Goal: Information Seeking & Learning: Learn about a topic

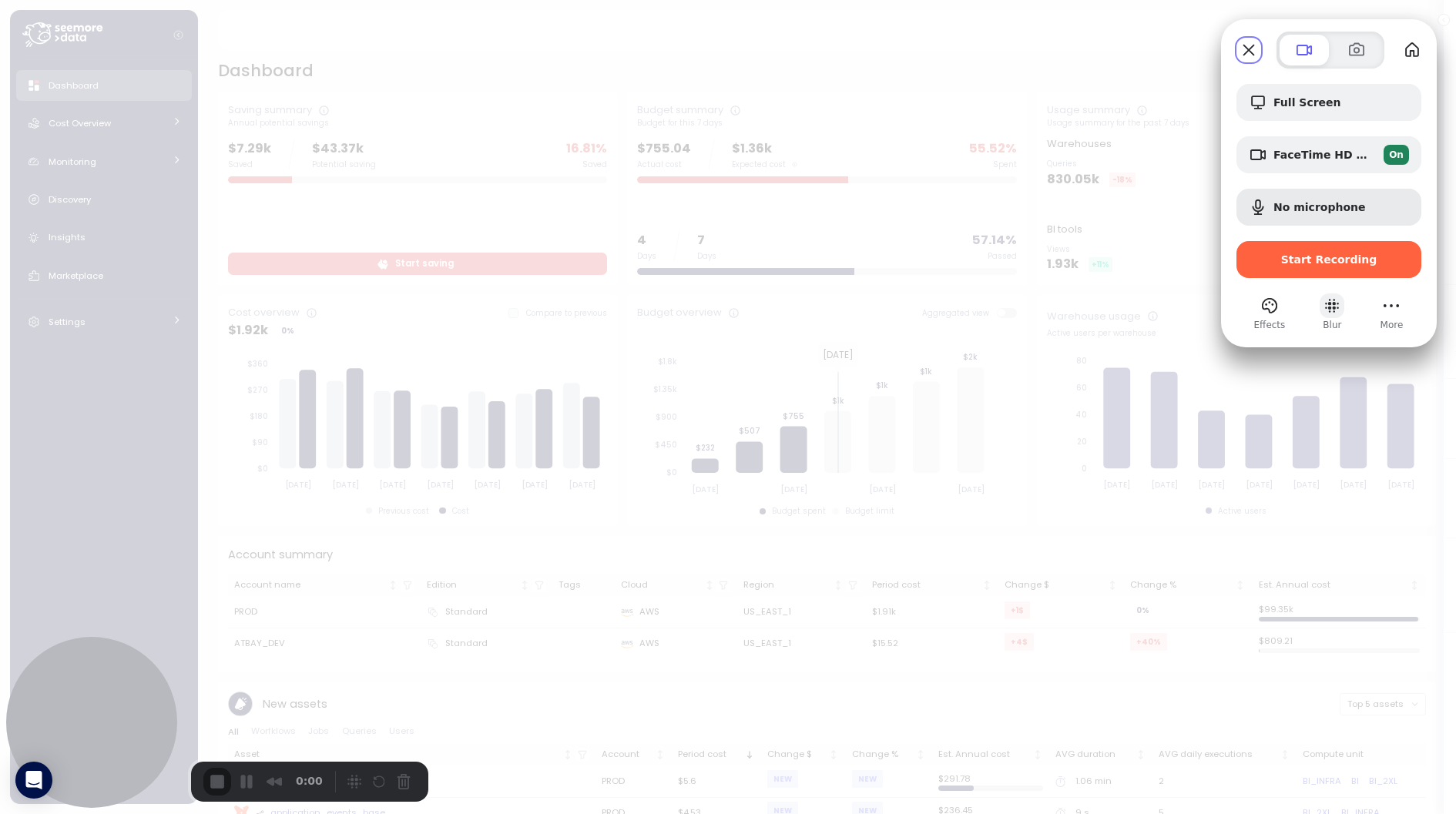
click at [1330, 307] on button "Blur" at bounding box center [1332, 306] width 25 height 25
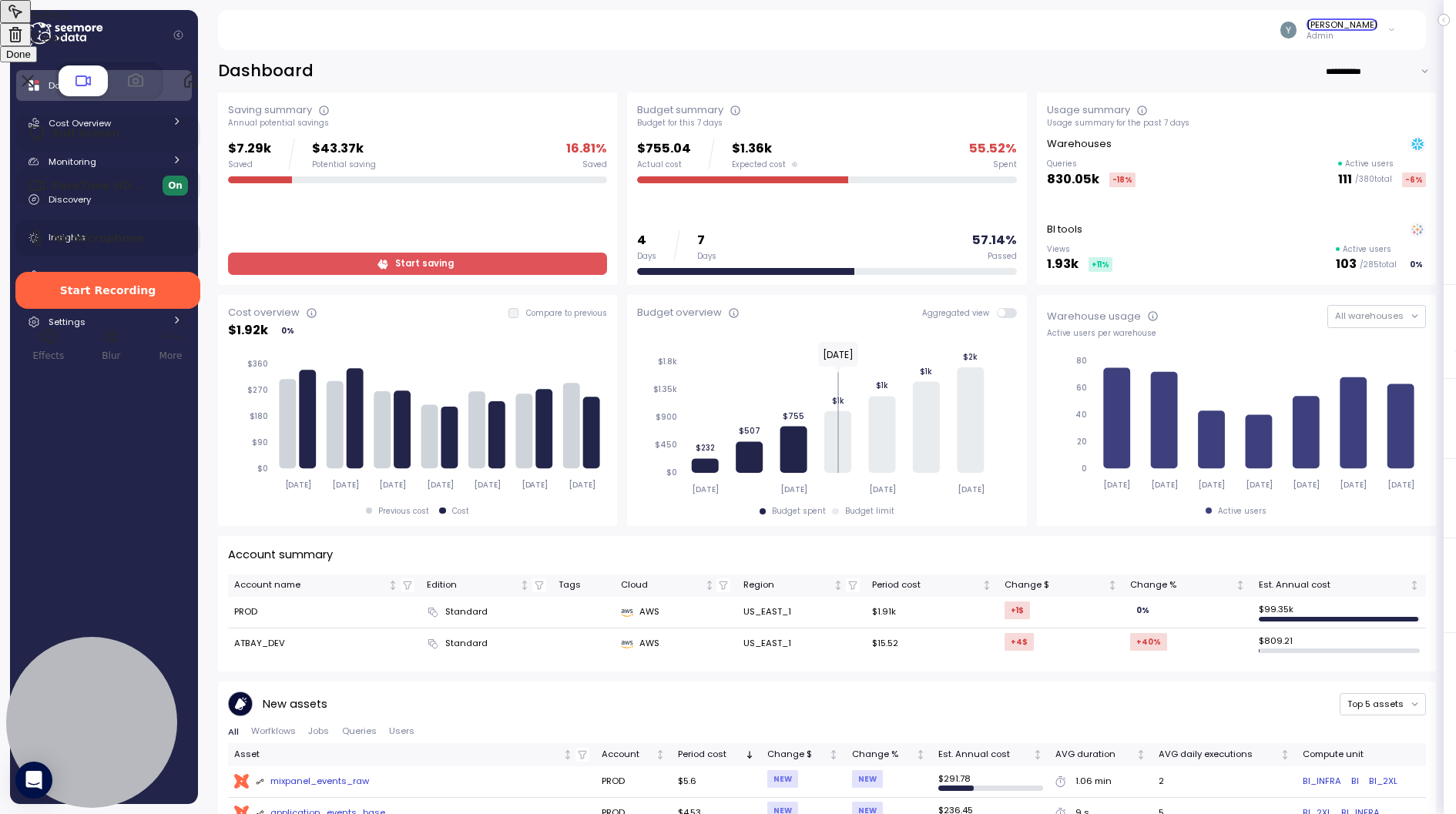
click at [1369, 27] on div at bounding box center [728, 407] width 1456 height 814
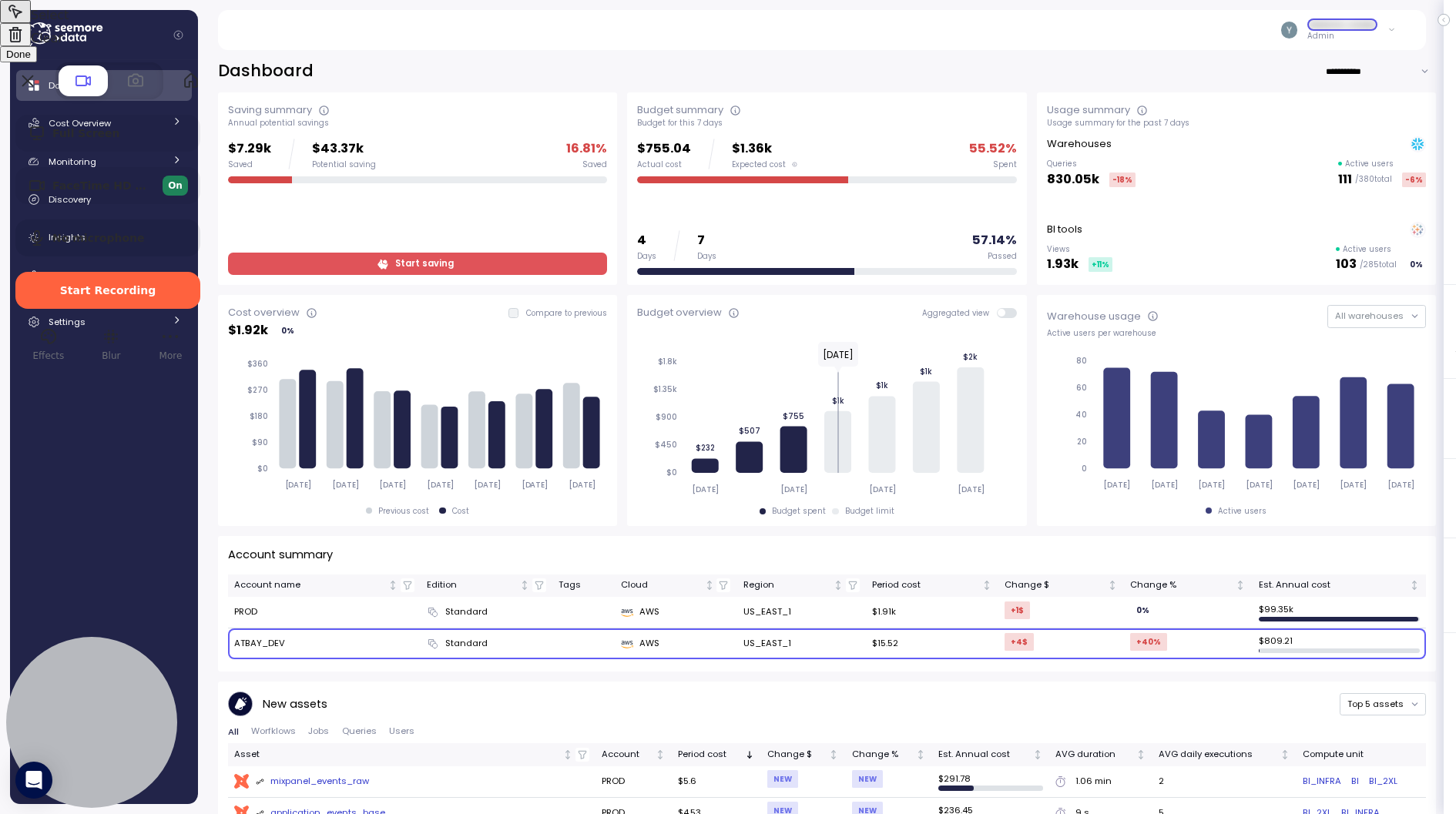
click at [266, 649] on div at bounding box center [728, 407] width 1456 height 814
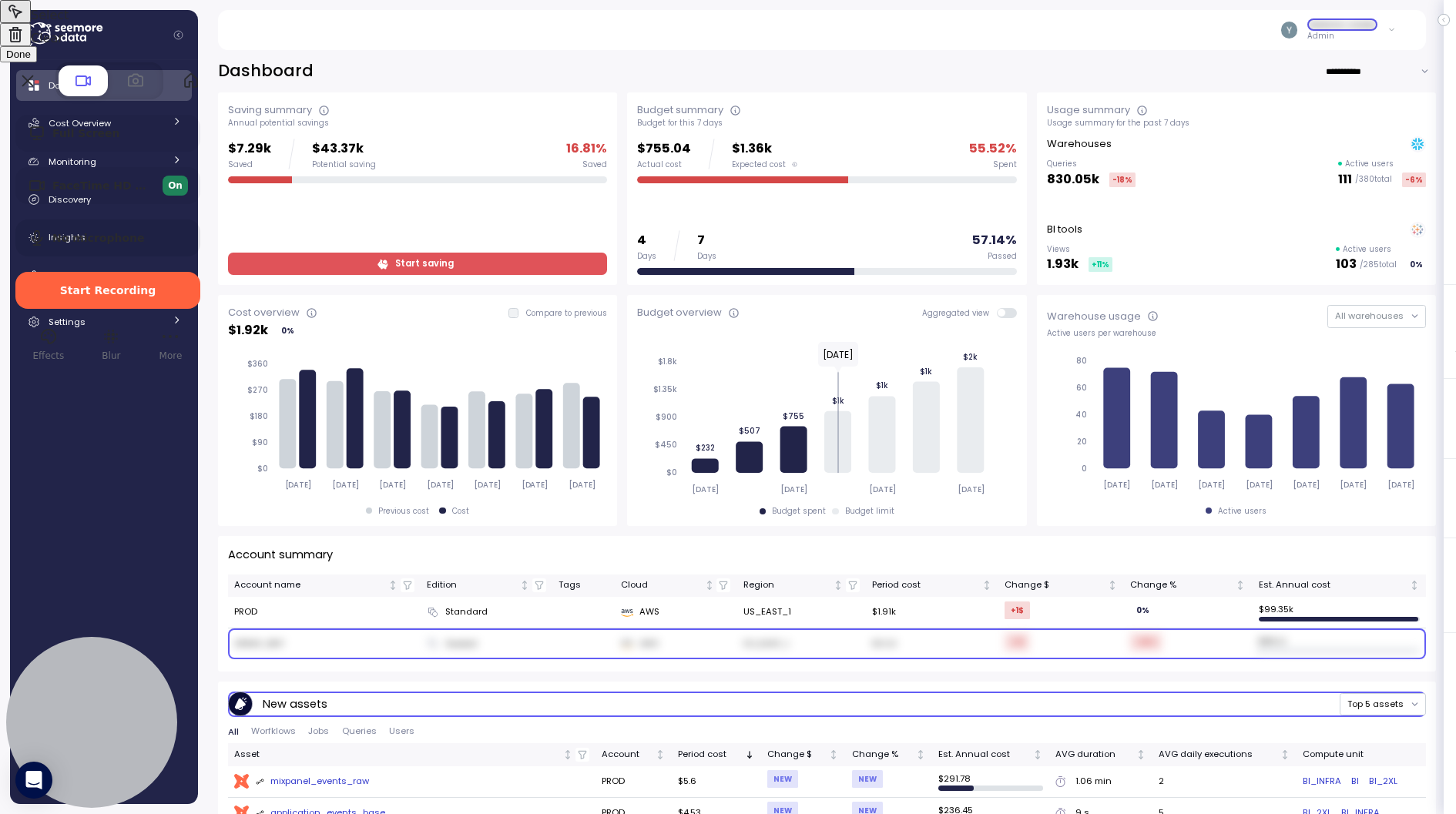
click at [31, 60] on span "Done" at bounding box center [18, 54] width 25 height 12
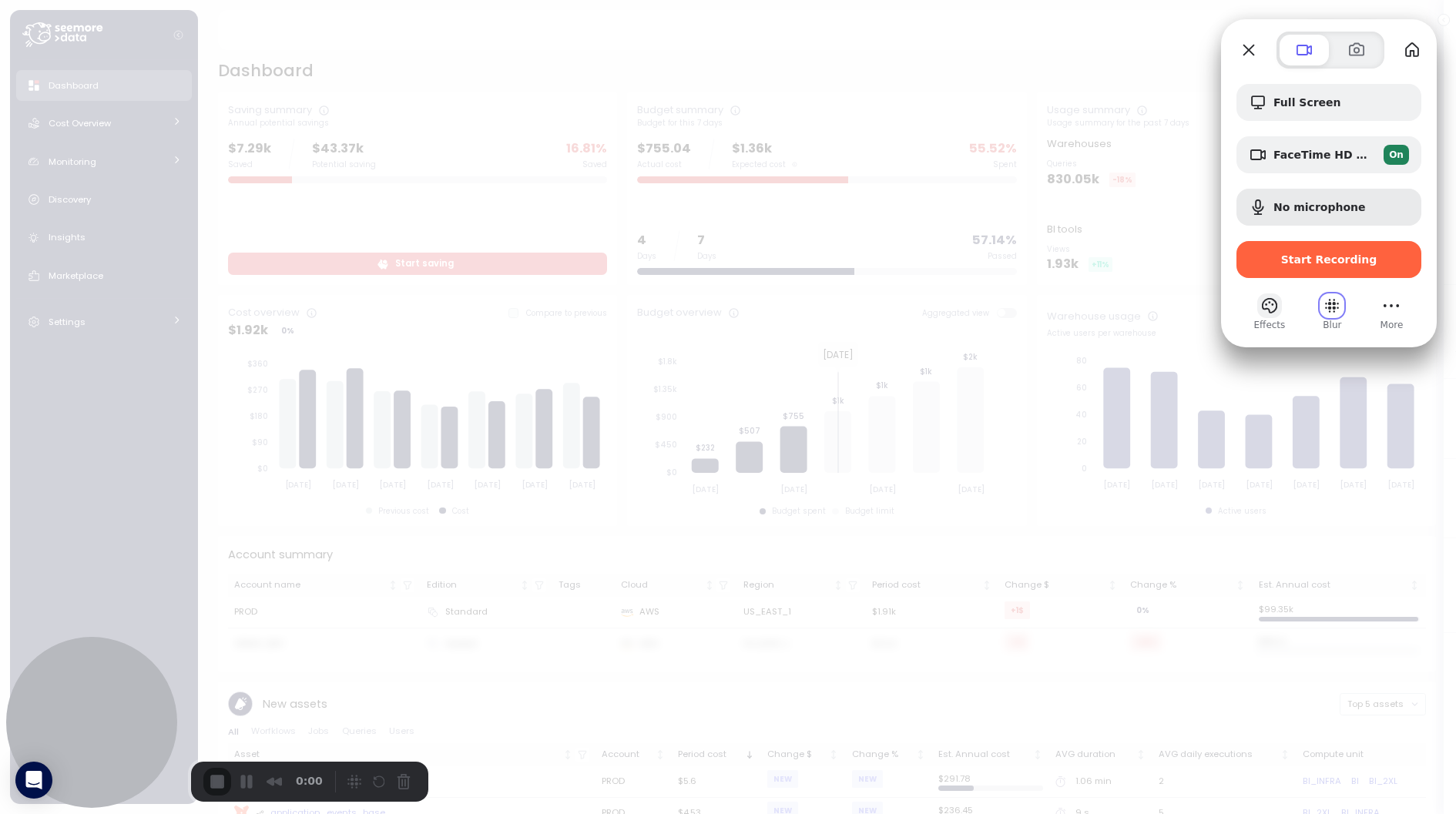
click at [1272, 311] on button "Effects" at bounding box center [1270, 306] width 25 height 25
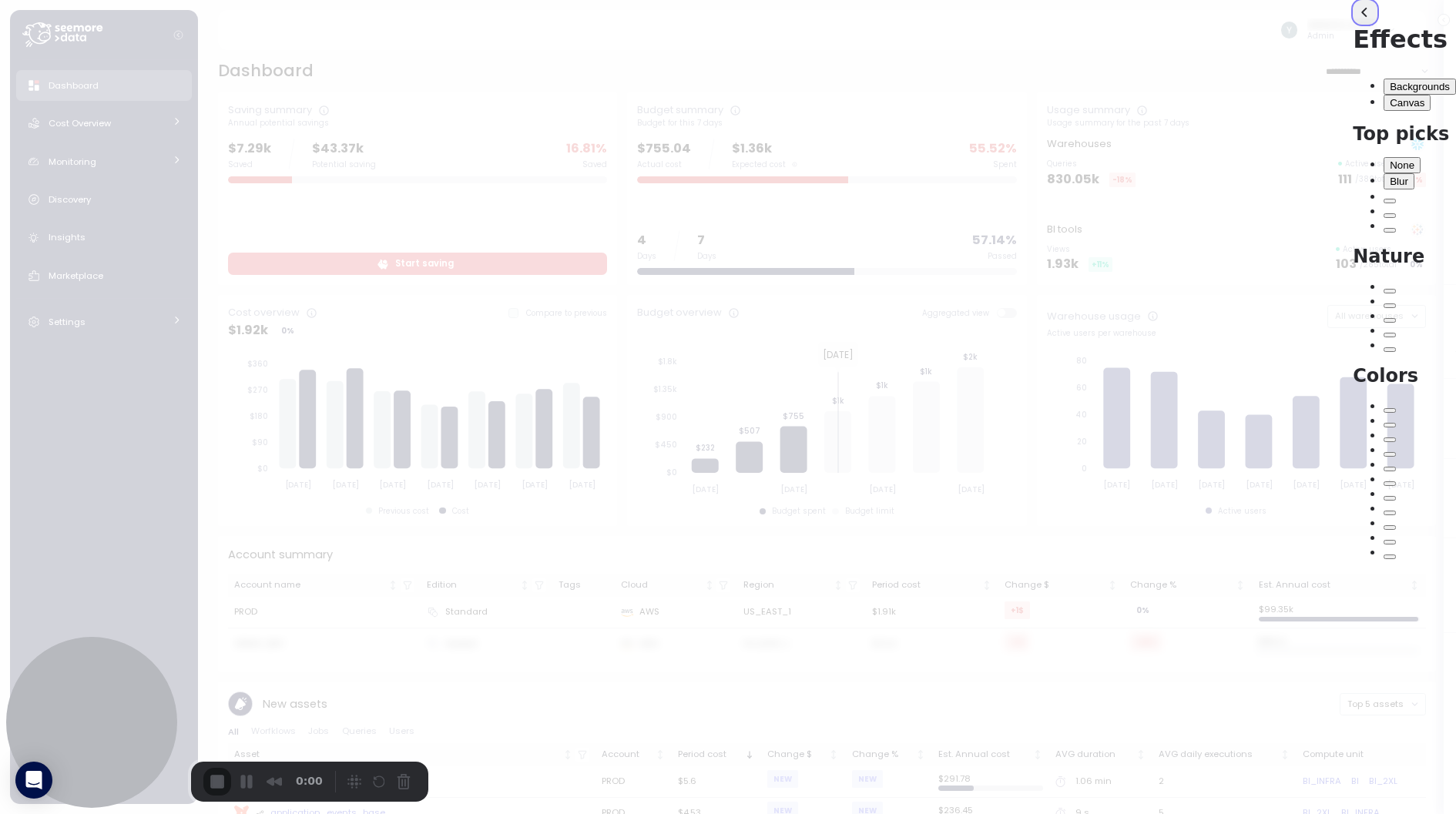
click at [1353, 25] on button "back" at bounding box center [1365, 12] width 25 height 25
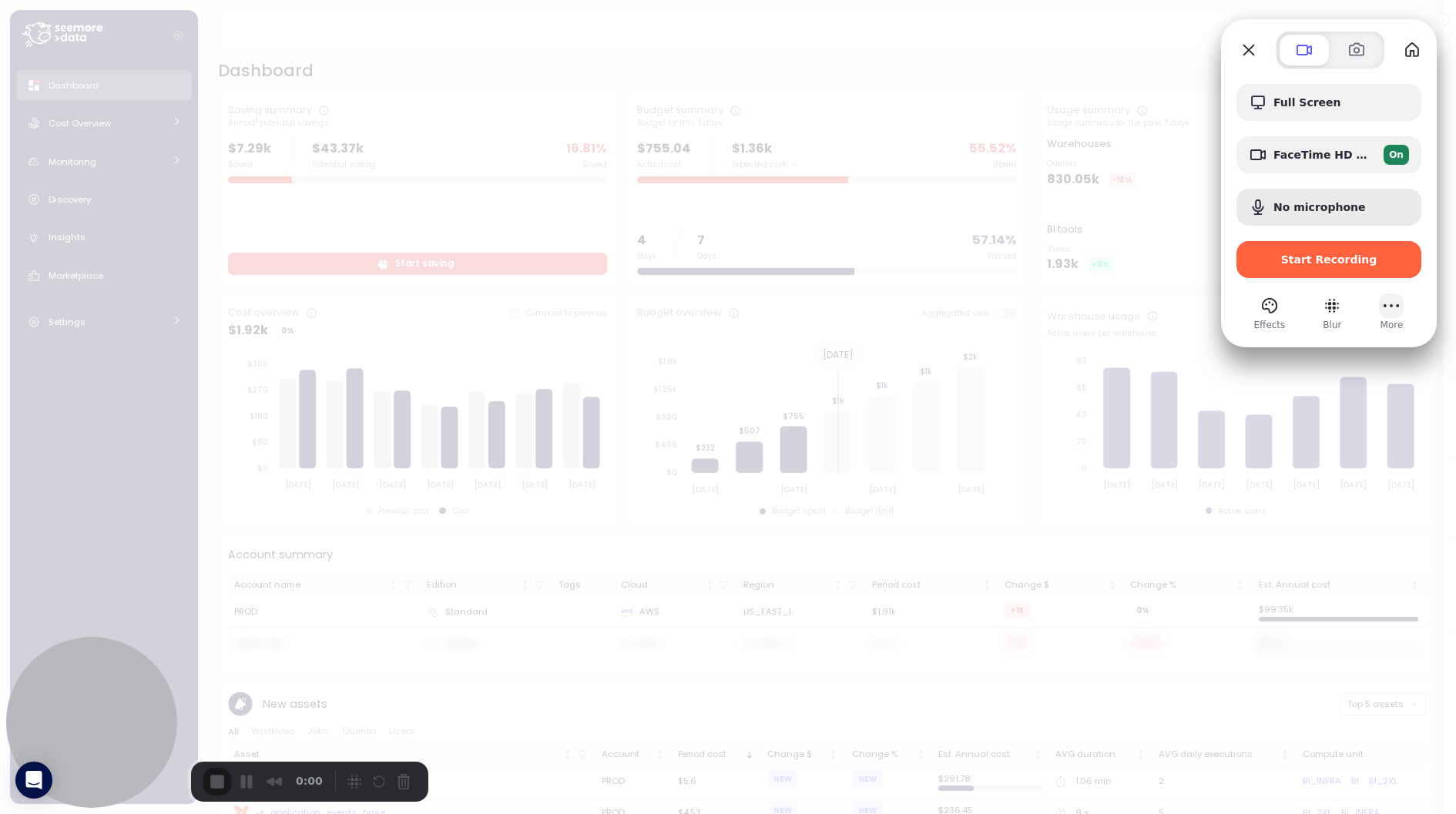
click at [1392, 304] on button "More" at bounding box center [1392, 306] width 25 height 25
click at [1347, 312] on div "Effects Blur More" at bounding box center [1329, 312] width 185 height 38
click at [1399, 29] on div "Full Screen FaceTime HD Camera (D288:[DATE]) On No microphone Start Recording E…" at bounding box center [1330, 183] width 216 height 328
click at [1293, 336] on div "Full Screen FaceTime HD Camera (D288:[DATE]) On No microphone Start Recording E…" at bounding box center [1330, 183] width 216 height 328
click at [1271, 75] on div "Full Screen FaceTime HD Camera (D288:[DATE]) On No microphone Start Recording E…" at bounding box center [1330, 200] width 216 height 263
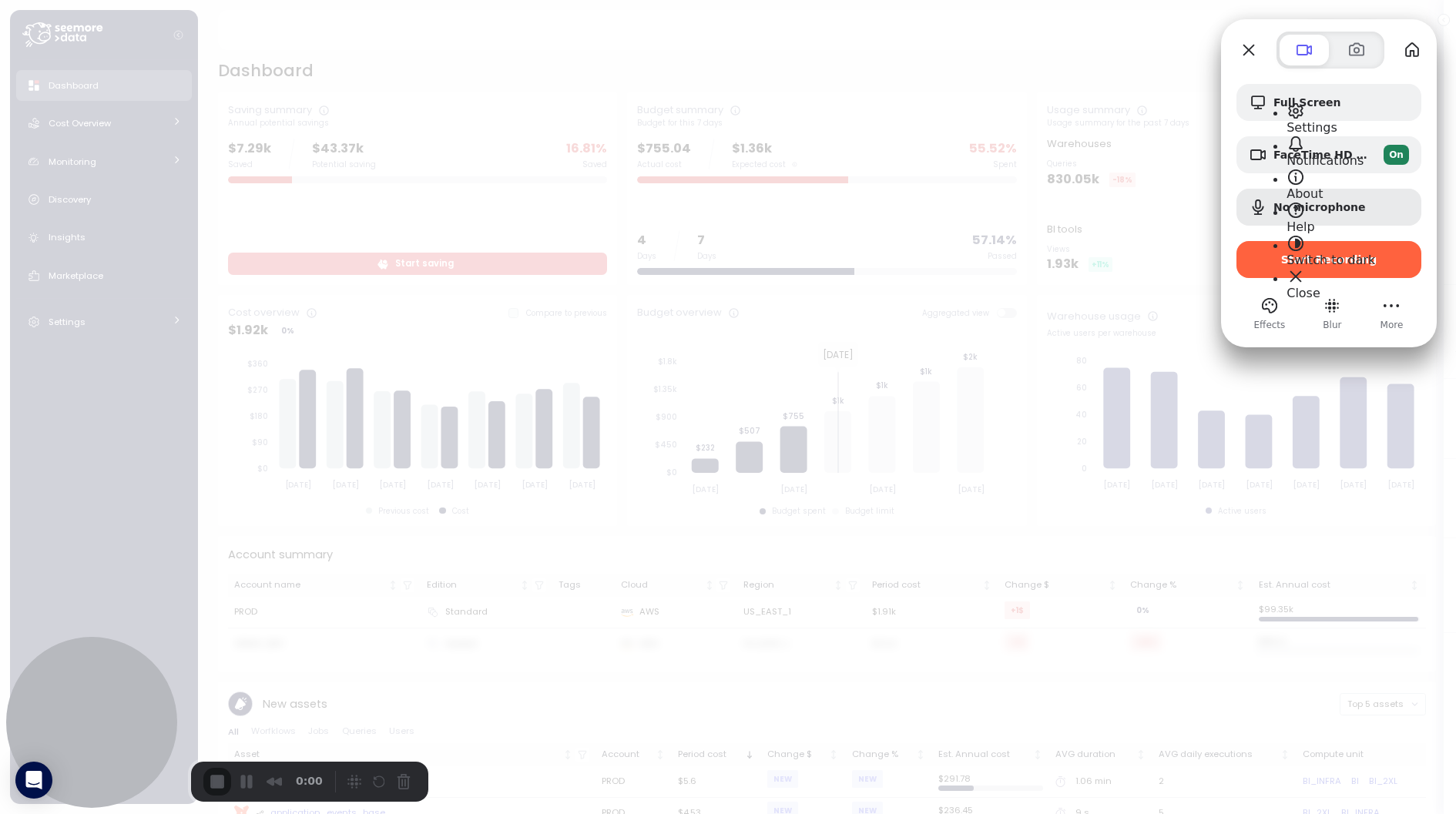
click at [1321, 286] on span "Close" at bounding box center [1303, 293] width 34 height 15
click at [1329, 299] on button "Blur" at bounding box center [1332, 306] width 25 height 25
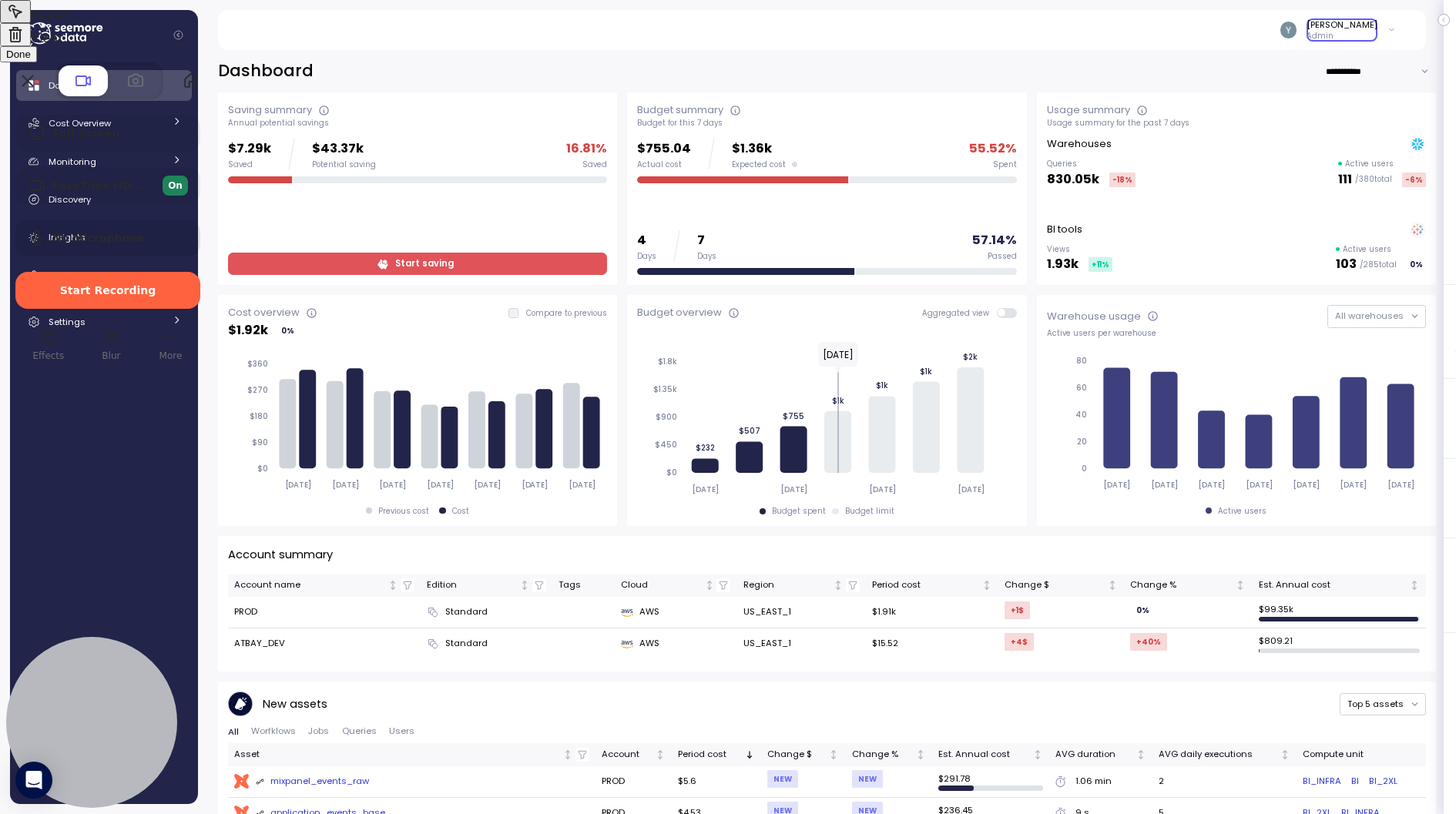
click at [1360, 31] on div at bounding box center [728, 407] width 1456 height 814
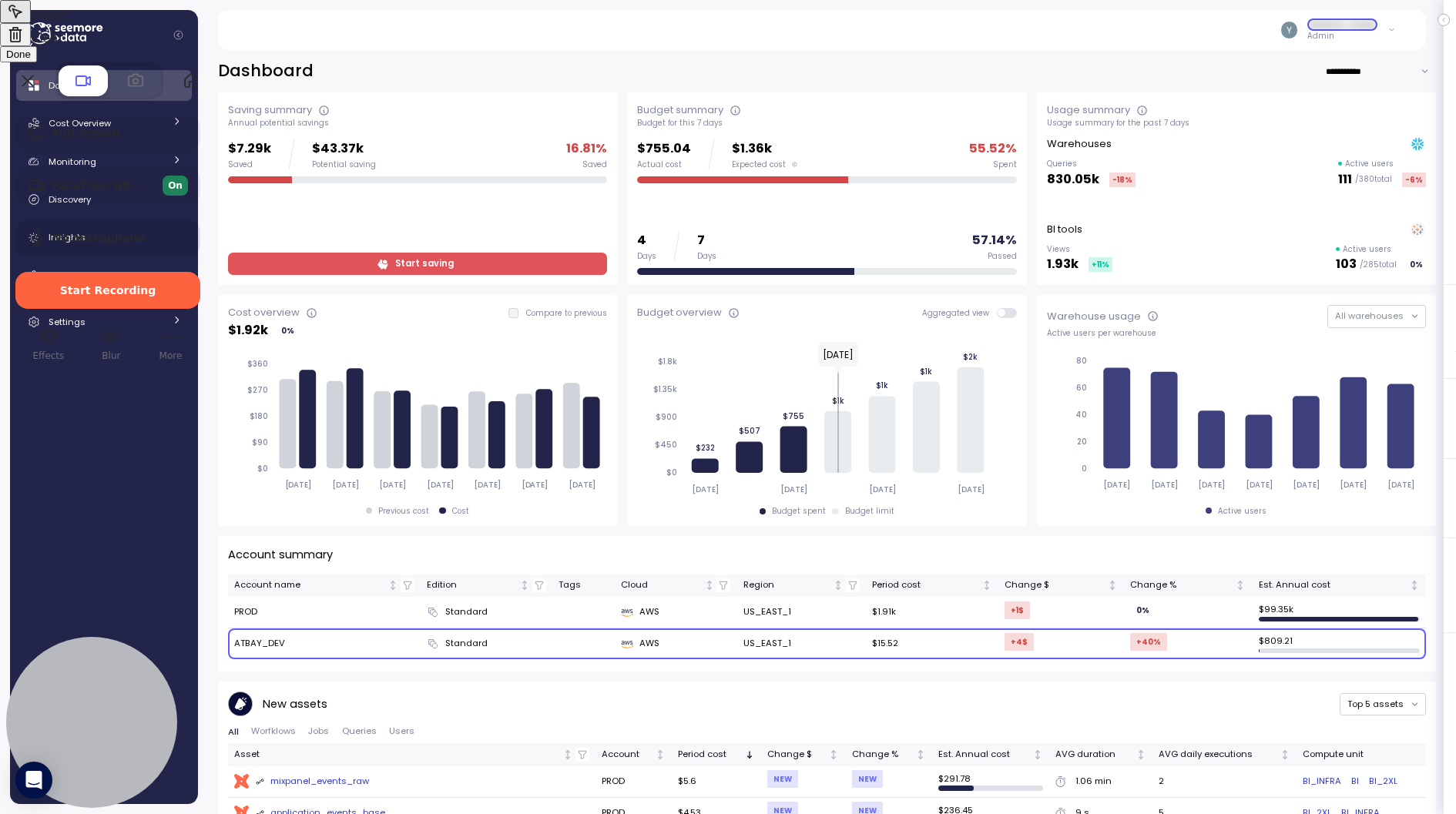
click at [255, 642] on div at bounding box center [728, 407] width 1456 height 814
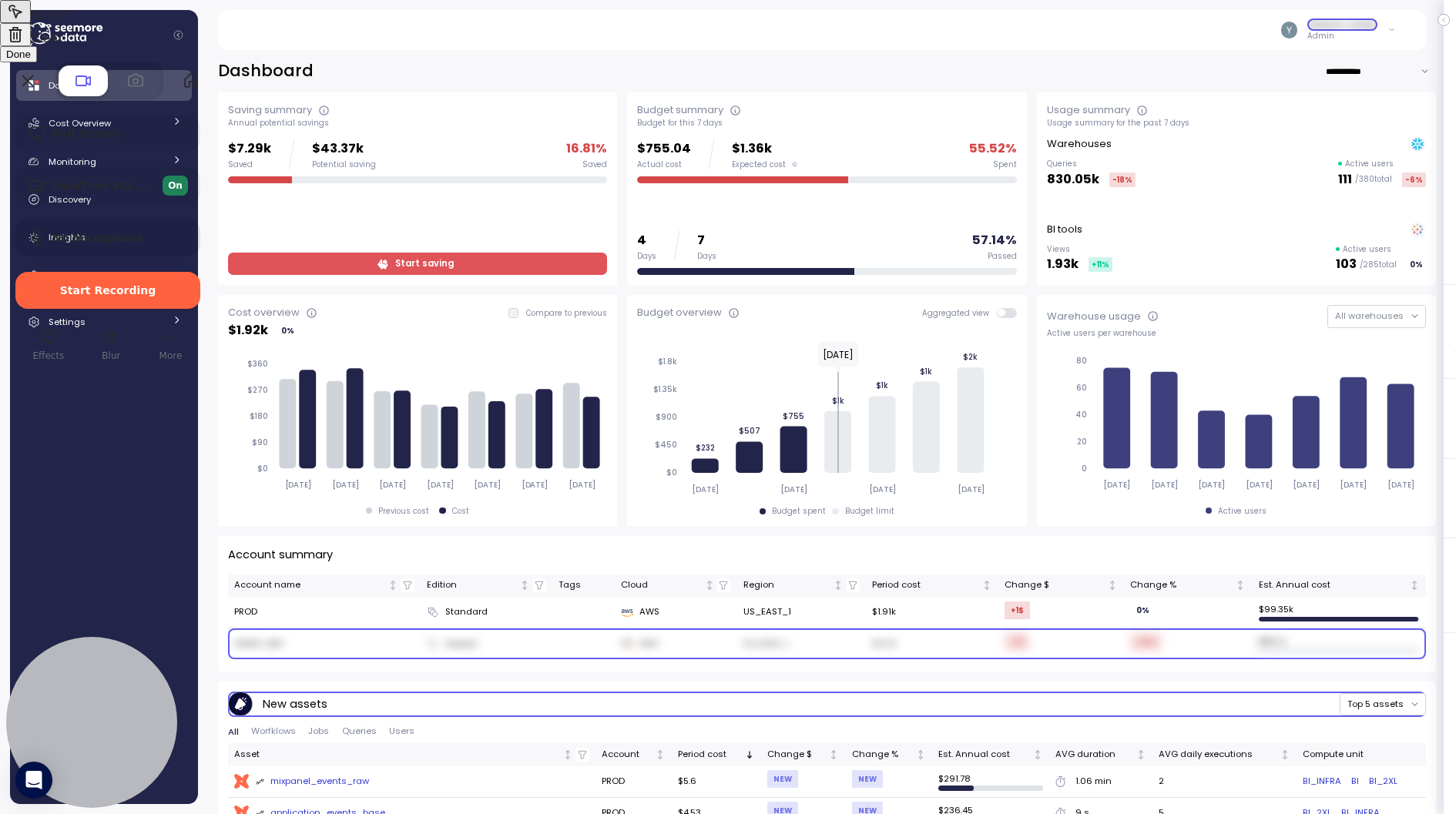
click at [31, 60] on span "Done" at bounding box center [18, 54] width 25 height 12
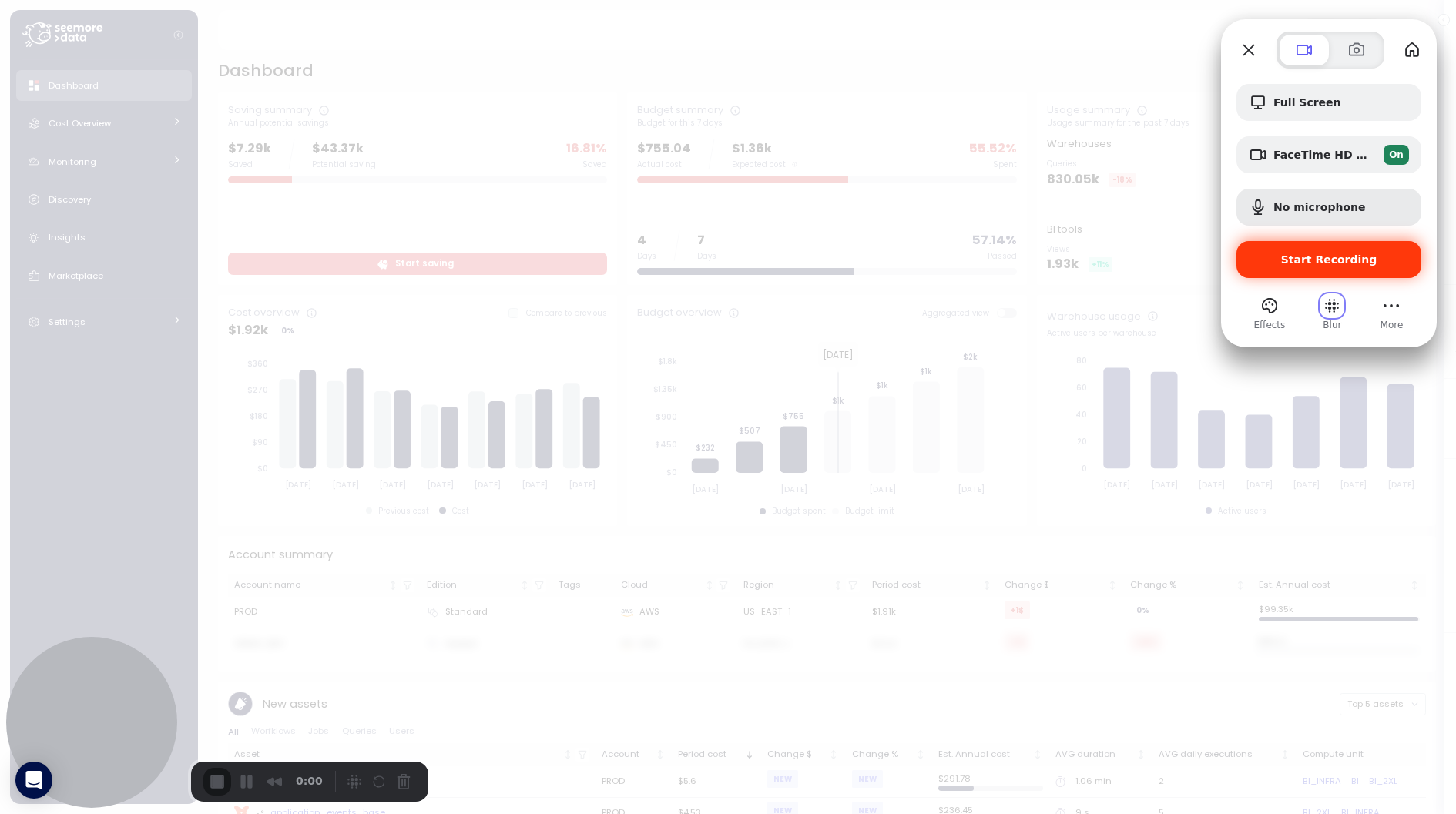
click at [1336, 259] on span "Start Recording" at bounding box center [1330, 259] width 96 height 12
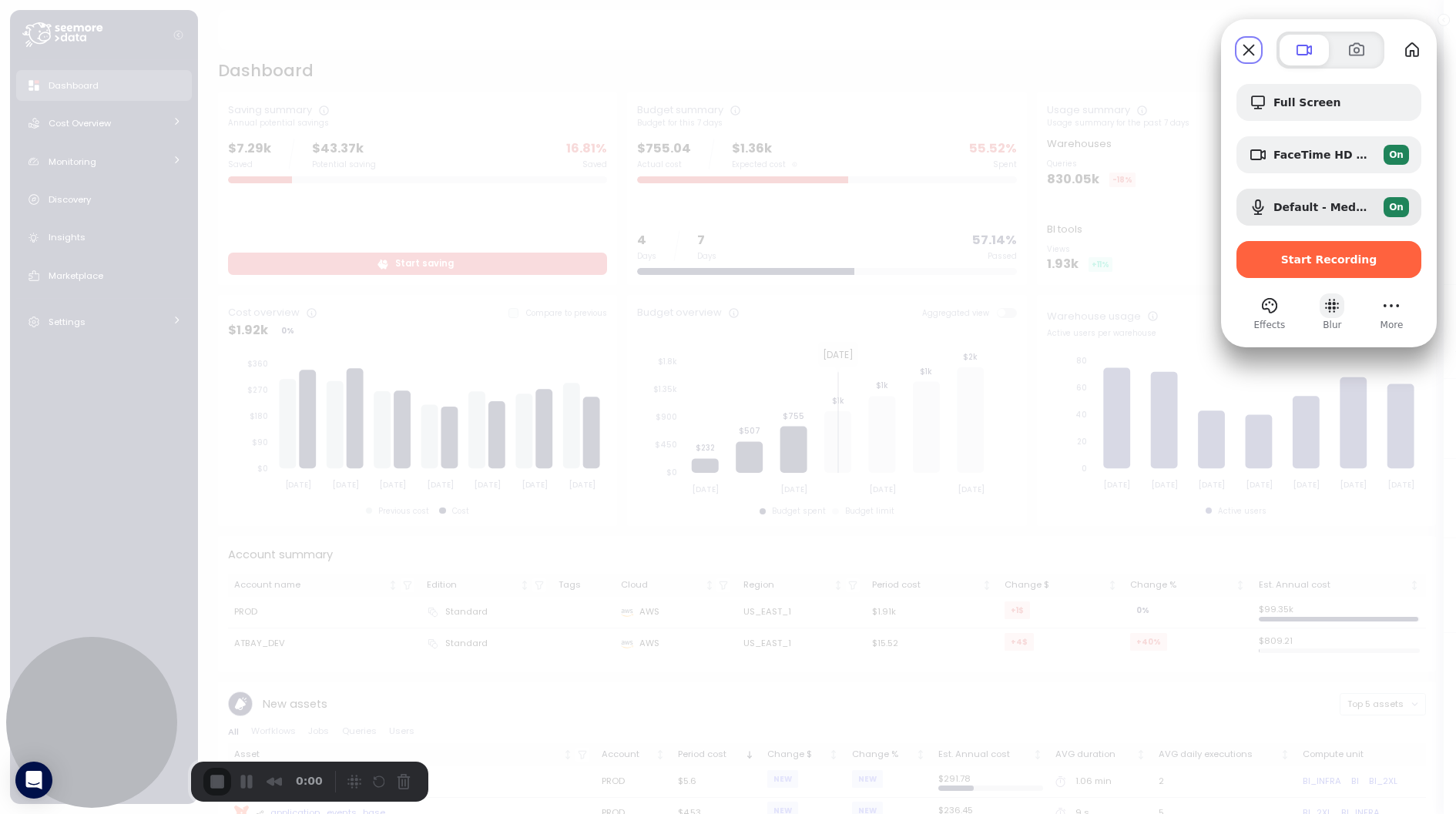
click at [1330, 313] on button "Blur" at bounding box center [1332, 306] width 25 height 25
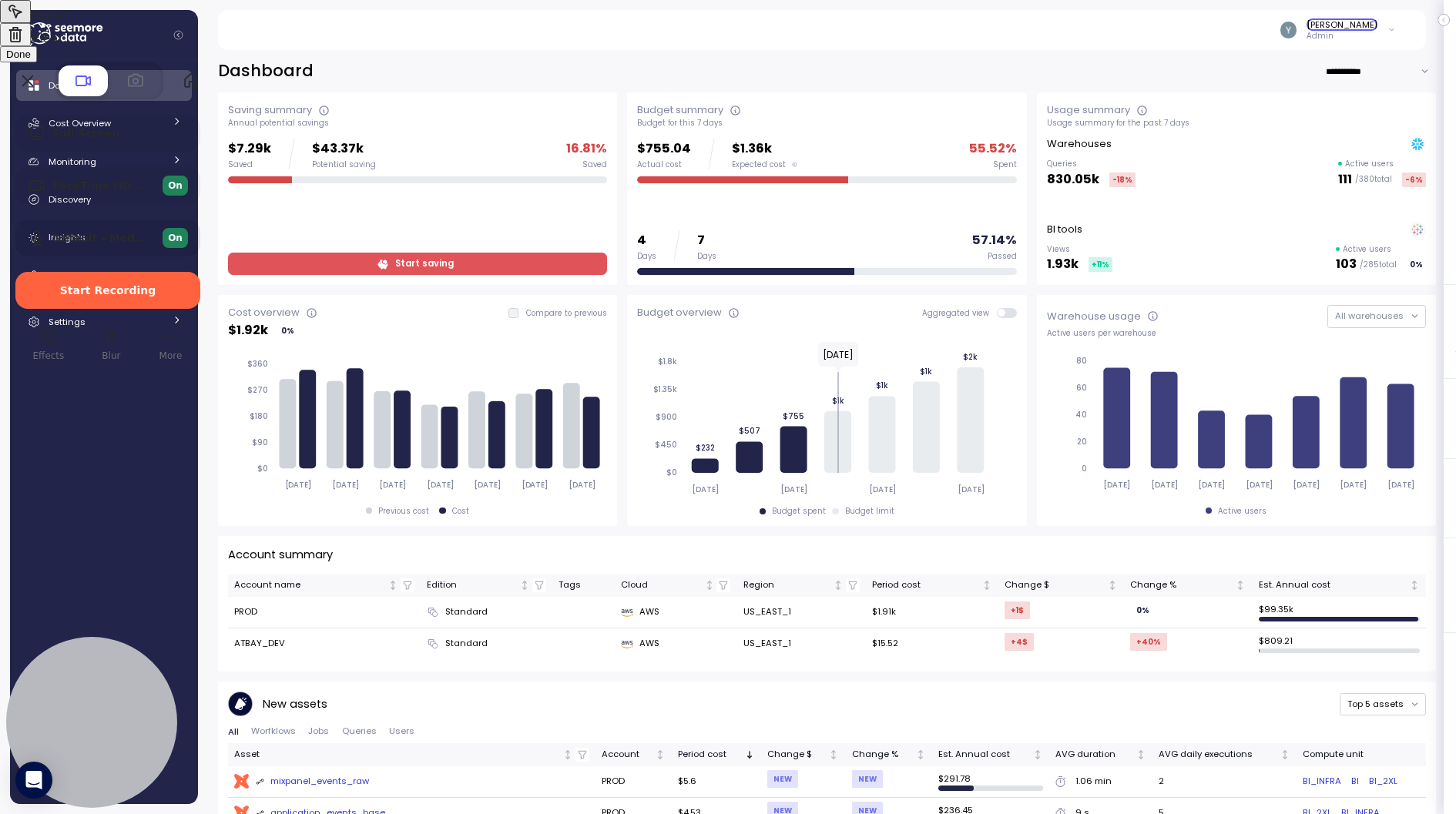
click at [1356, 28] on div at bounding box center [728, 407] width 1456 height 814
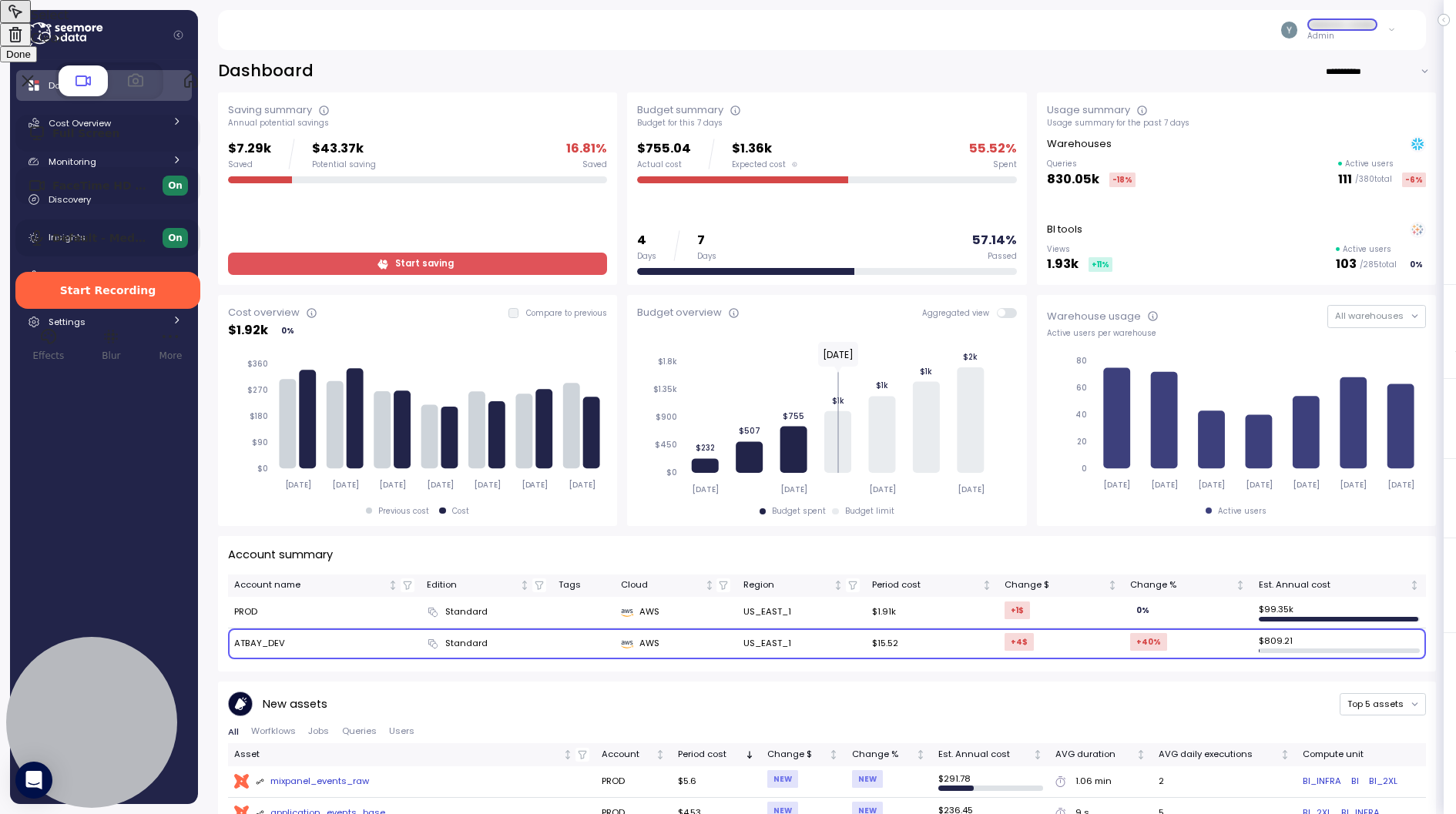
click at [260, 644] on div at bounding box center [728, 407] width 1456 height 814
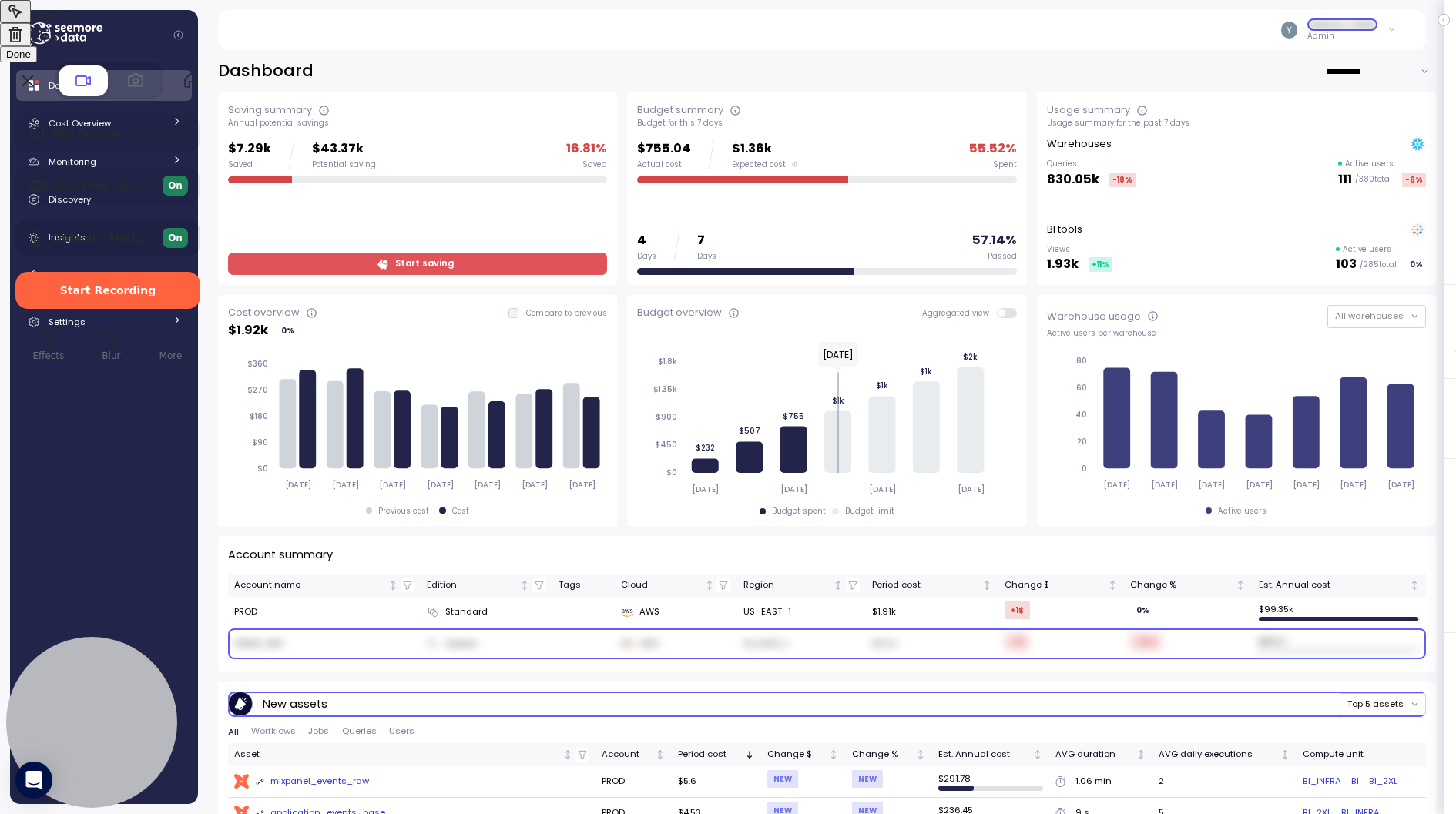
click at [31, 60] on span "Done" at bounding box center [18, 54] width 25 height 12
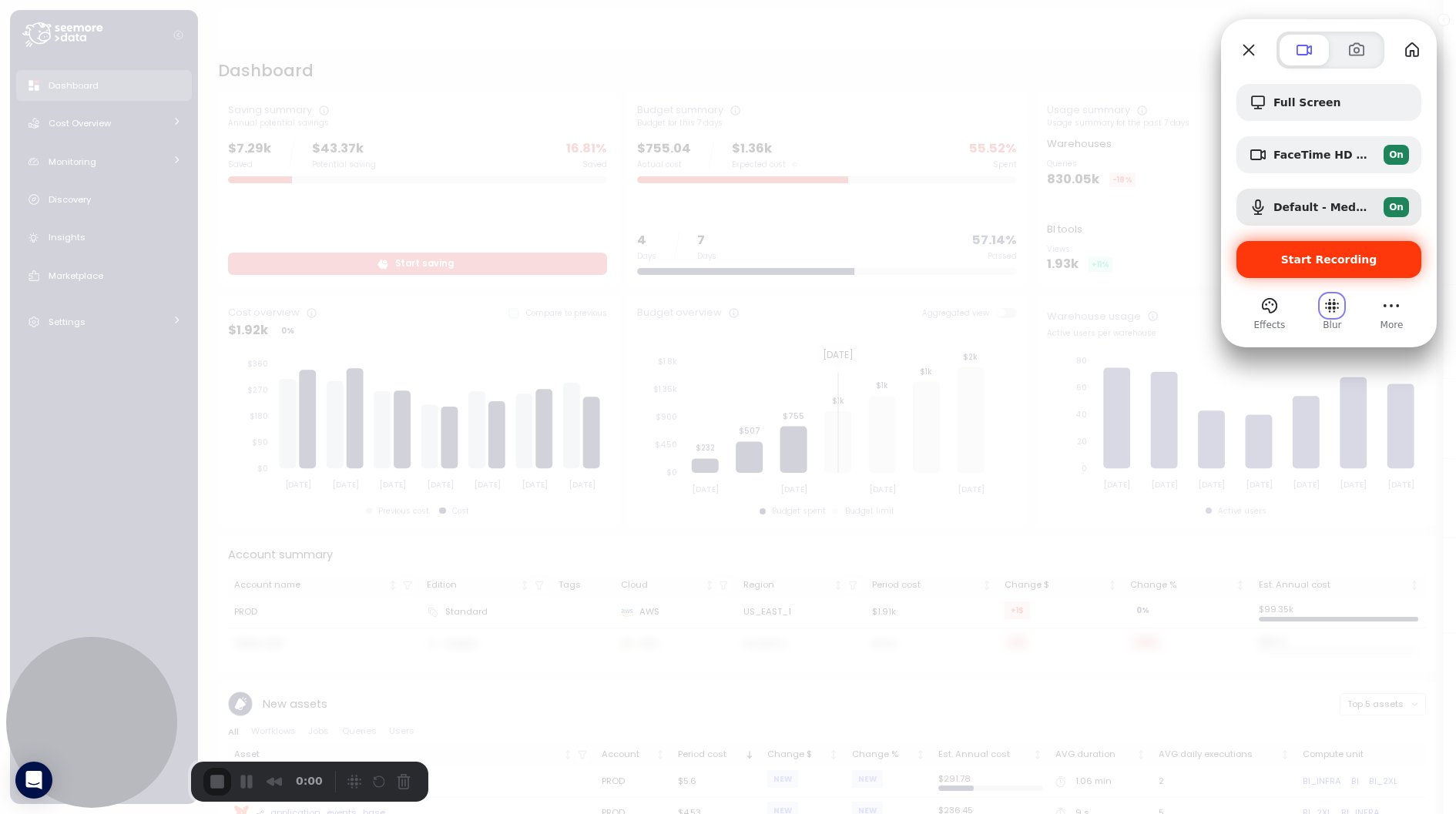
click at [1337, 258] on span "Start Recording" at bounding box center [1330, 259] width 96 height 12
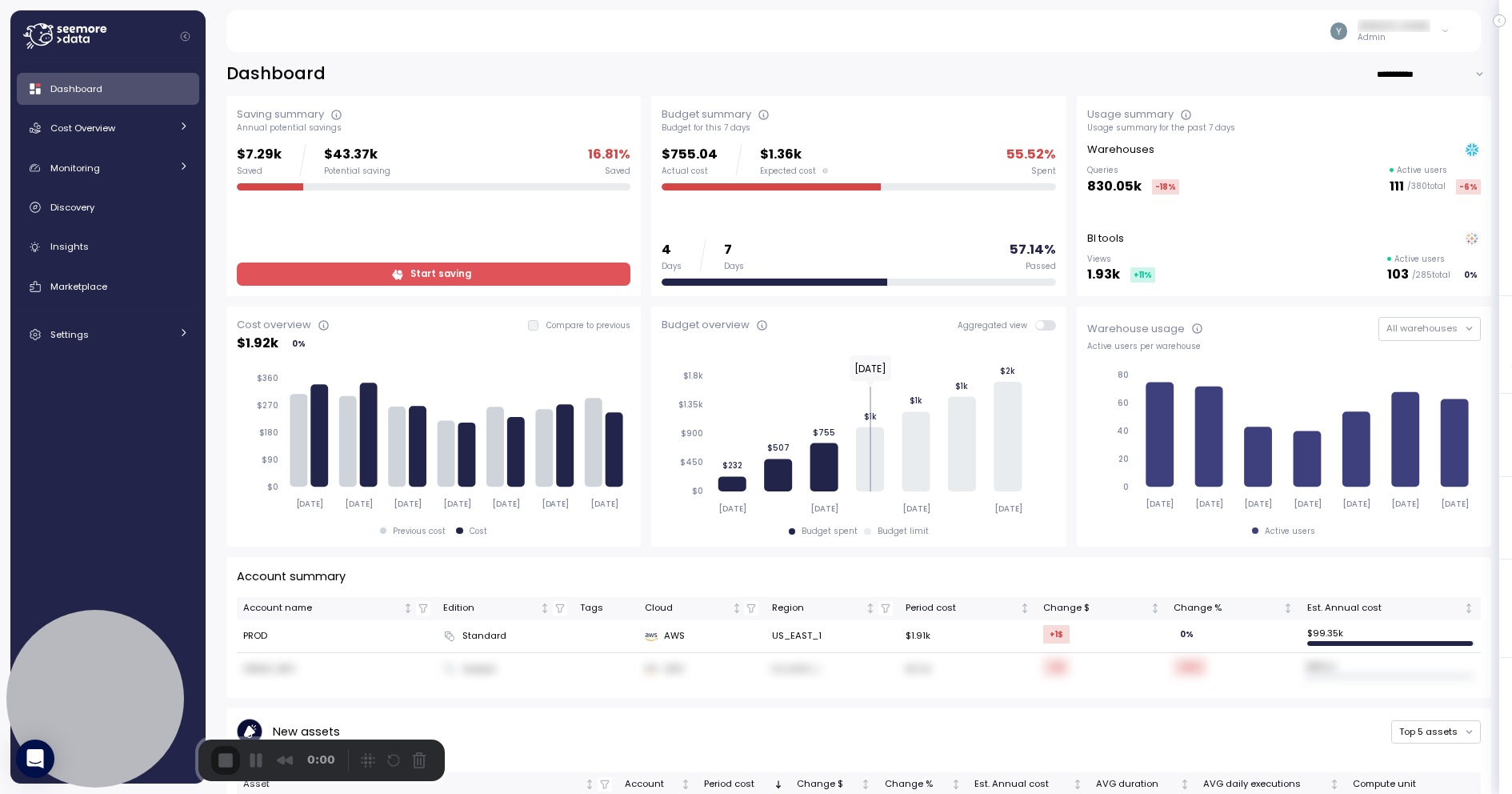
click at [108, 129] on span "Cost Overview" at bounding box center [82, 128] width 65 height 13
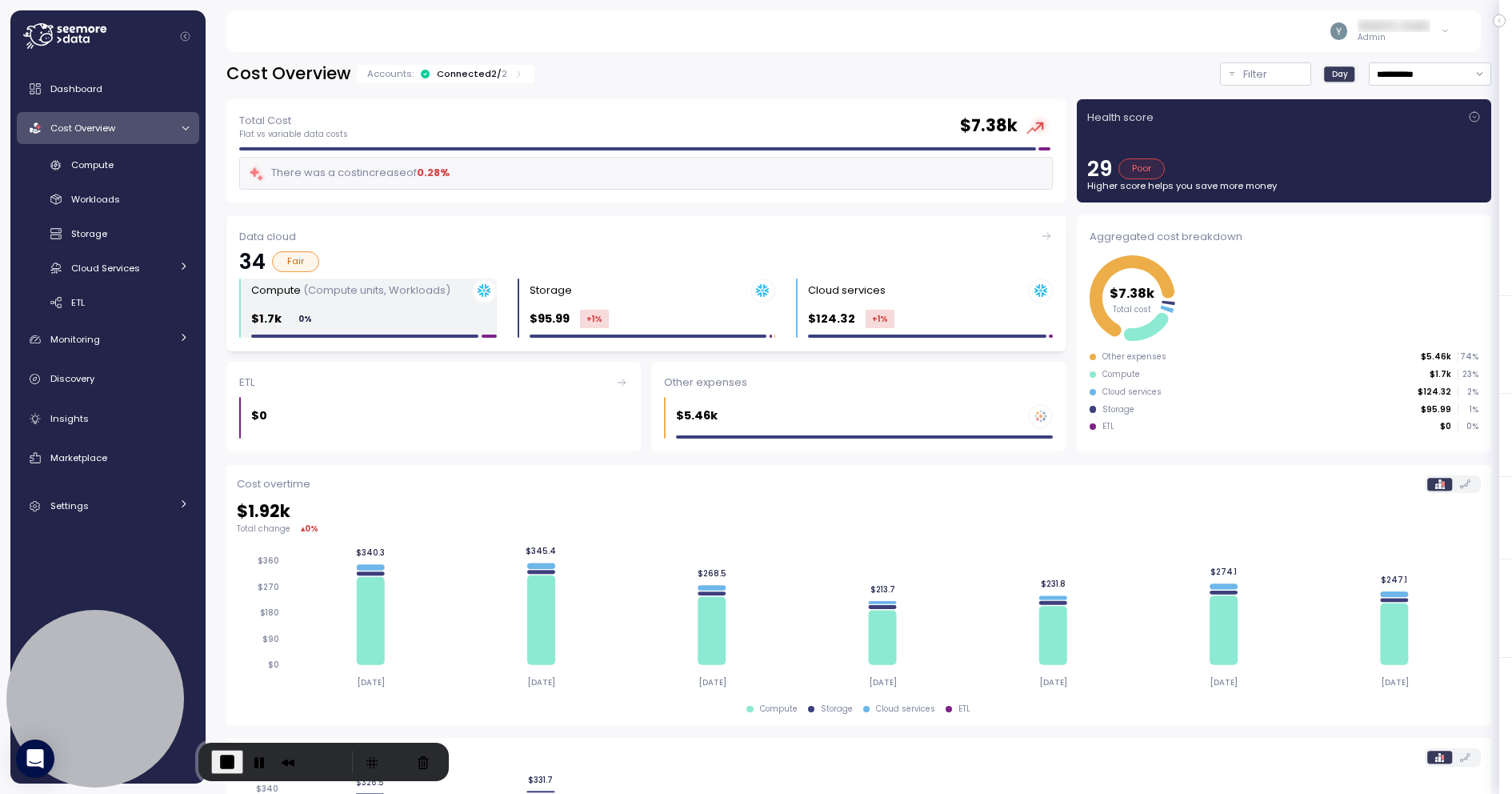
click at [413, 294] on p "(Compute units, Workloads)" at bounding box center [376, 290] width 148 height 16
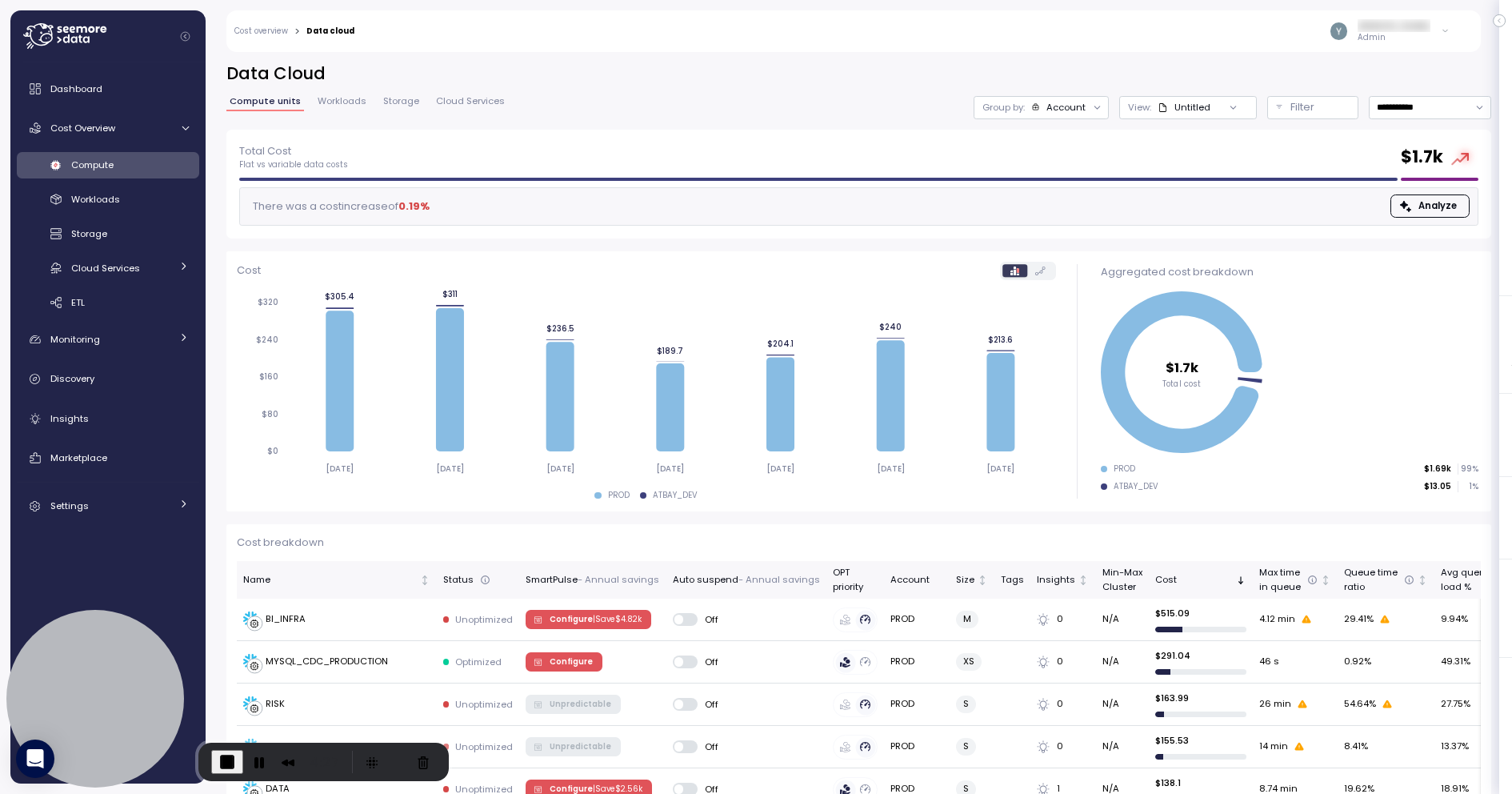
click at [108, 165] on span "Compute" at bounding box center [92, 165] width 42 height 13
click at [270, 33] on link "Cost overview" at bounding box center [261, 31] width 54 height 8
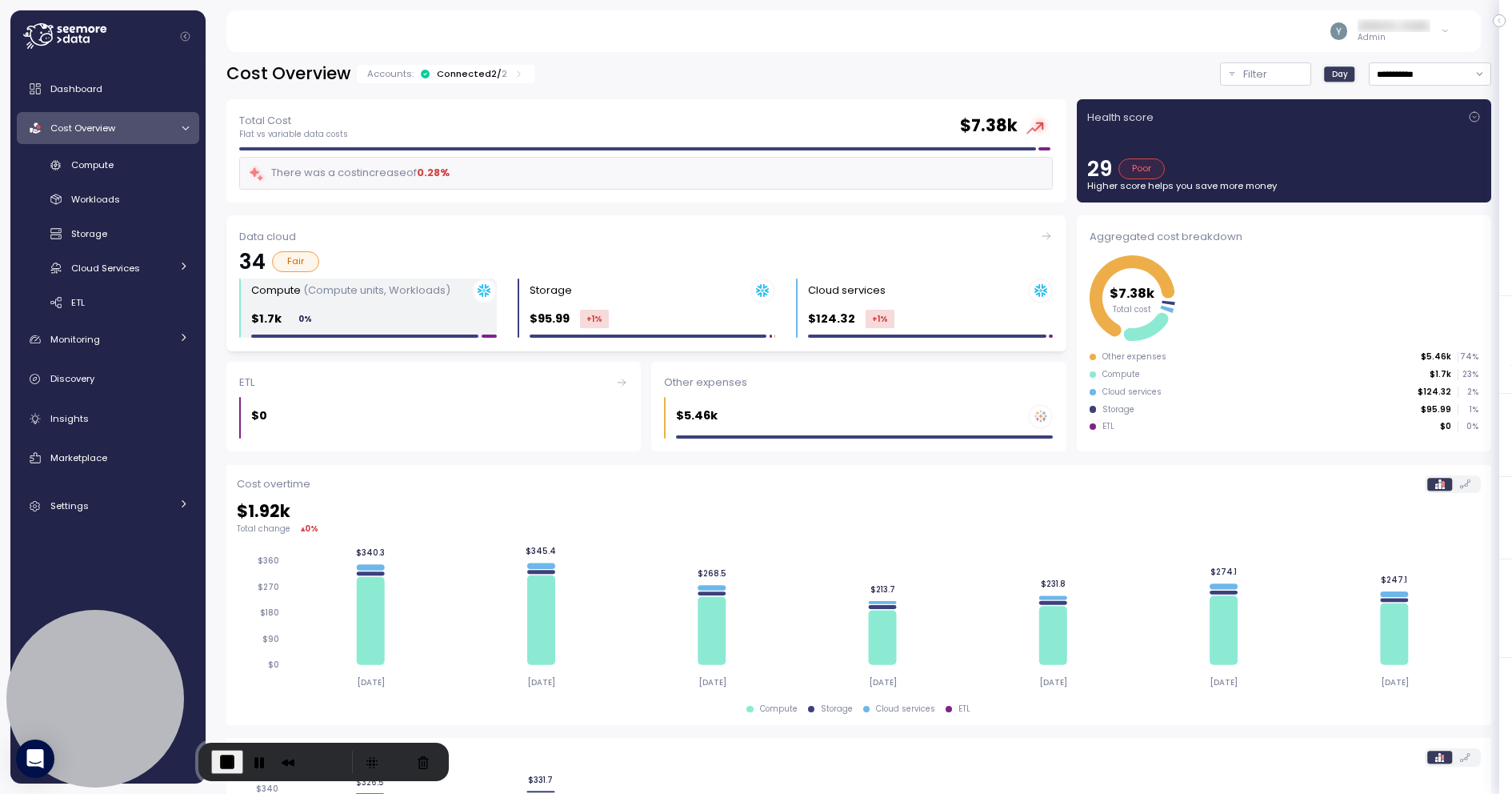
click at [378, 297] on div "Compute (Compute units, Workloads)" at bounding box center [350, 290] width 199 height 16
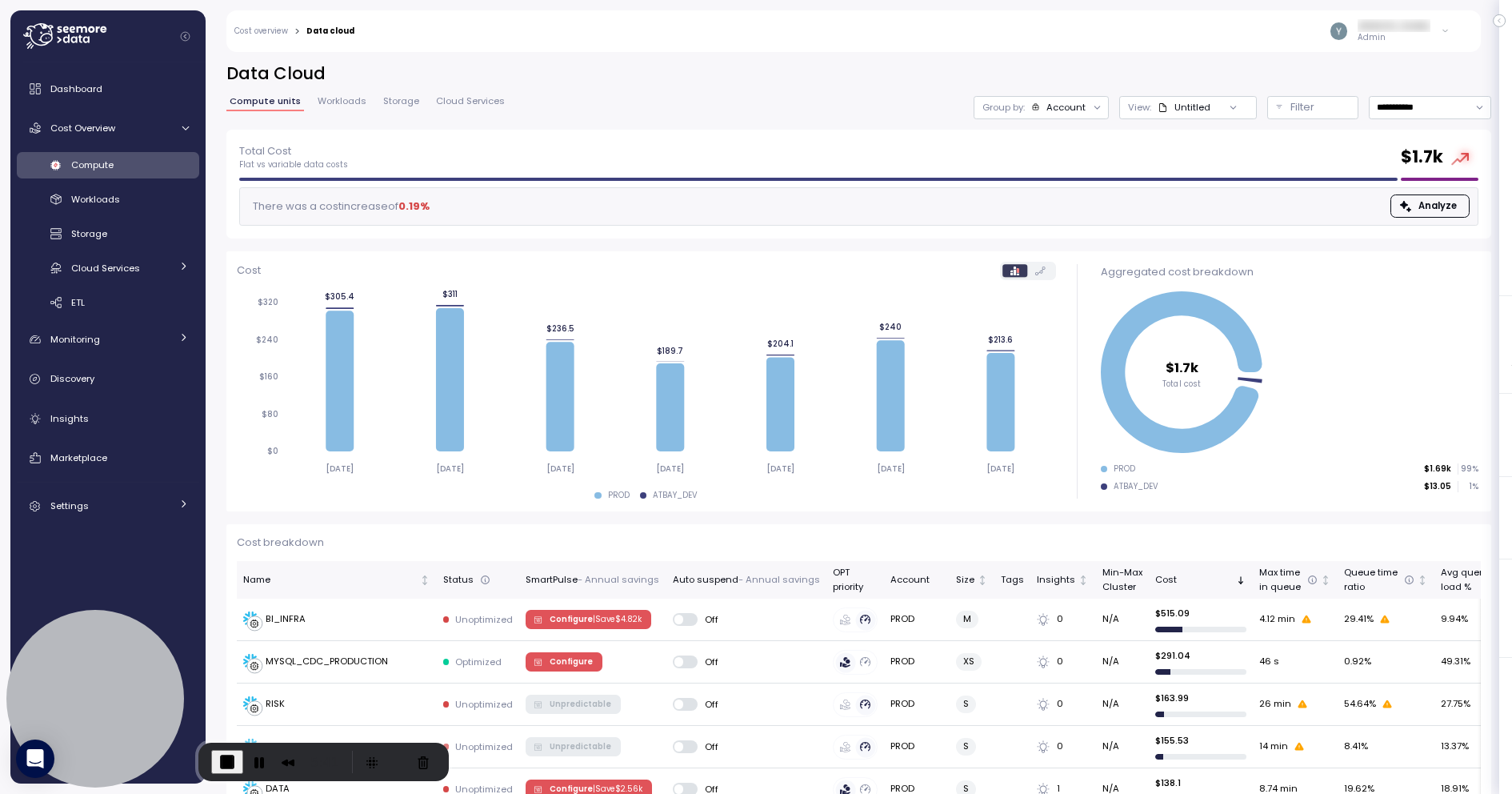
click at [344, 104] on span "Workloads" at bounding box center [342, 101] width 49 height 9
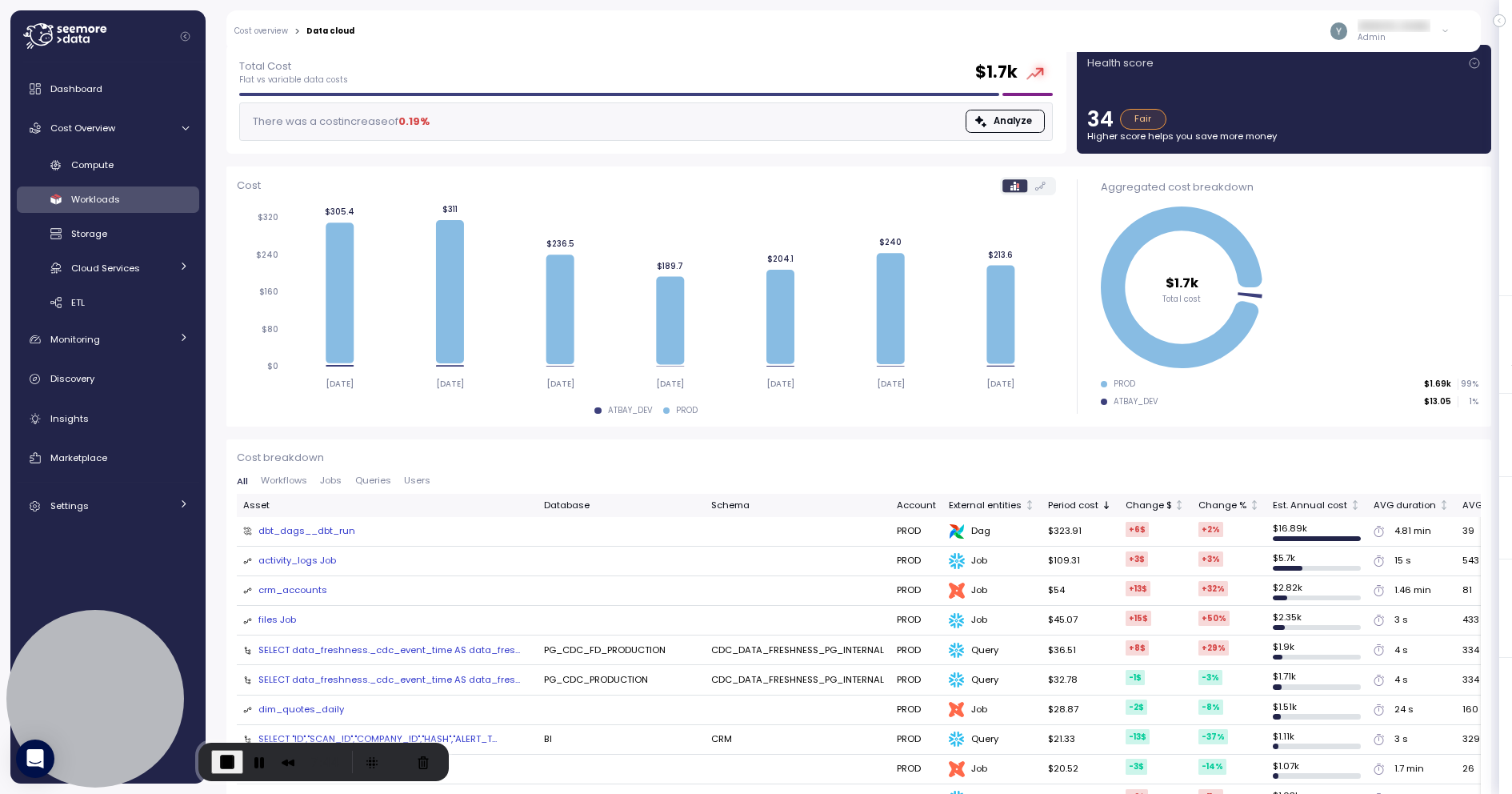
scroll to position [90, 0]
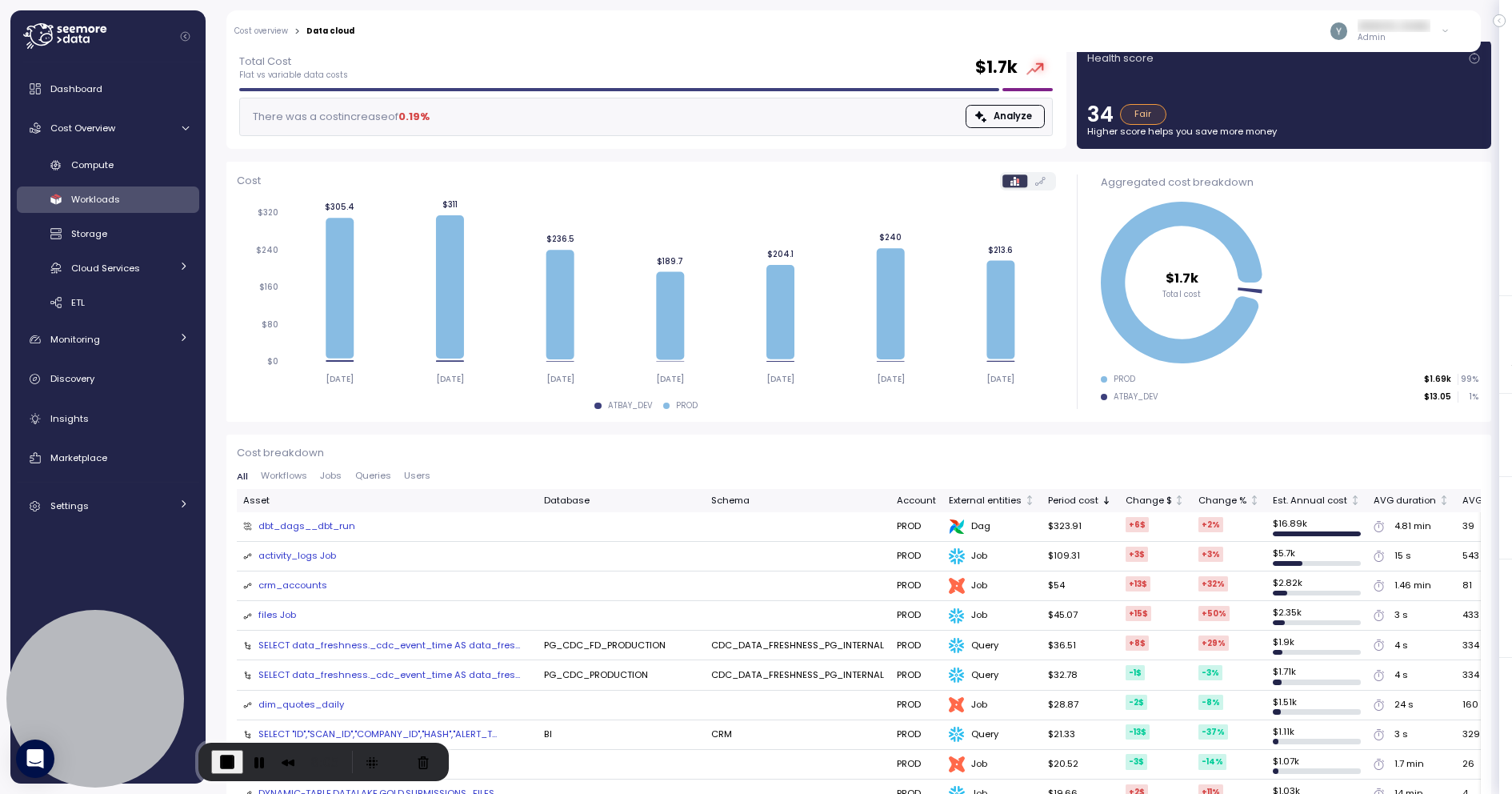
click at [312, 556] on div "activity_logs Job" at bounding box center [297, 556] width 78 height 15
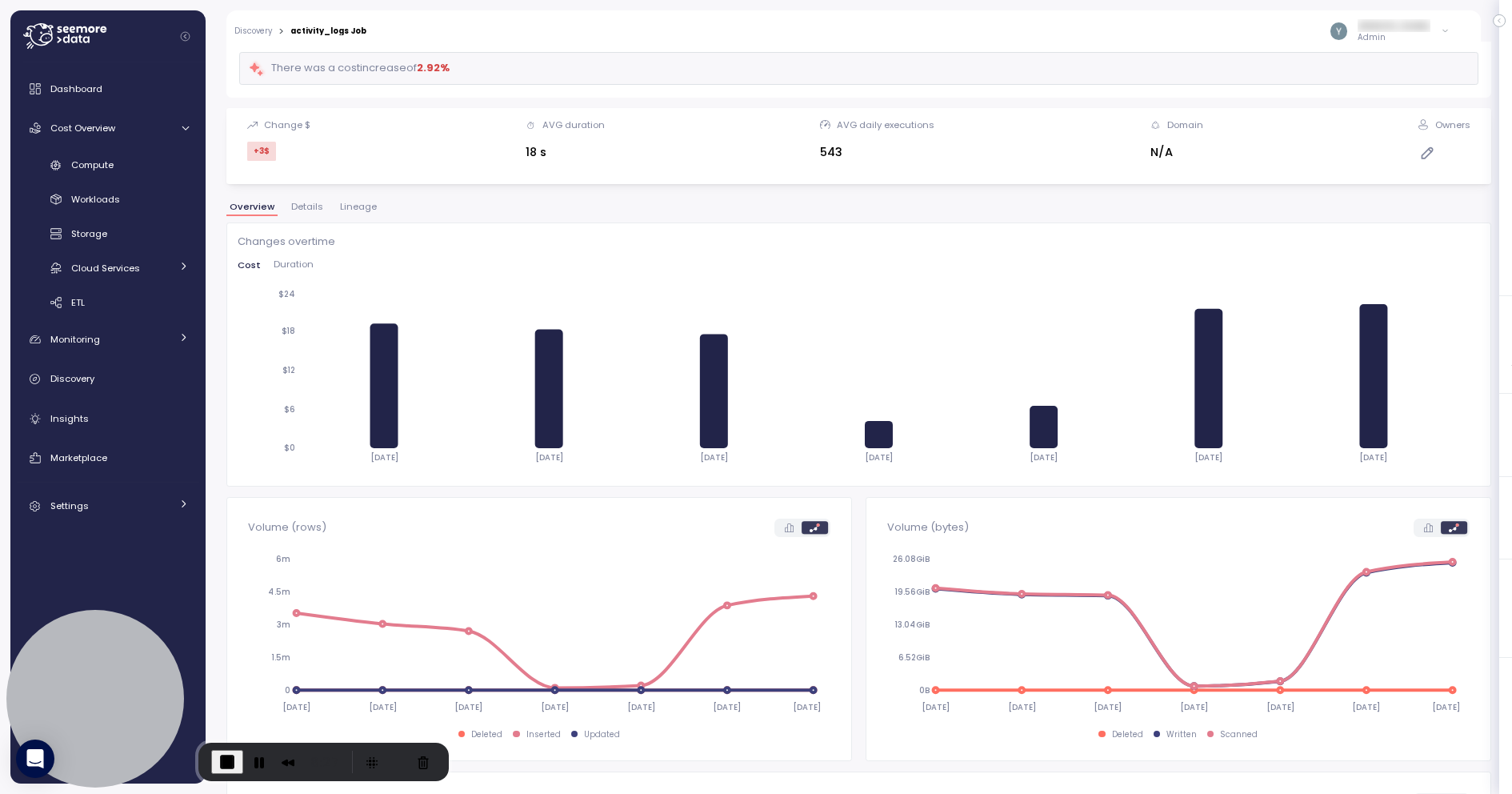
scroll to position [116, 0]
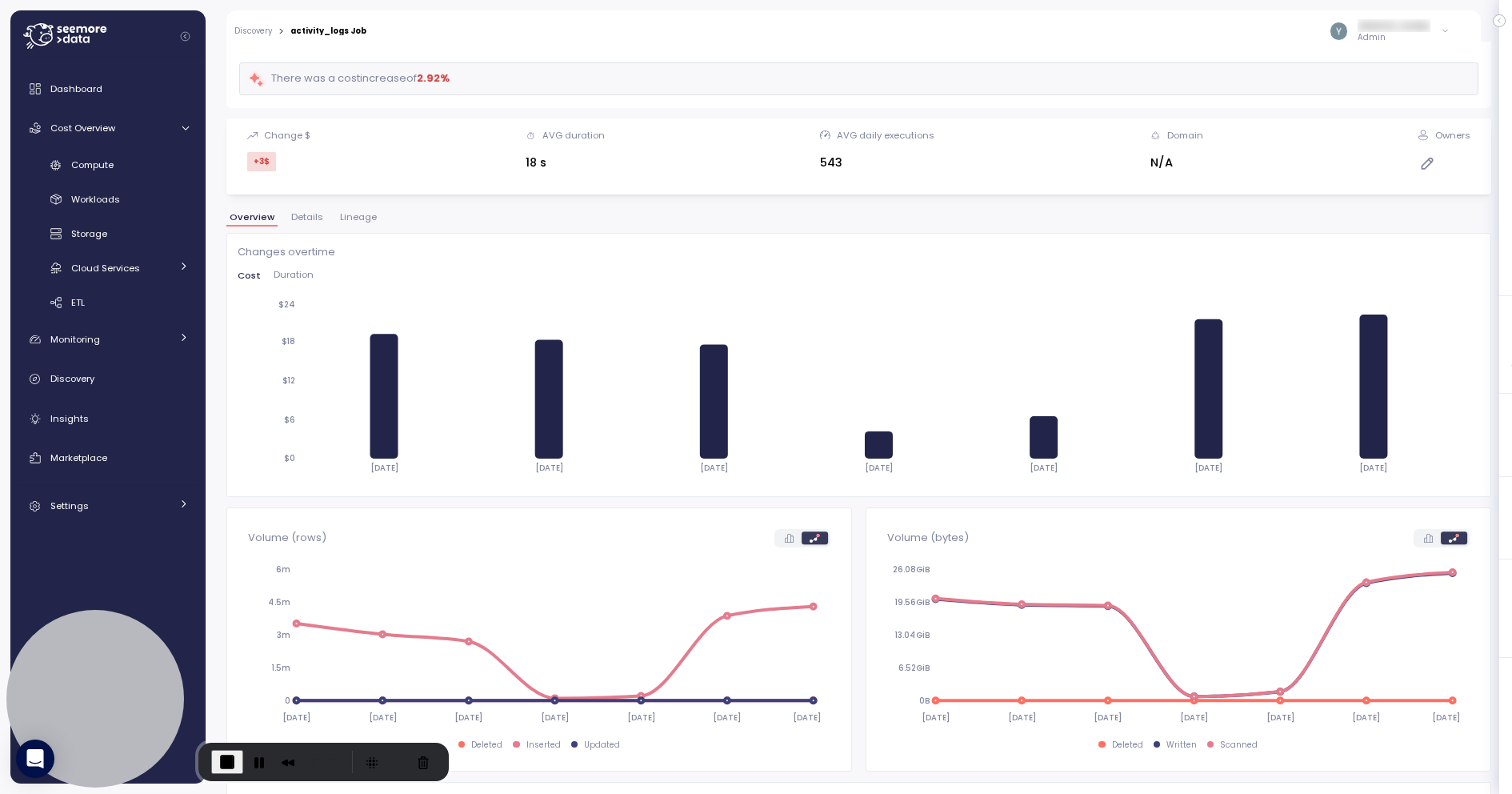
click at [356, 220] on span "Lineage" at bounding box center [358, 217] width 37 height 9
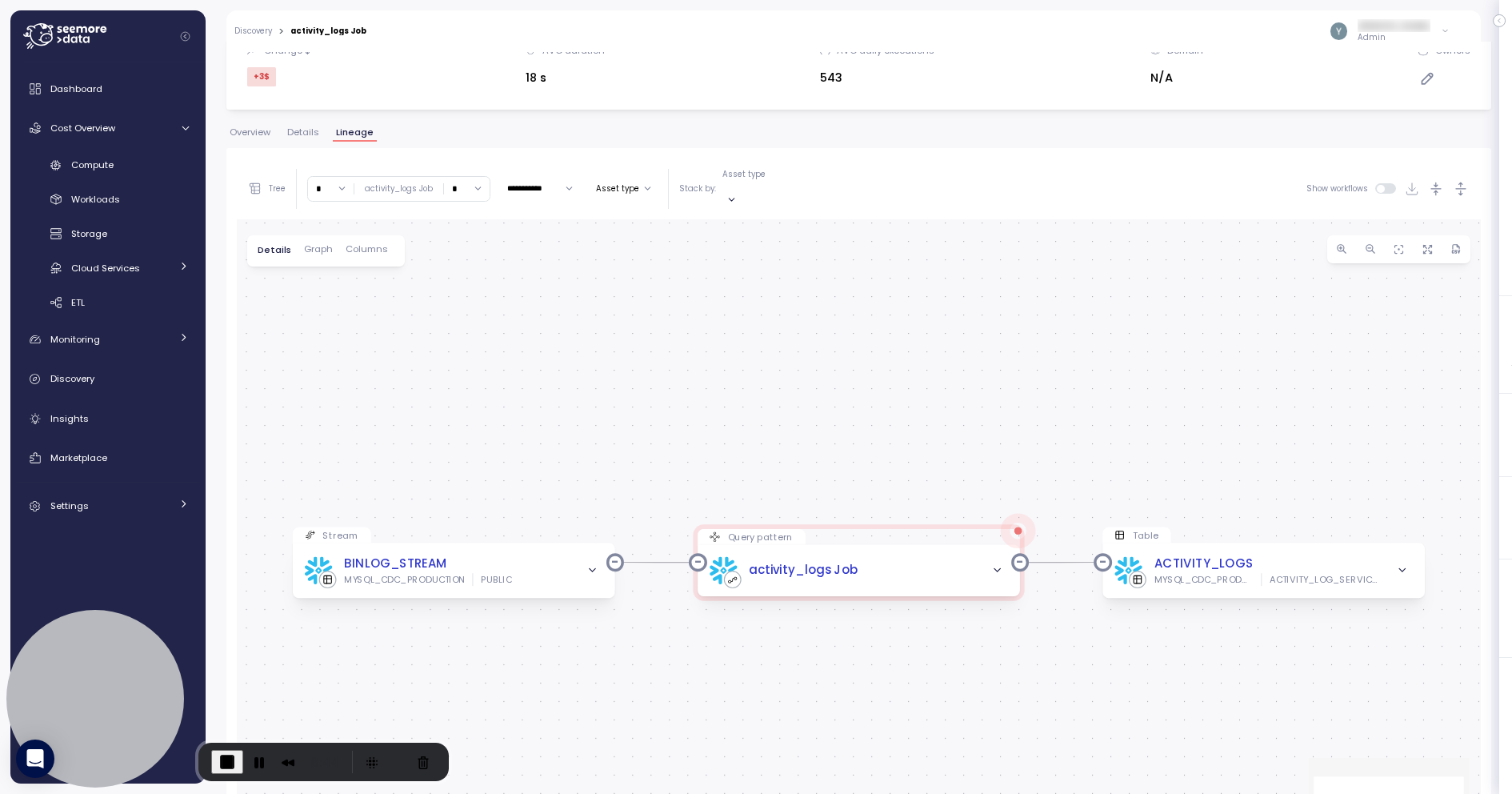
scroll to position [208, 0]
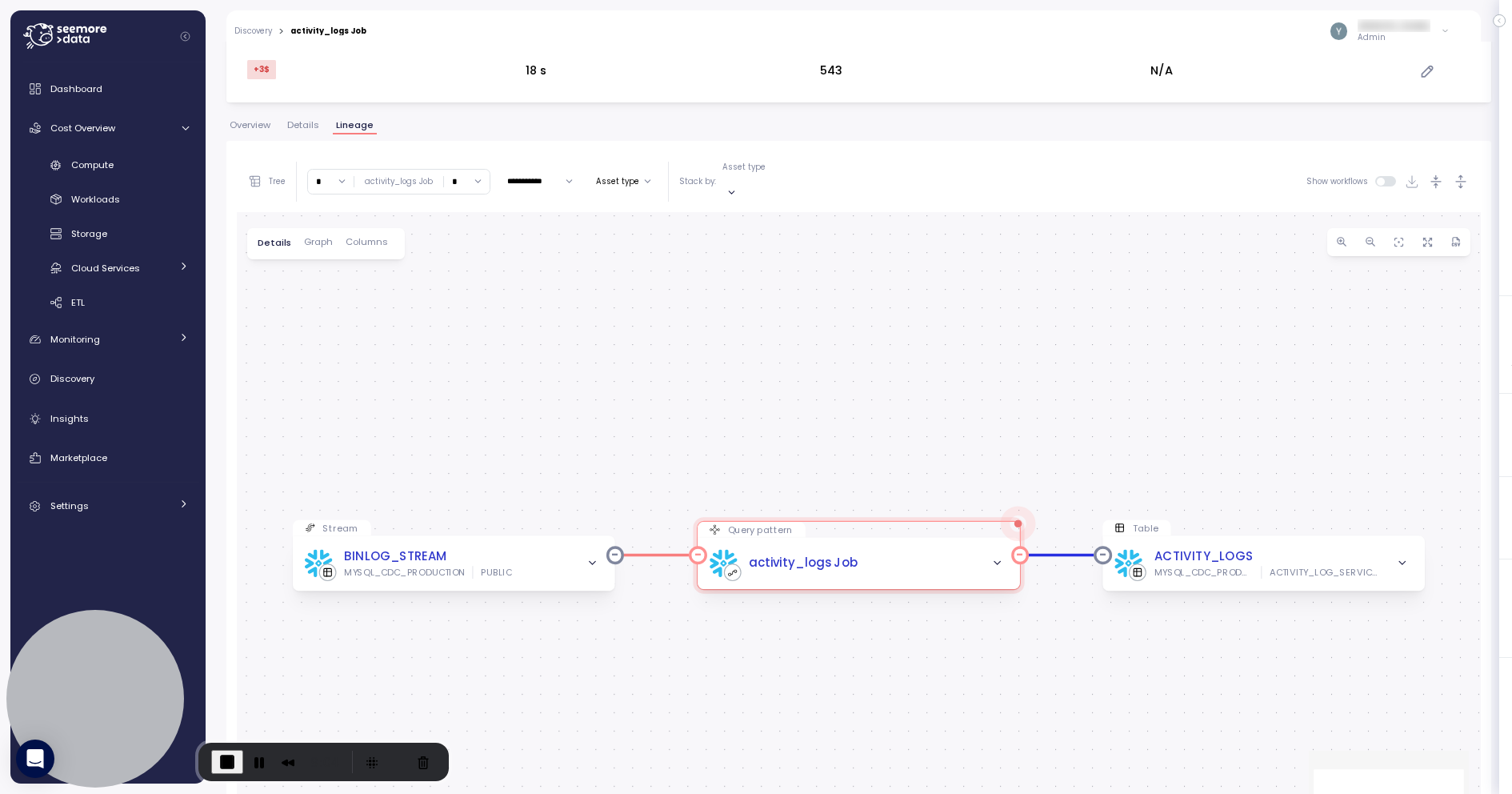
click at [996, 557] on icon "button" at bounding box center [998, 563] width 12 height 12
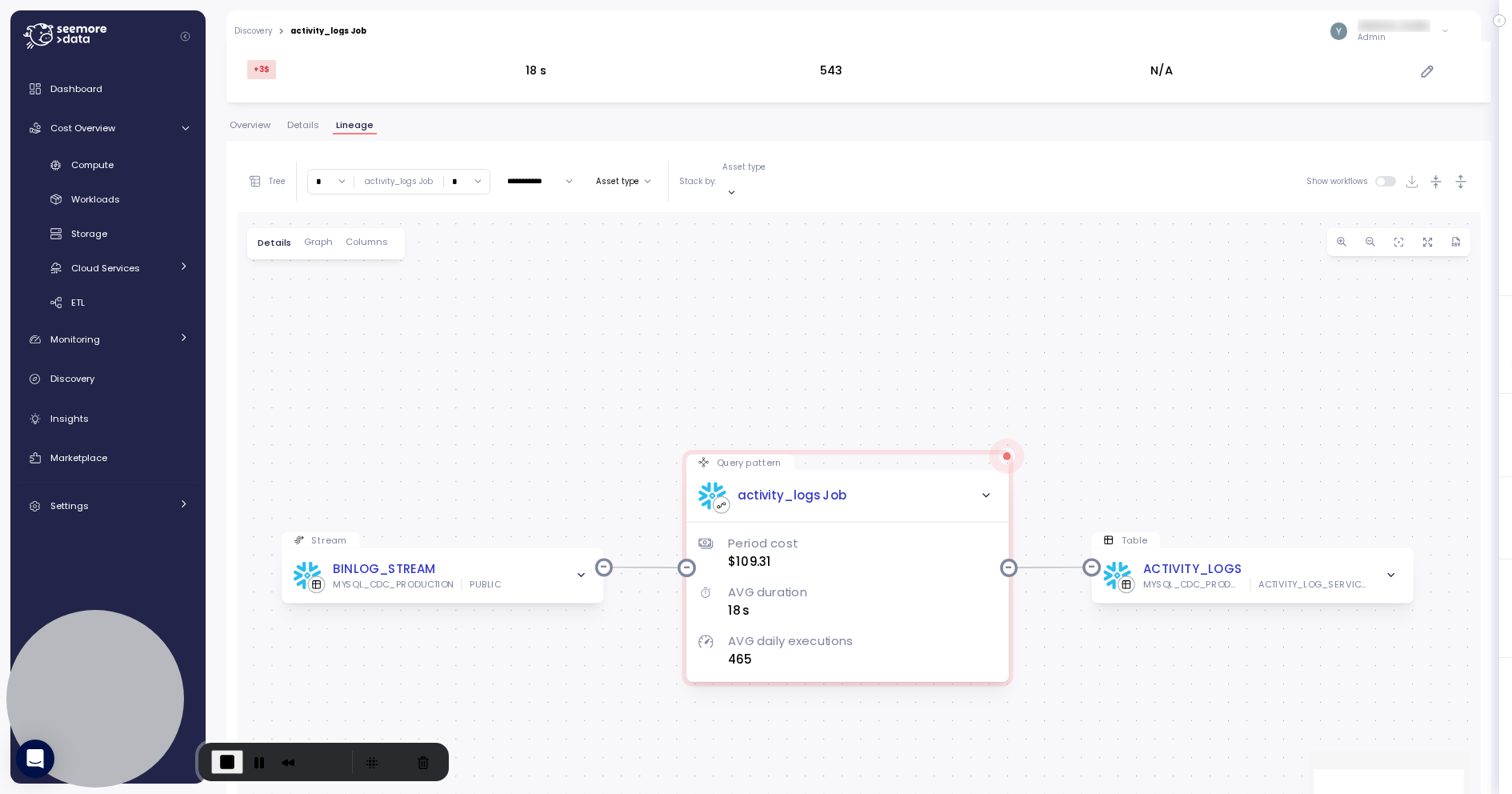
drag, startPoint x: 1097, startPoint y: 476, endPoint x: 1086, endPoint y: 411, distance: 65.9
click at [1086, 410] on div "Stream BINLOG_STREAM MYSQL_CDC_PRODUCTION PUBLIC Query pattern activity_logs Jo…" at bounding box center [859, 548] width 1244 height 671
click at [984, 489] on icon "button" at bounding box center [986, 495] width 12 height 12
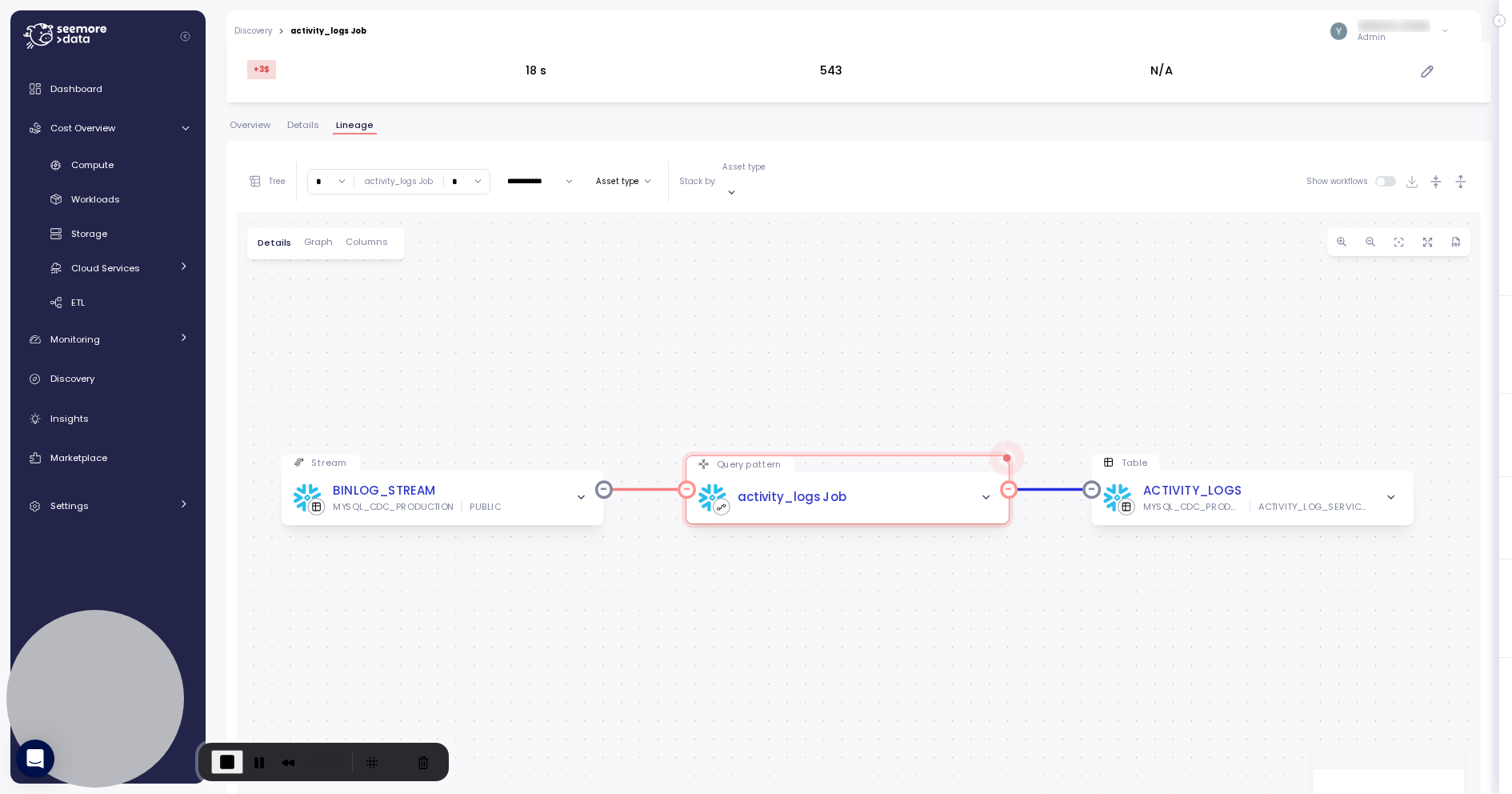
click at [984, 491] on icon "button" at bounding box center [986, 497] width 12 height 12
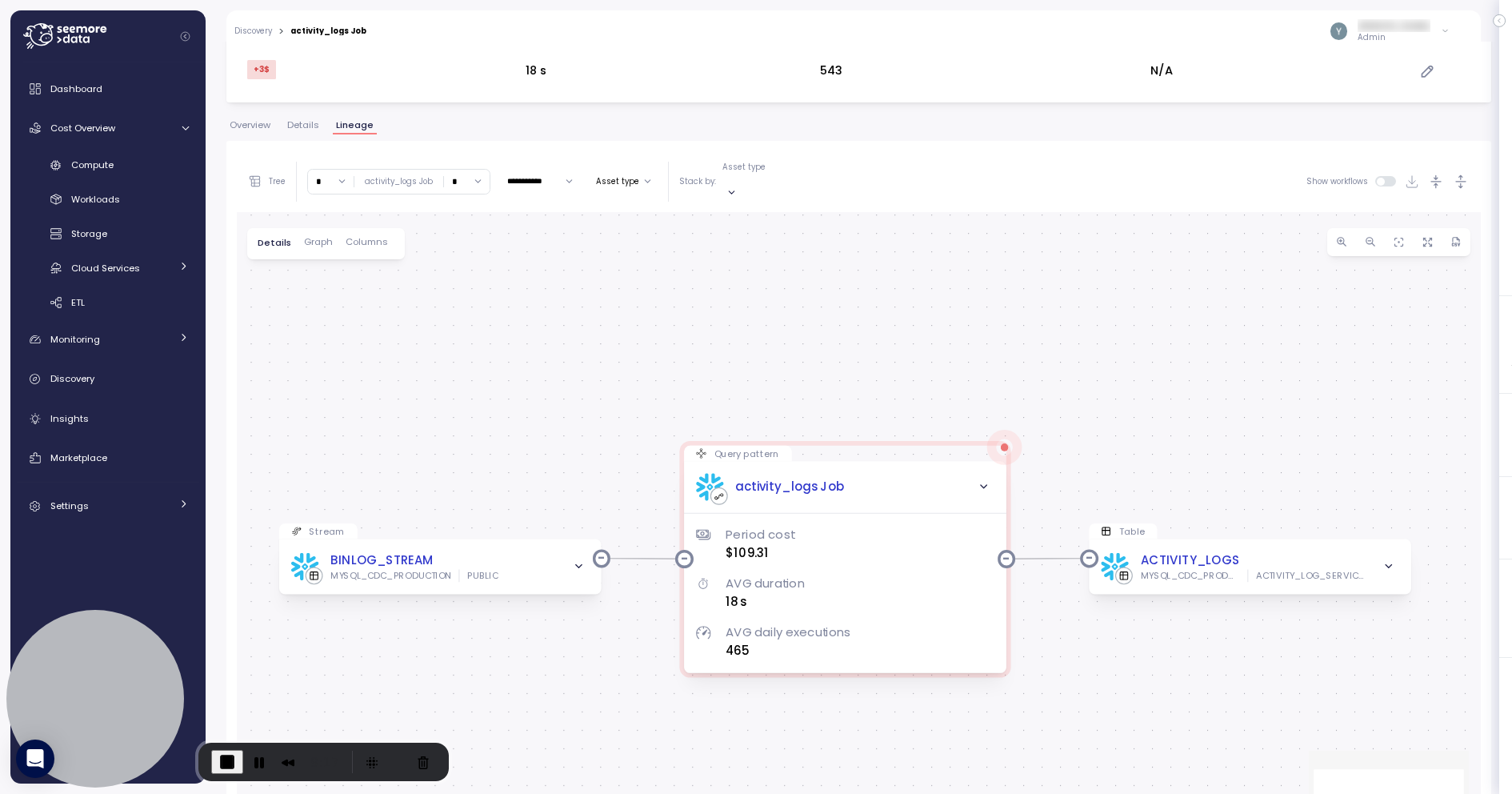
drag, startPoint x: 1037, startPoint y: 469, endPoint x: 1035, endPoint y: 461, distance: 8.2
click at [1035, 461] on div "Stream BINLOG_STREAM MYSQL_CDC_PRODUCTION PUBLIC Query pattern activity_logs Jo…" at bounding box center [859, 548] width 1244 height 671
click at [185, 129] on icon at bounding box center [185, 128] width 7 height 4
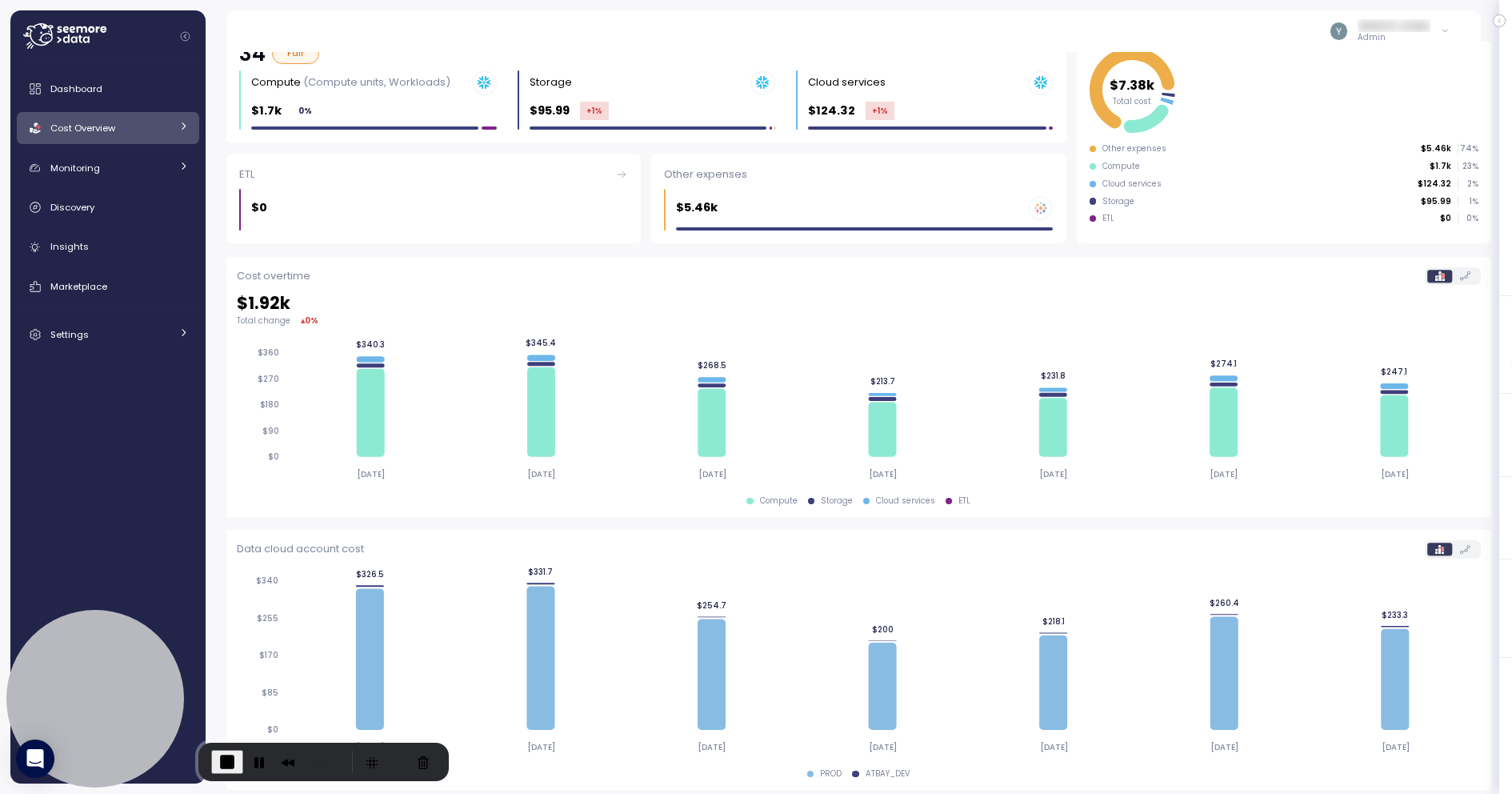
click at [186, 128] on icon at bounding box center [184, 126] width 10 height 10
click at [180, 126] on icon at bounding box center [186, 129] width 10 height 10
click at [130, 170] on div "Monitoring" at bounding box center [110, 167] width 120 height 16
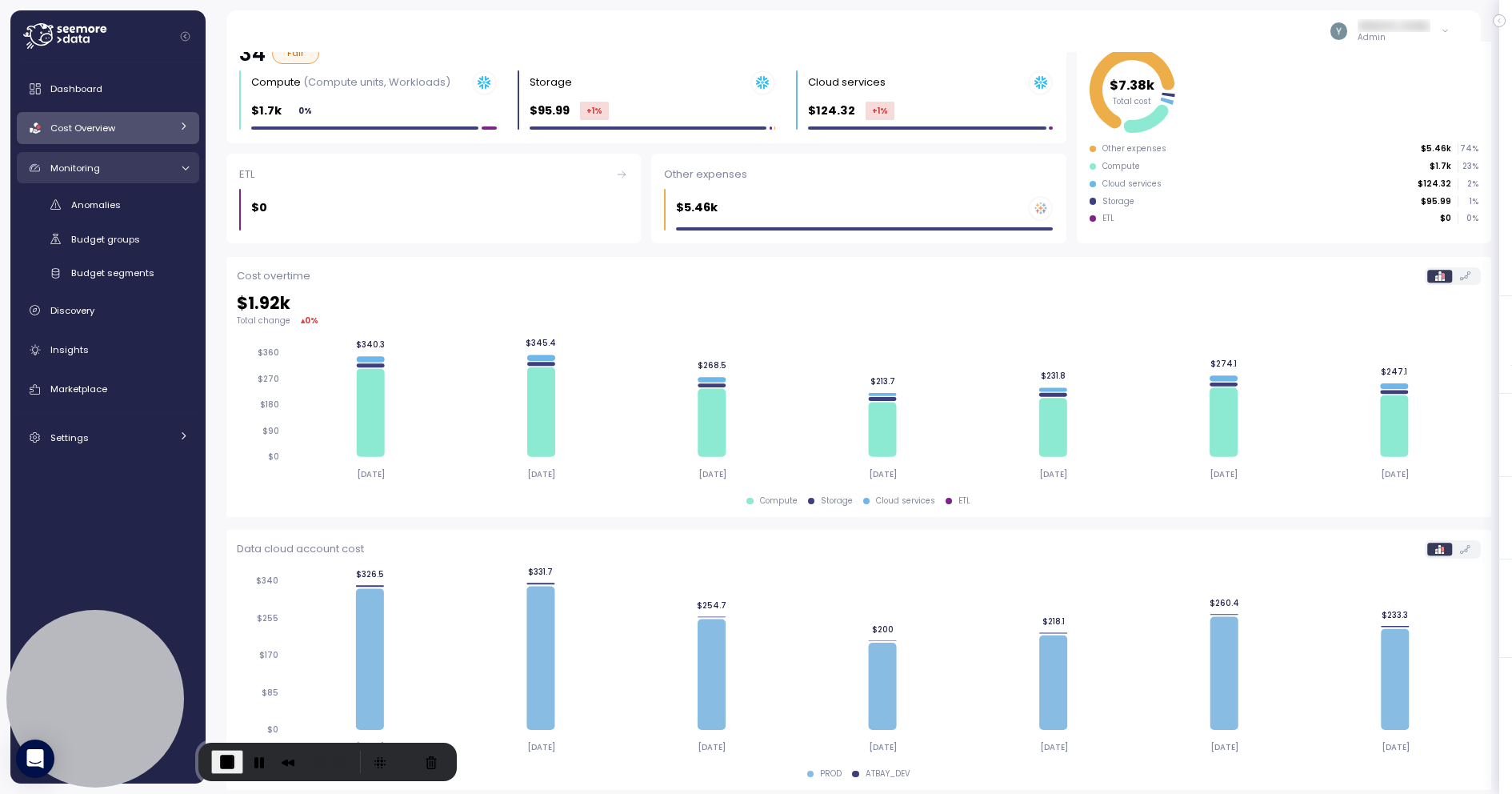
click at [123, 161] on div "Monitoring" at bounding box center [110, 167] width 120 height 16
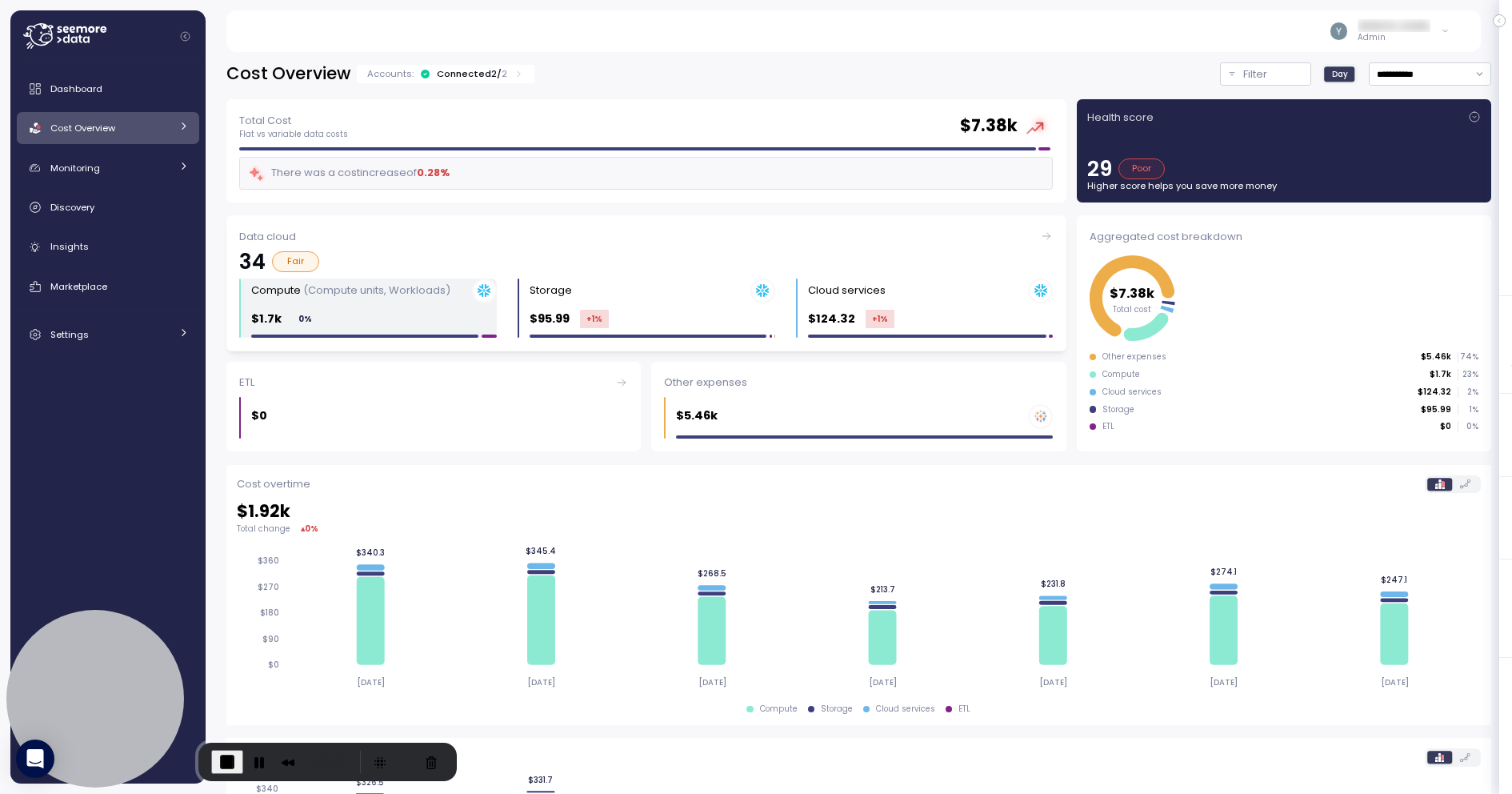
click at [330, 303] on div "Compute (Compute units, Workloads) $1.7k 0 %" at bounding box center [374, 309] width 246 height 60
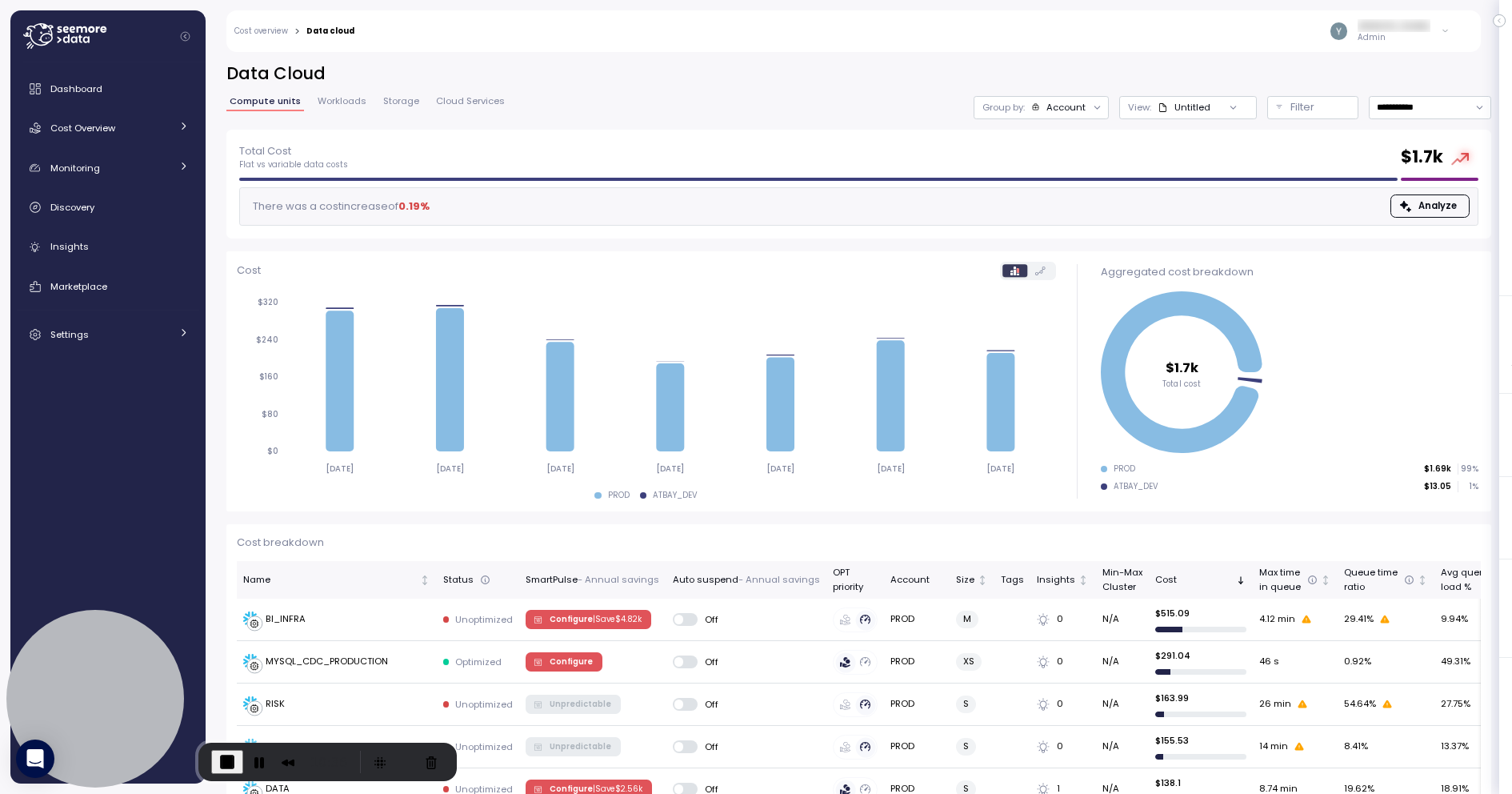
click at [335, 101] on span "Workloads" at bounding box center [342, 101] width 49 height 9
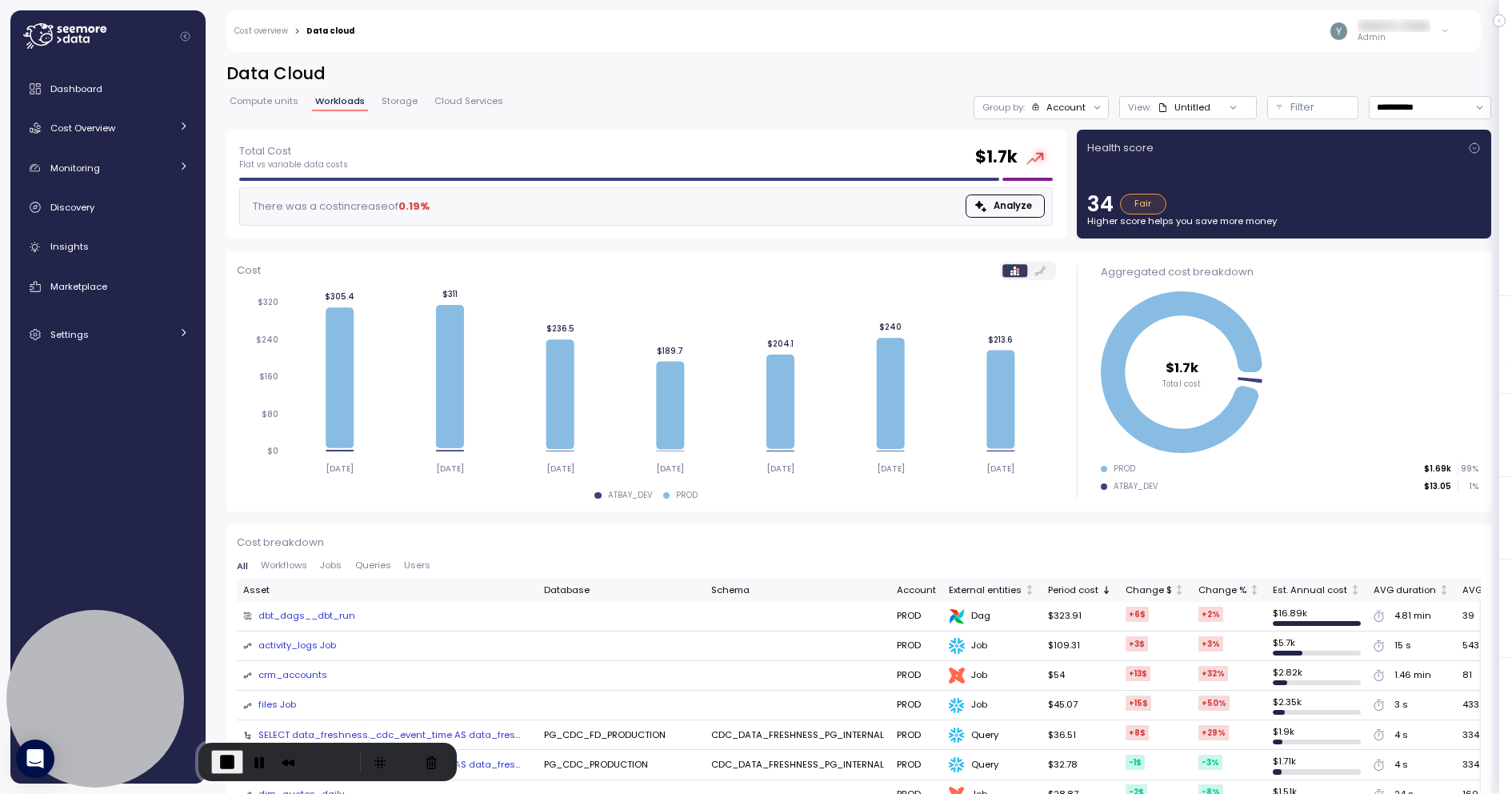
click at [316, 642] on div "activity_logs Job" at bounding box center [297, 646] width 78 height 15
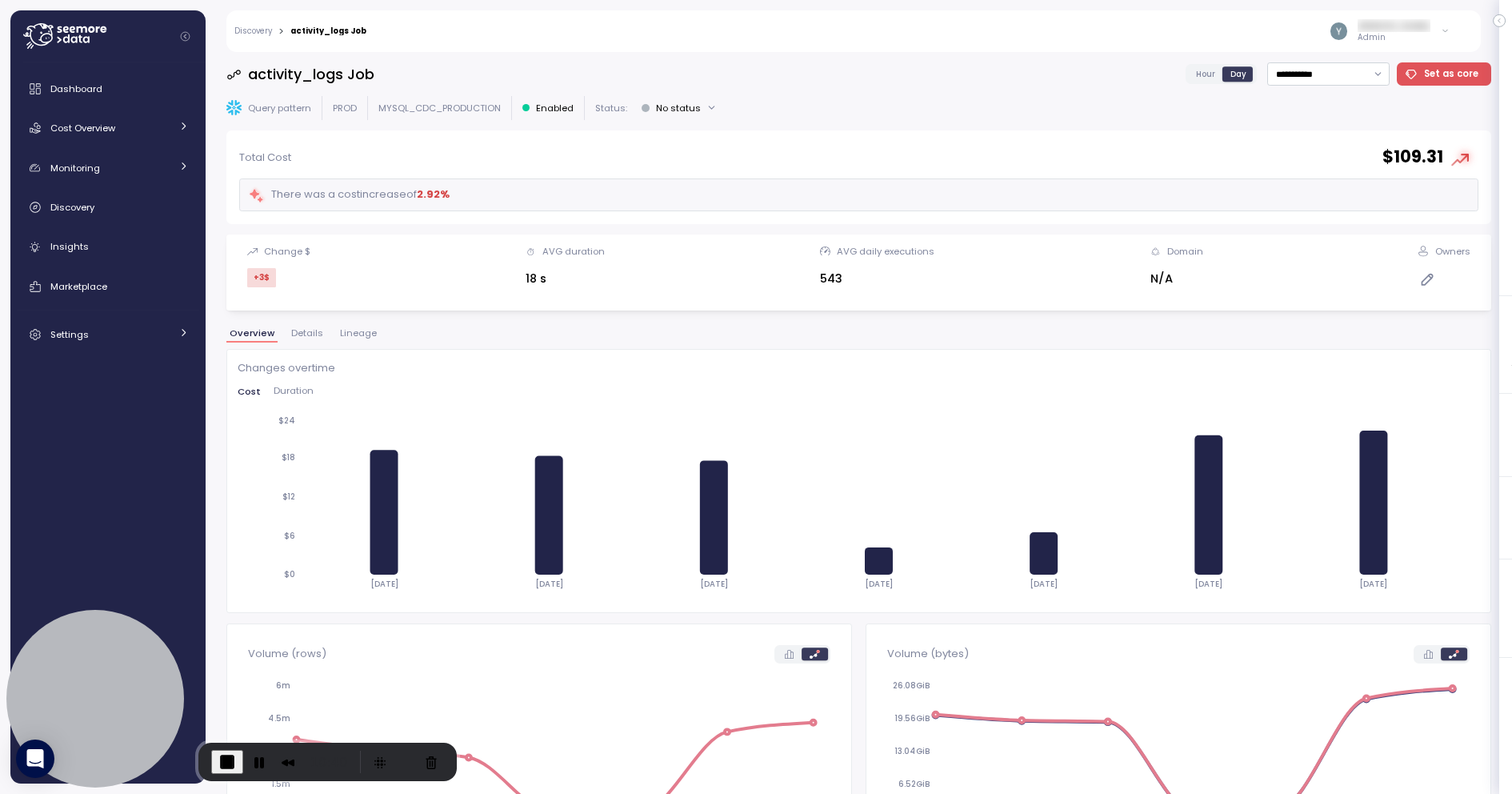
click at [354, 335] on span "Lineage" at bounding box center [358, 333] width 37 height 9
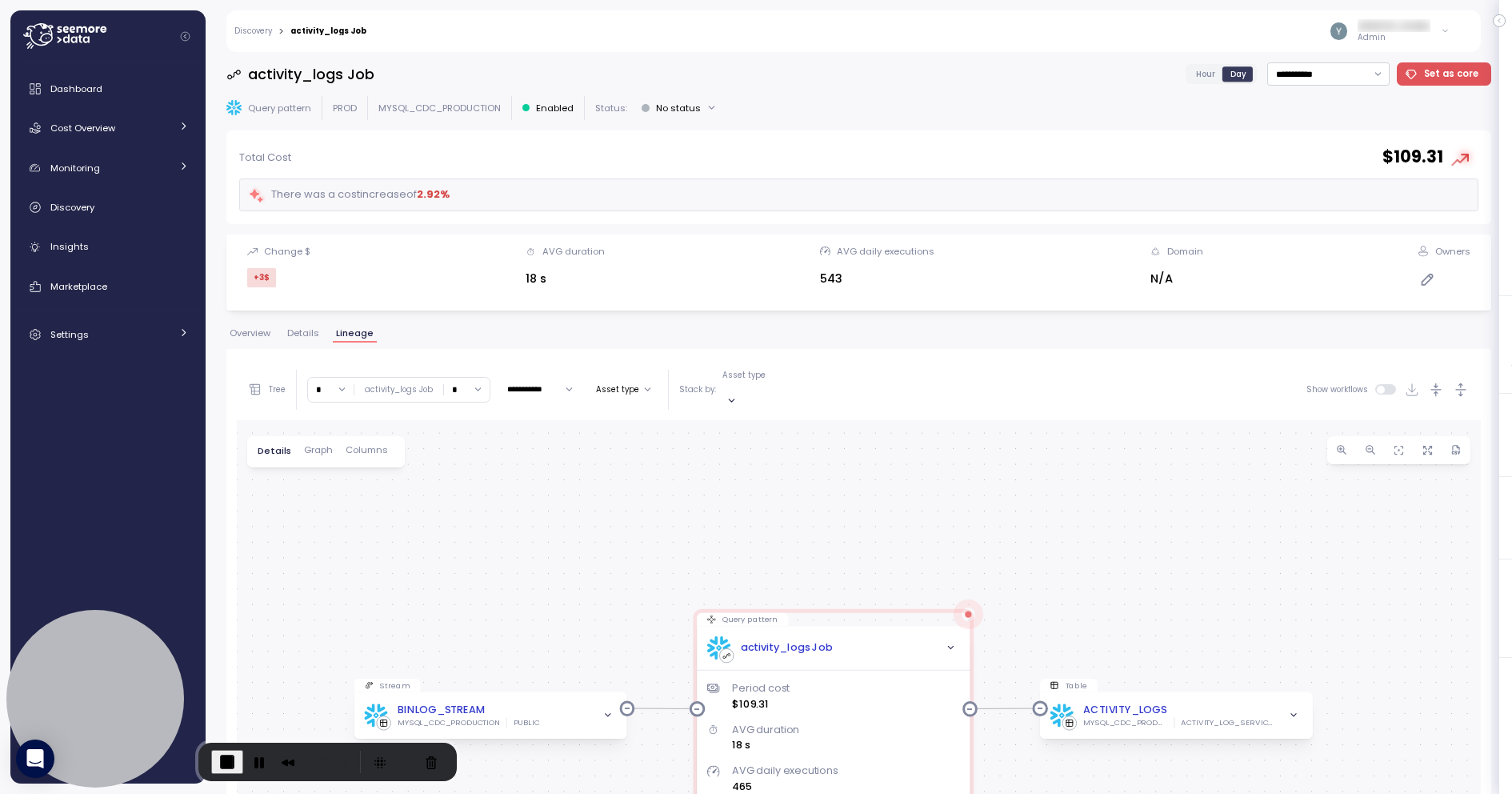
drag, startPoint x: 733, startPoint y: 573, endPoint x: 731, endPoint y: 553, distance: 20.1
click at [731, 553] on div "Stream BINLOG_STREAM MYSQL_CDC_PRODUCTION PUBLIC Query pattern activity_logs Jo…" at bounding box center [859, 756] width 1244 height 671
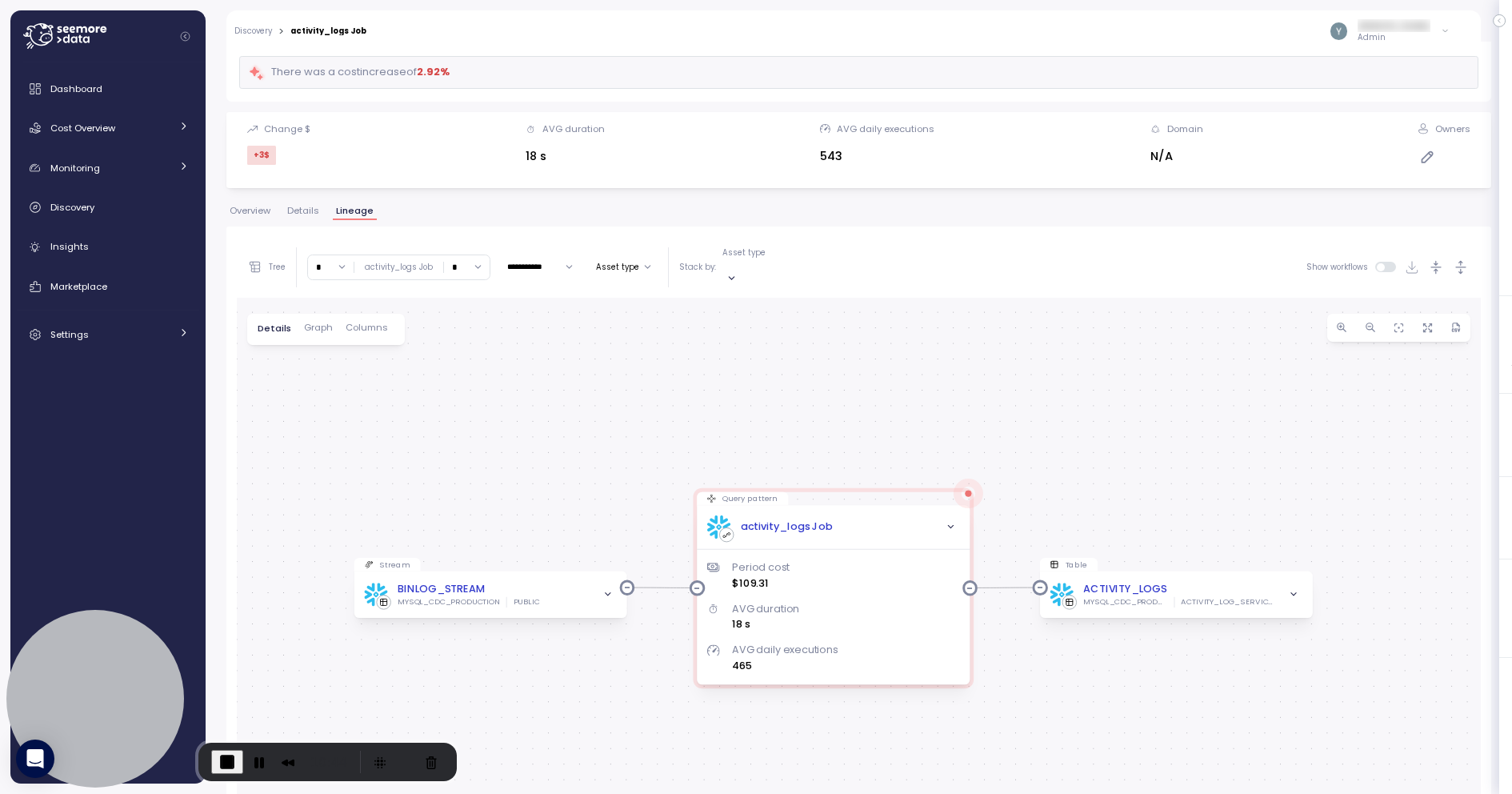
scroll to position [152, 0]
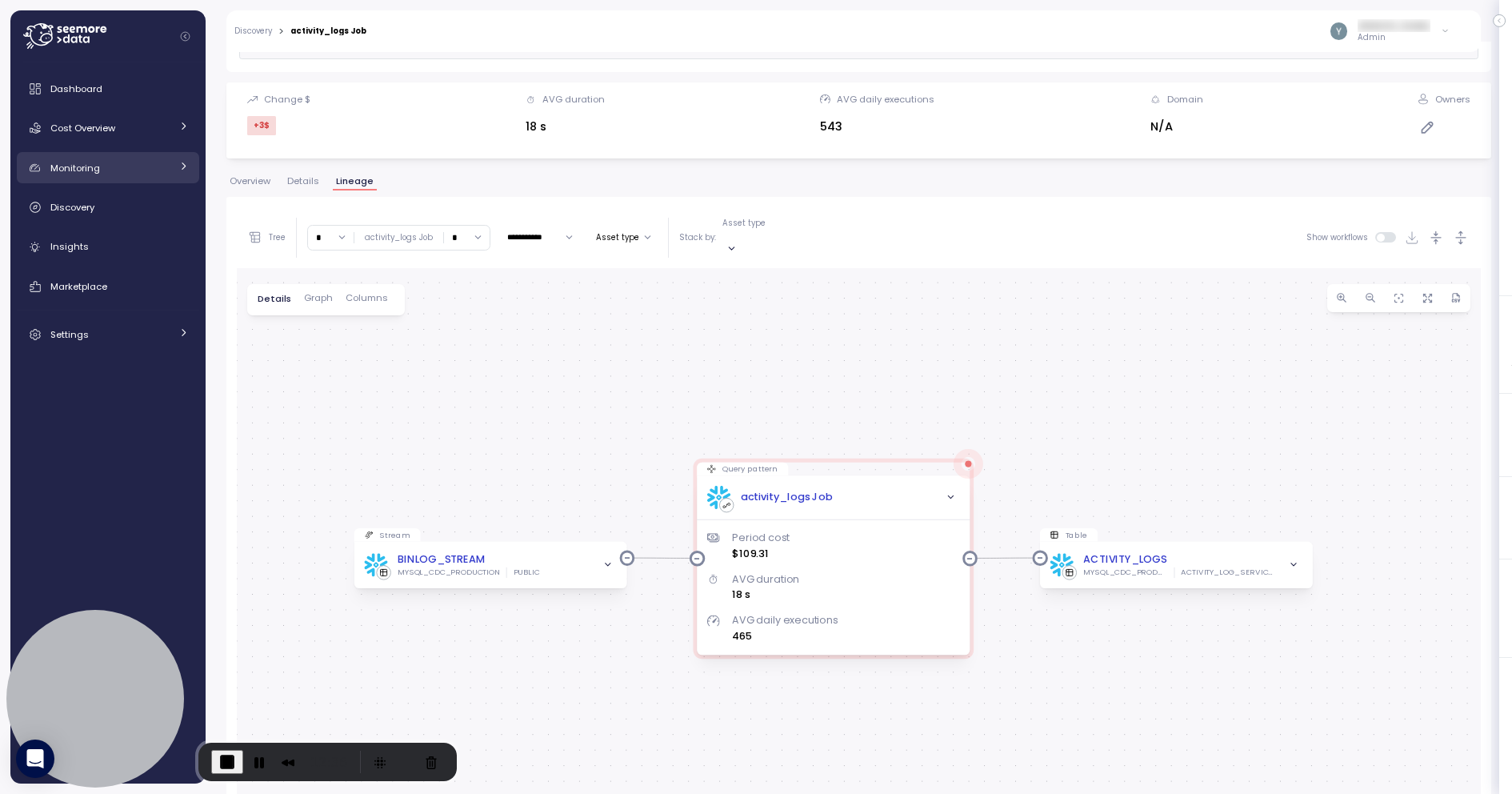
click at [145, 171] on div "Monitoring" at bounding box center [110, 167] width 120 height 16
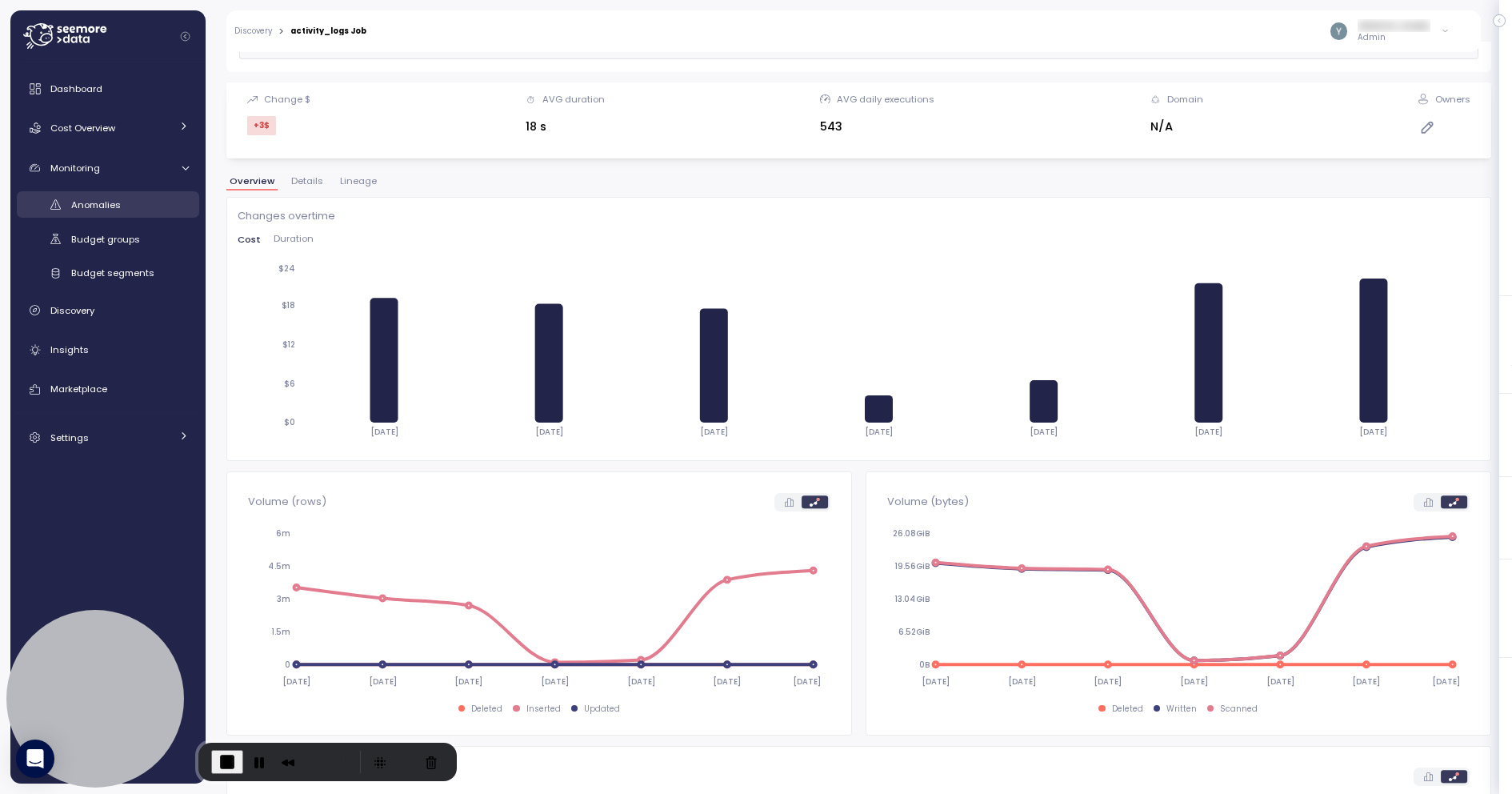
click at [121, 211] on div "Anomalies" at bounding box center [130, 205] width 117 height 16
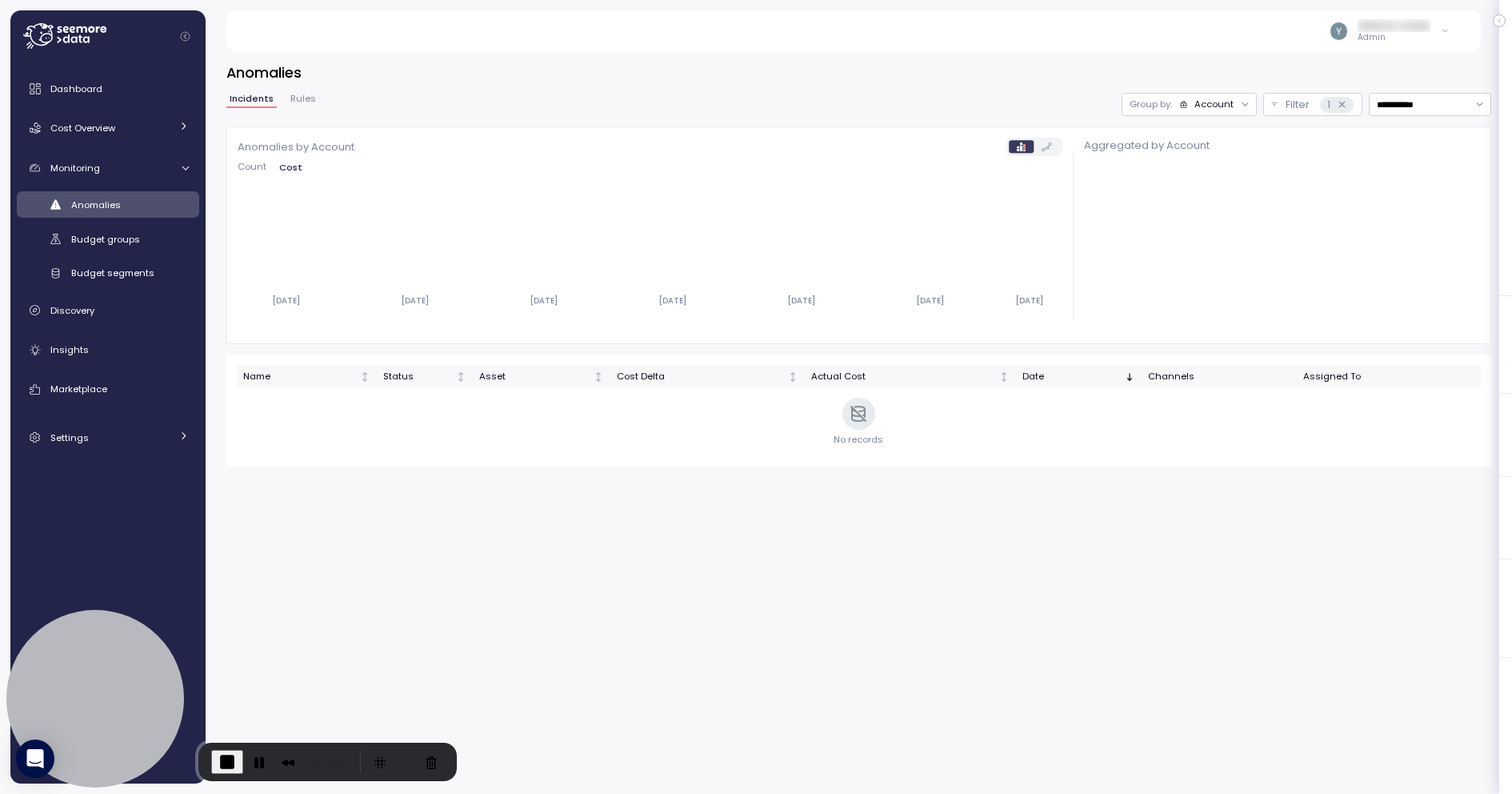
click at [1234, 104] on div at bounding box center [1245, 104] width 22 height 22
click at [1234, 107] on div at bounding box center [1245, 104] width 22 height 22
click at [1240, 105] on icon at bounding box center [1245, 104] width 10 height 10
click at [1204, 167] on p "Compute unit" at bounding box center [1202, 166] width 63 height 13
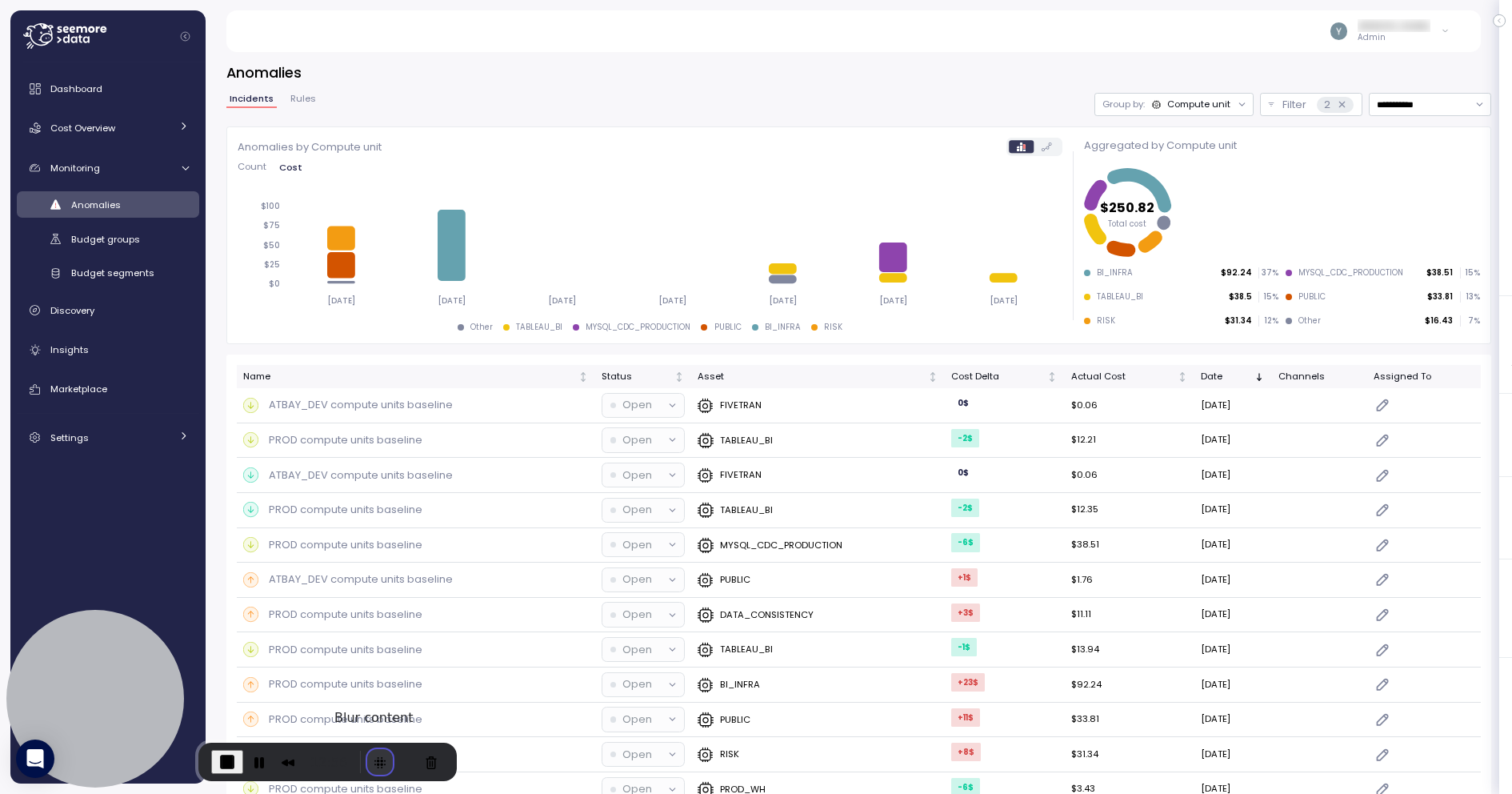
click at [372, 759] on button "Blur Content" at bounding box center [381, 762] width 26 height 26
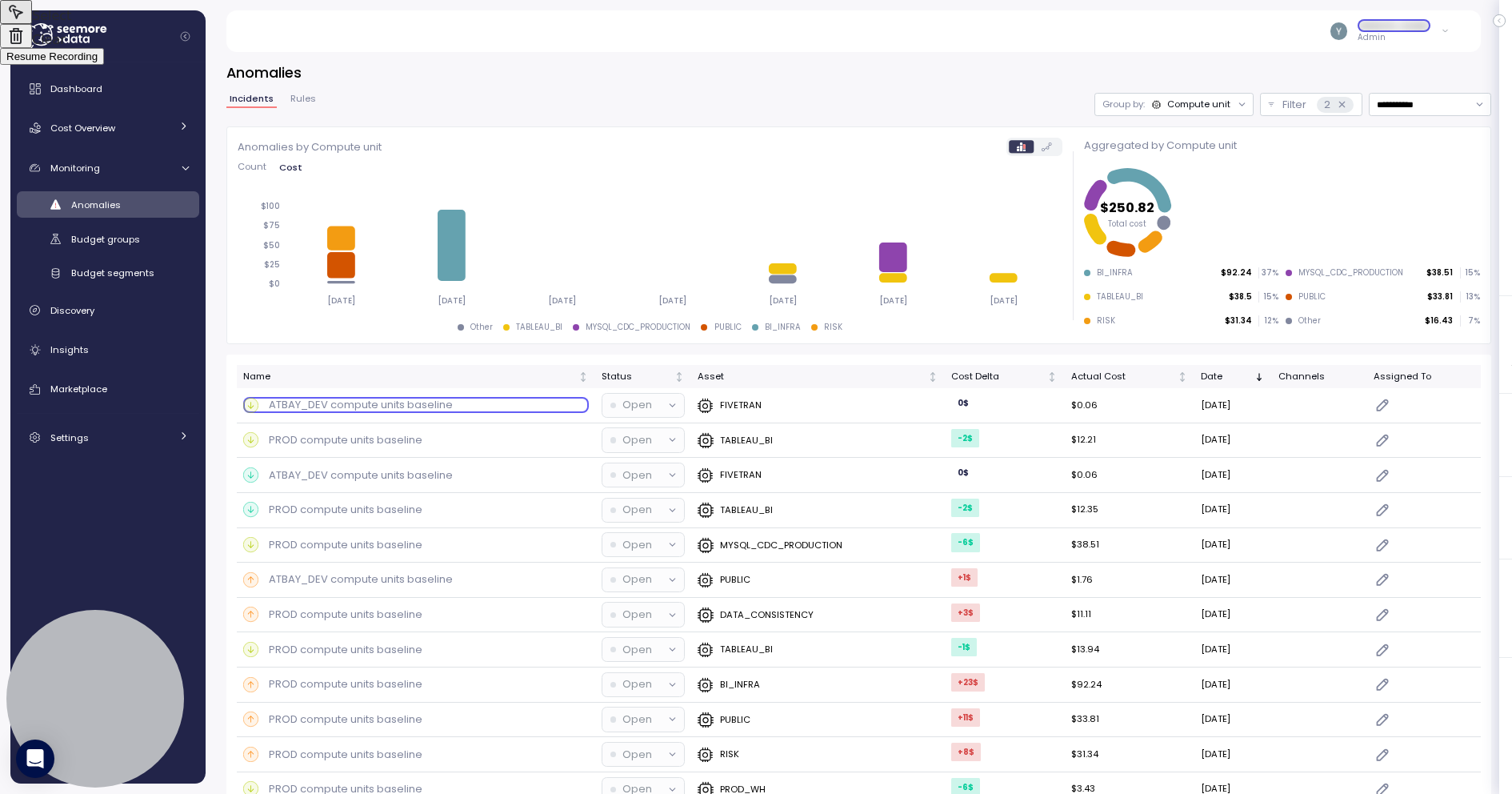
click at [355, 413] on div at bounding box center [756, 397] width 1512 height 794
click at [350, 437] on div at bounding box center [756, 397] width 1512 height 794
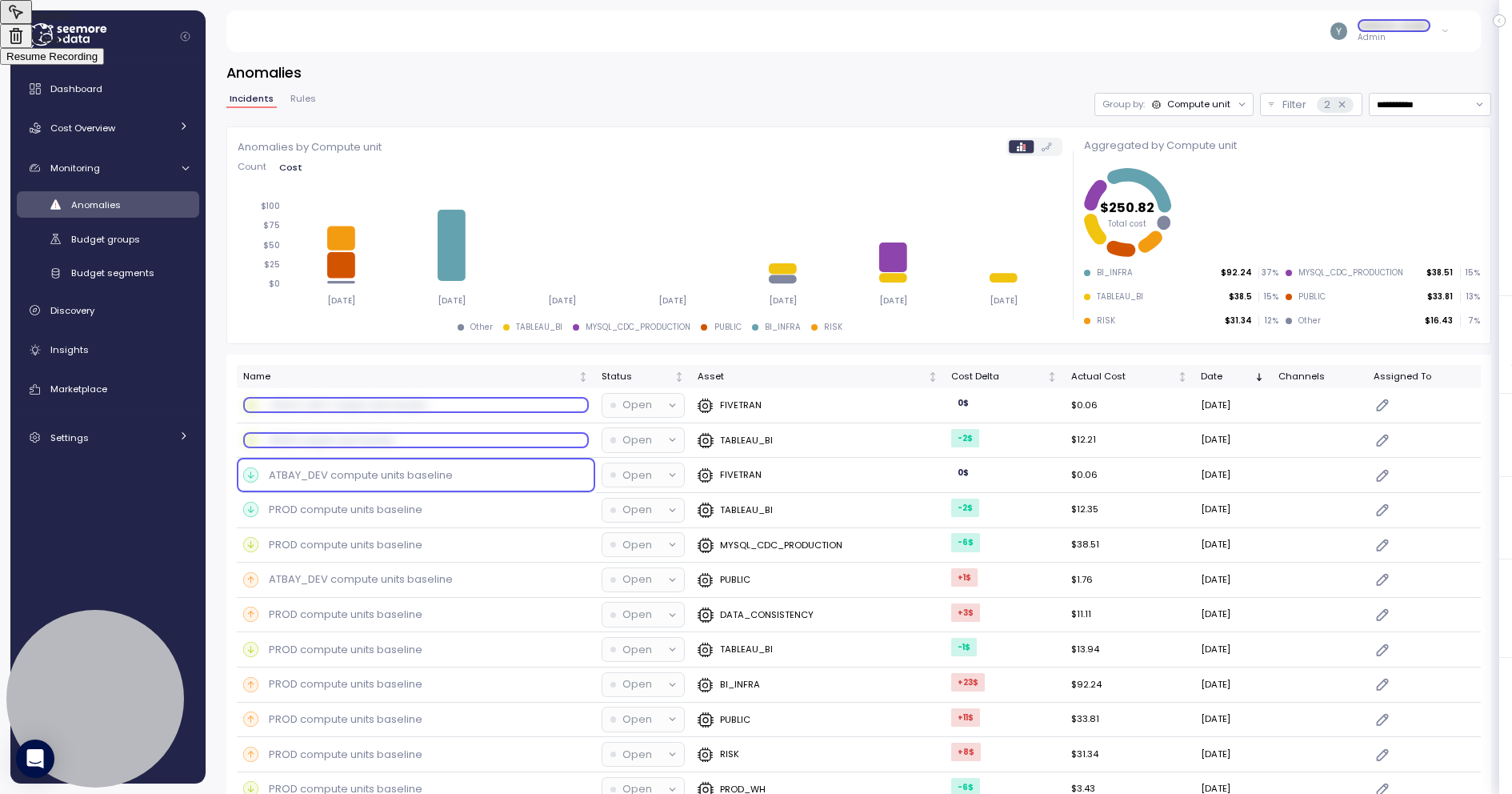
click at [348, 482] on div at bounding box center [756, 397] width 1512 height 794
click at [350, 516] on div at bounding box center [756, 397] width 1512 height 794
click at [350, 539] on div at bounding box center [756, 397] width 1512 height 794
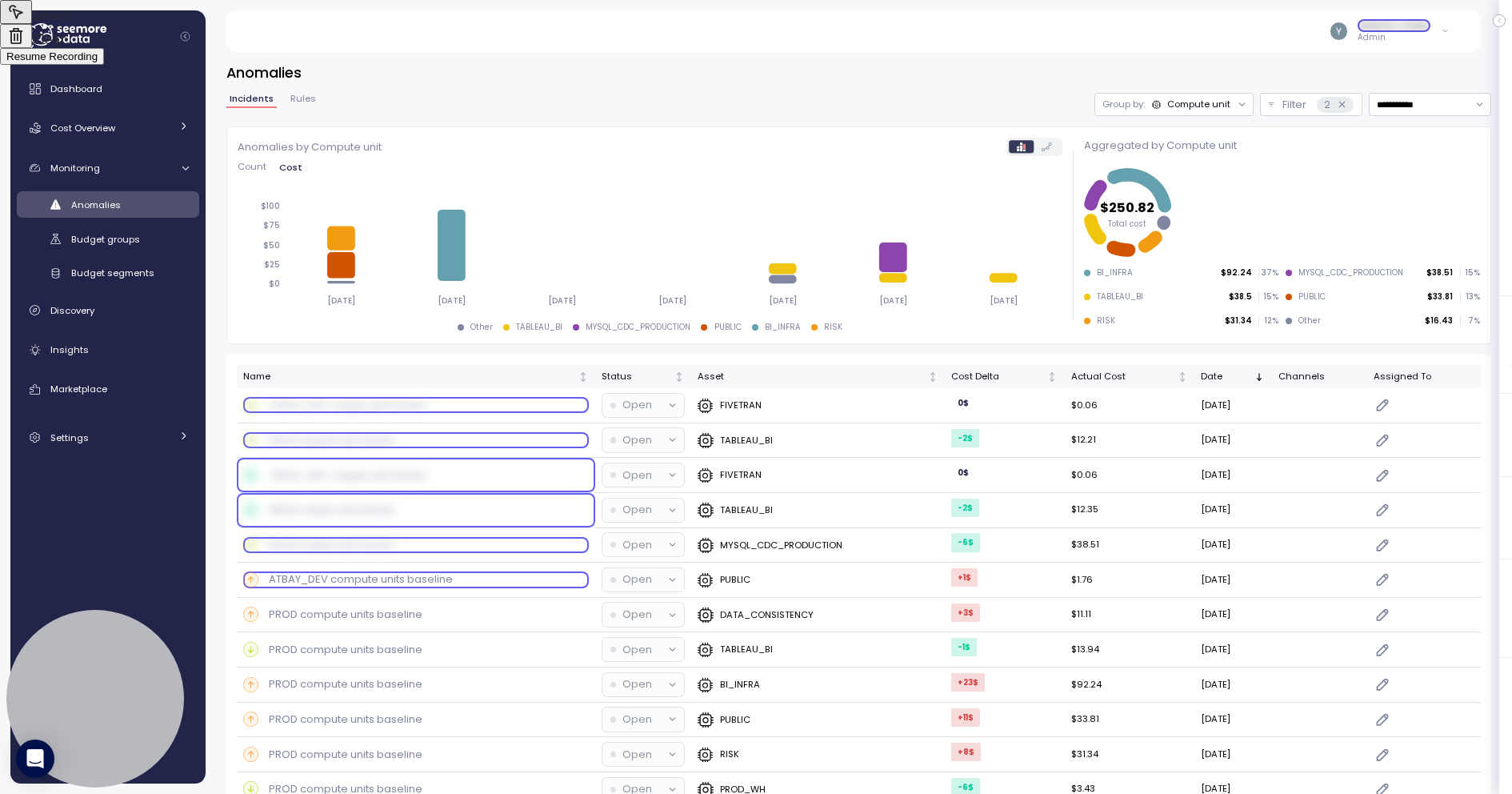
click at [350, 572] on div at bounding box center [756, 397] width 1512 height 794
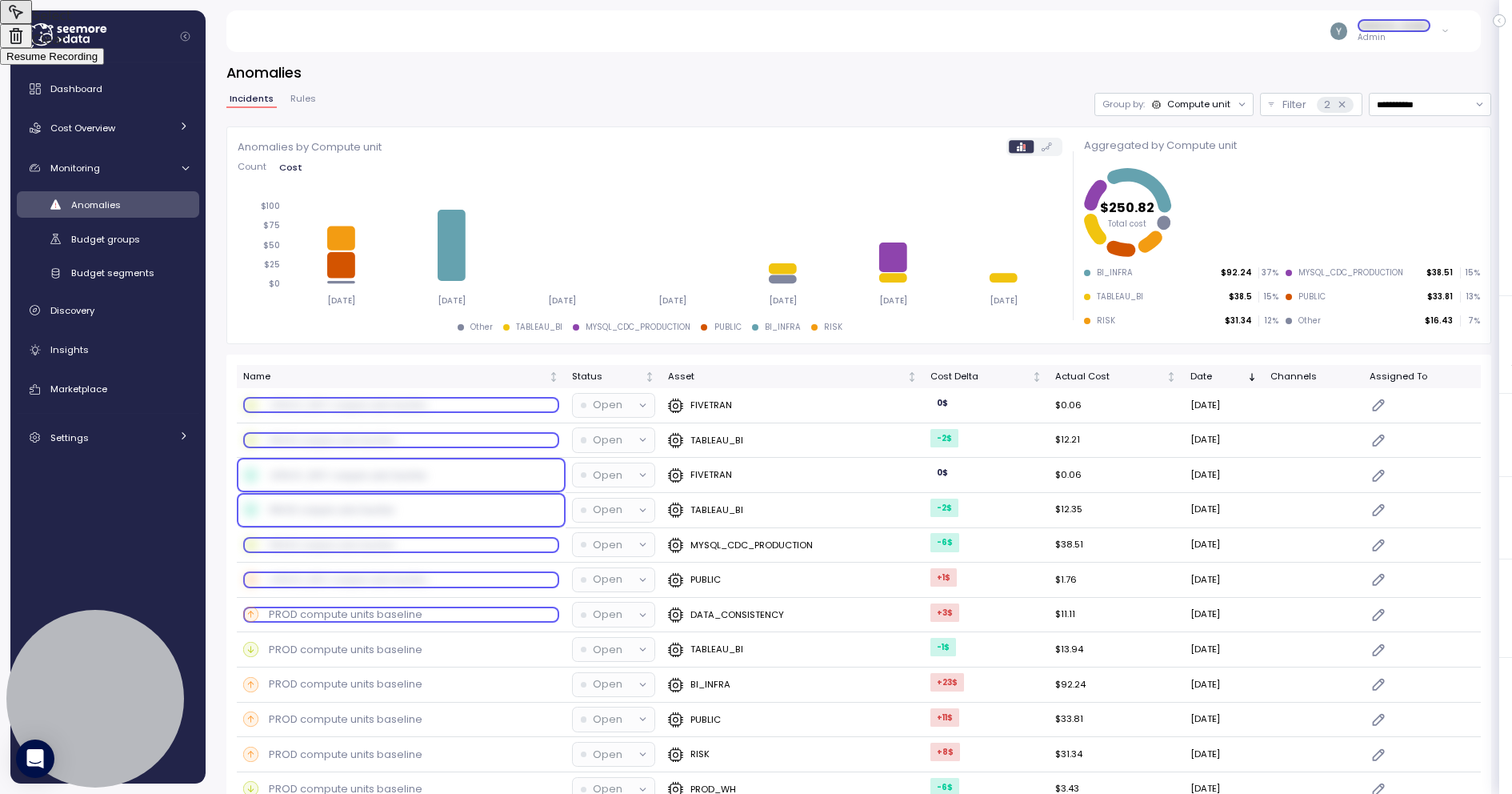
click at [353, 612] on div at bounding box center [756, 397] width 1512 height 794
click at [355, 637] on div at bounding box center [756, 397] width 1512 height 794
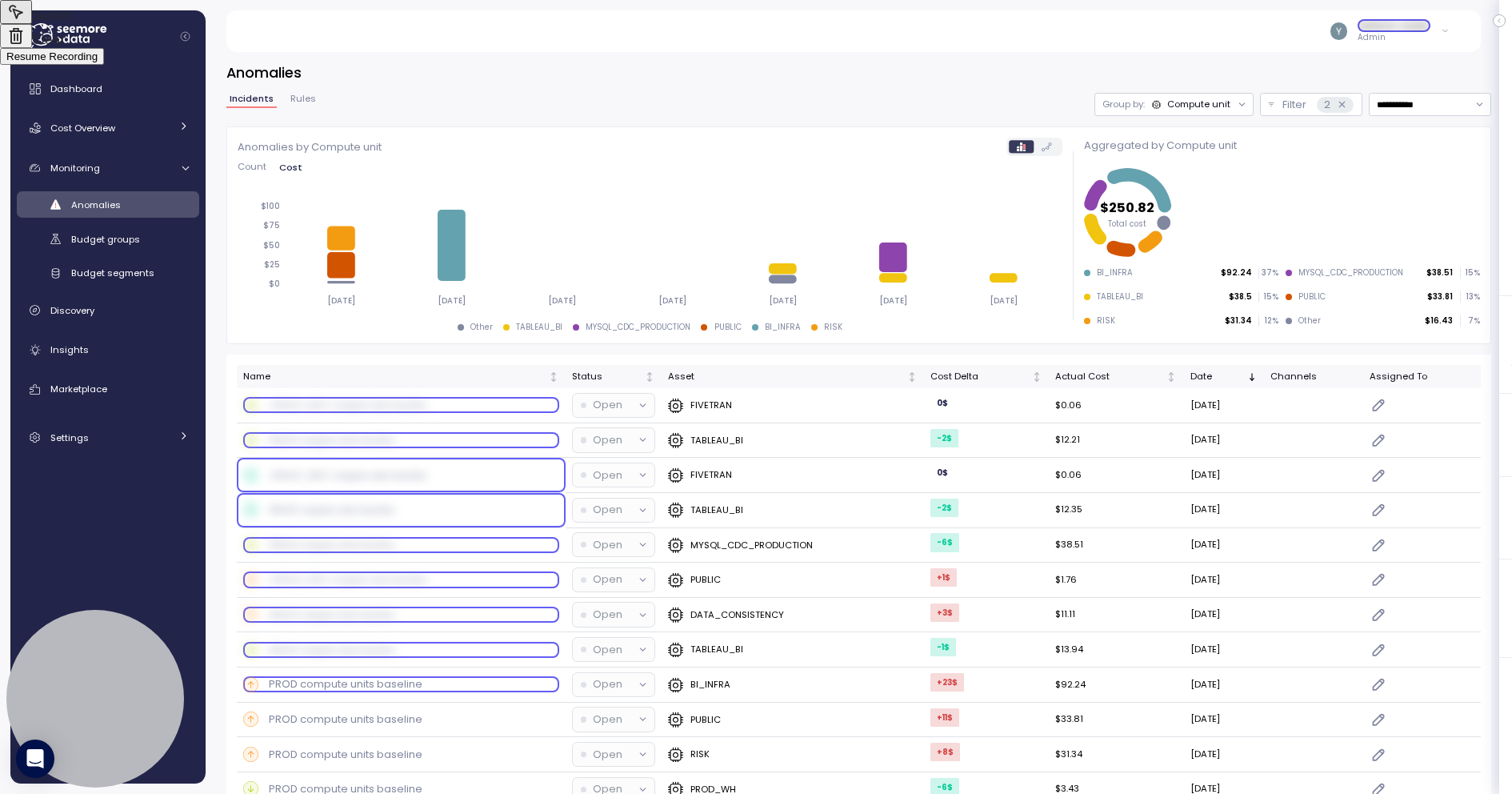
click at [356, 673] on div at bounding box center [756, 397] width 1512 height 794
click at [354, 715] on div at bounding box center [756, 397] width 1512 height 794
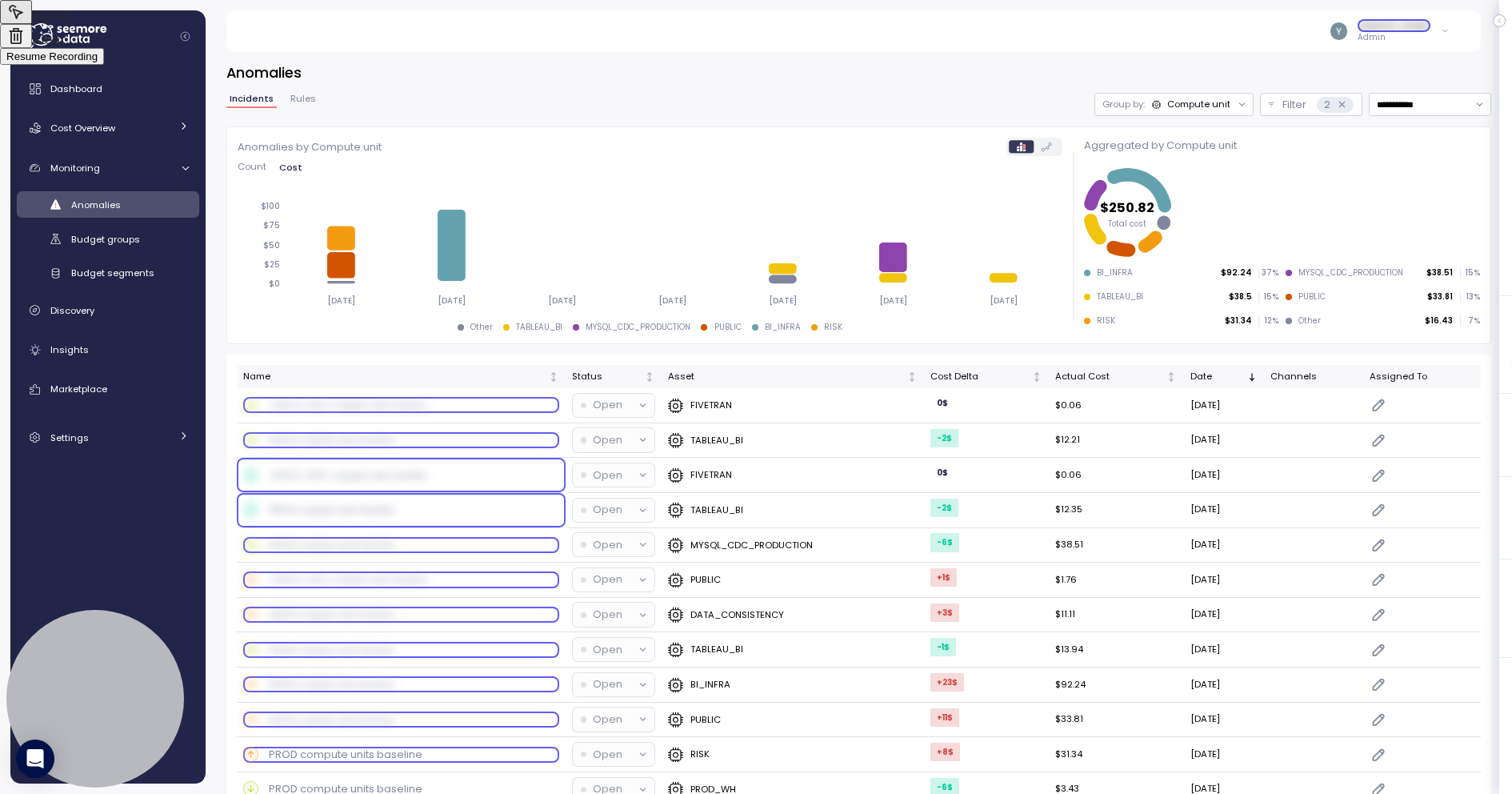
click at [352, 745] on div at bounding box center [756, 397] width 1512 height 794
click at [1143, 301] on div at bounding box center [756, 397] width 1512 height 794
click at [1132, 274] on div at bounding box center [756, 397] width 1512 height 794
click at [1316, 272] on div at bounding box center [756, 397] width 1512 height 794
click at [1322, 297] on div at bounding box center [756, 397] width 1512 height 794
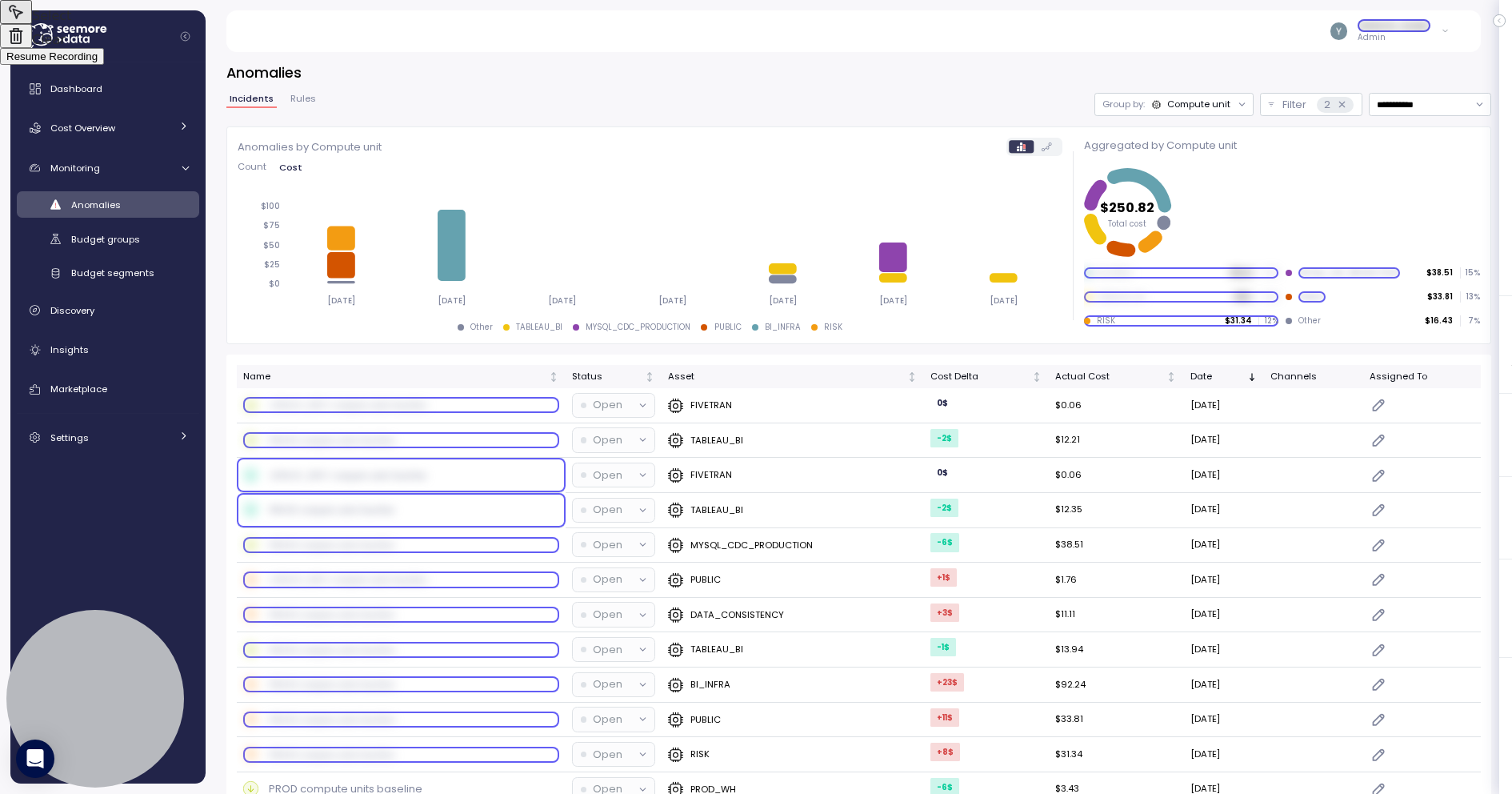
click at [1156, 325] on div at bounding box center [756, 397] width 1512 height 794
click at [1309, 321] on div at bounding box center [756, 397] width 1512 height 794
click at [98, 62] on span "Resume Recording" at bounding box center [52, 56] width 91 height 12
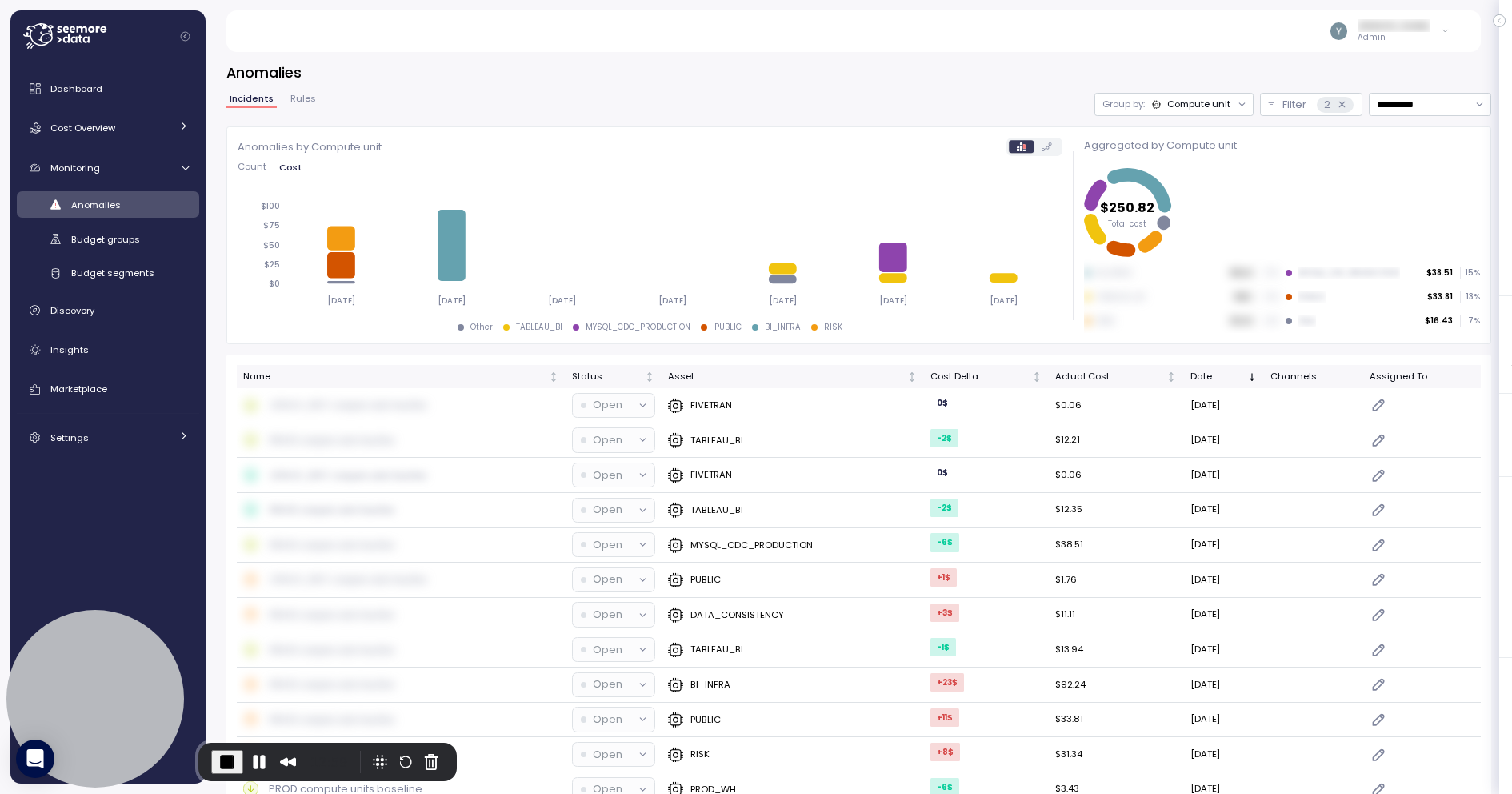
click at [1237, 105] on icon at bounding box center [1242, 104] width 10 height 10
click at [1181, 137] on p "Account" at bounding box center [1175, 139] width 39 height 13
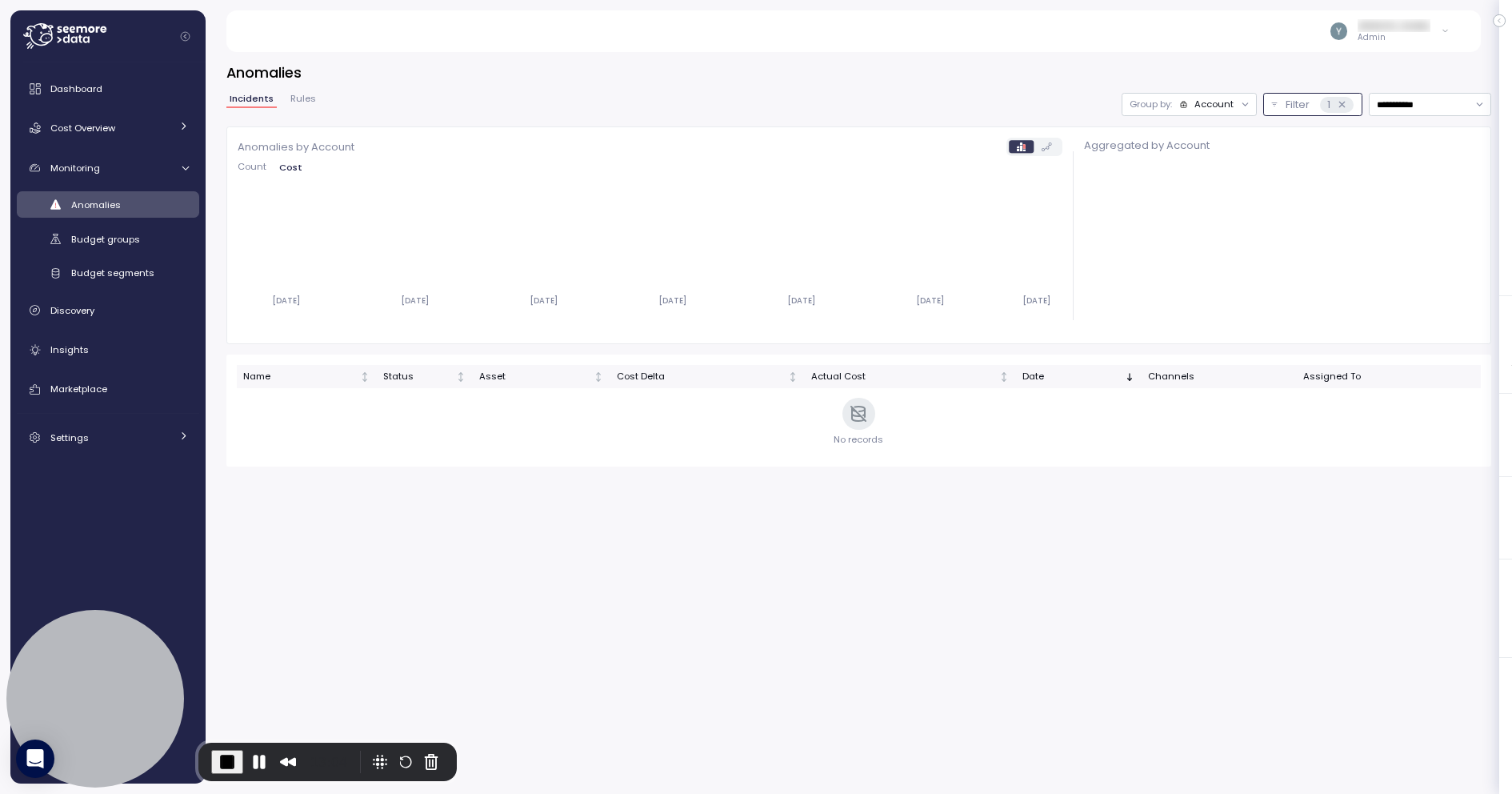
click at [1343, 101] on icon at bounding box center [1342, 104] width 10 height 10
click at [1341, 106] on icon at bounding box center [1342, 104] width 5 height 5
click at [1288, 105] on p "Filter" at bounding box center [1298, 104] width 24 height 16
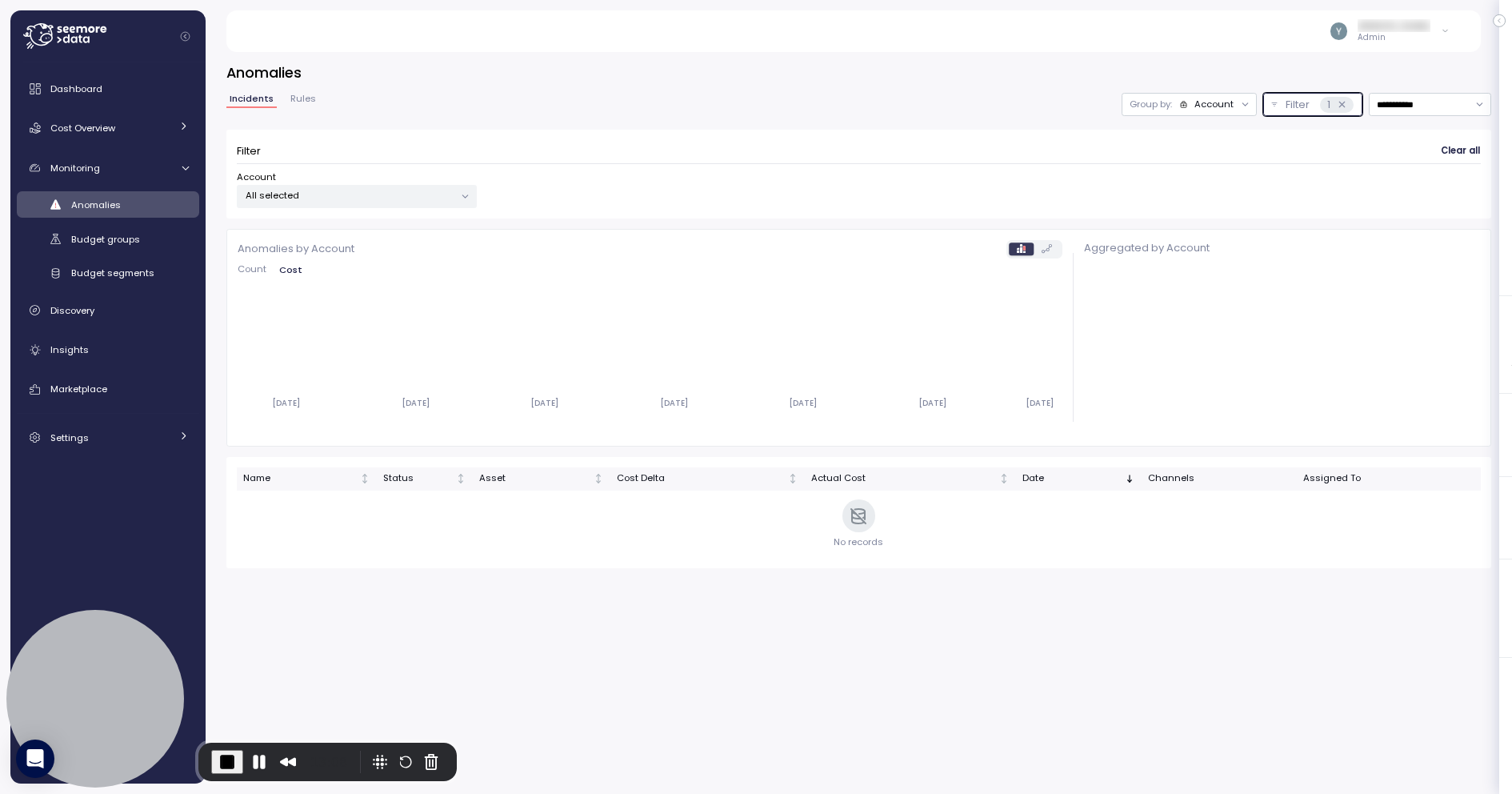
click at [1338, 106] on icon at bounding box center [1342, 104] width 10 height 10
click at [1219, 109] on div "Account" at bounding box center [1213, 104] width 39 height 13
click at [1186, 161] on p "Compute unit" at bounding box center [1202, 166] width 63 height 13
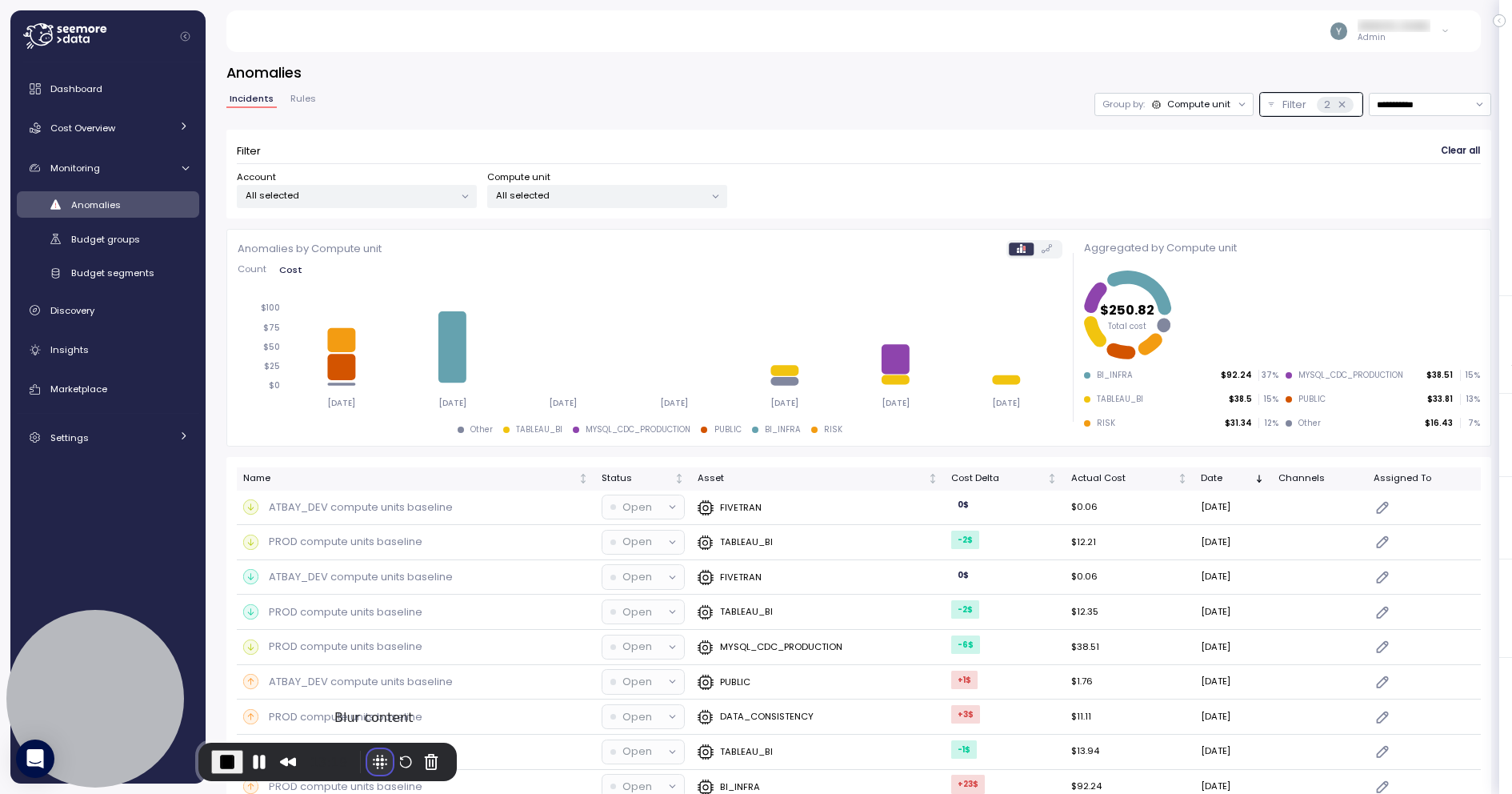
click at [370, 758] on button "Blur Content" at bounding box center [381, 762] width 26 height 26
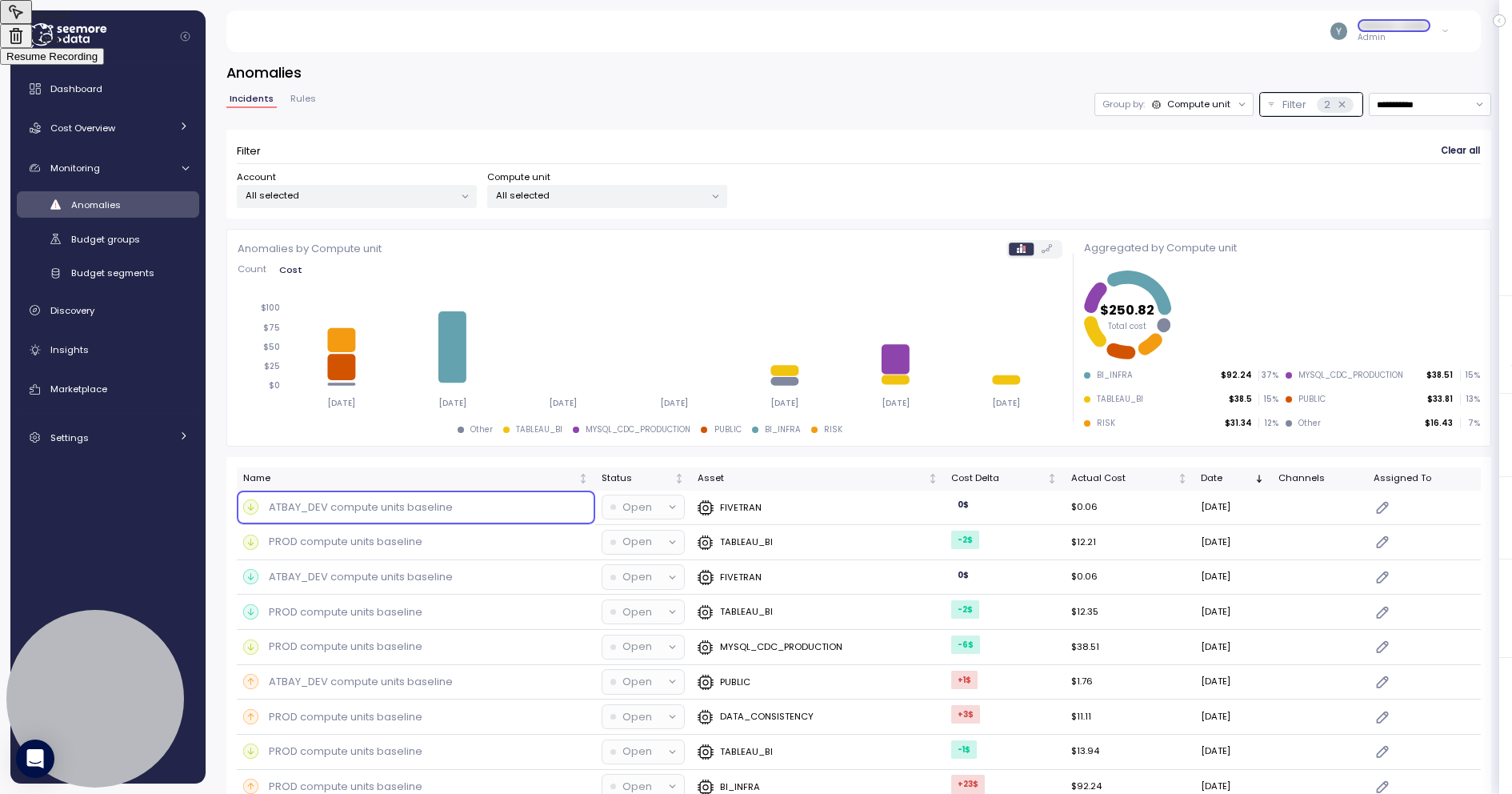
click at [358, 517] on div at bounding box center [756, 397] width 1512 height 794
click at [1144, 375] on div at bounding box center [756, 397] width 1512 height 794
click at [1139, 400] on div at bounding box center [756, 397] width 1512 height 794
click at [1126, 423] on div at bounding box center [756, 397] width 1512 height 794
click at [1353, 382] on div at bounding box center [756, 397] width 1512 height 794
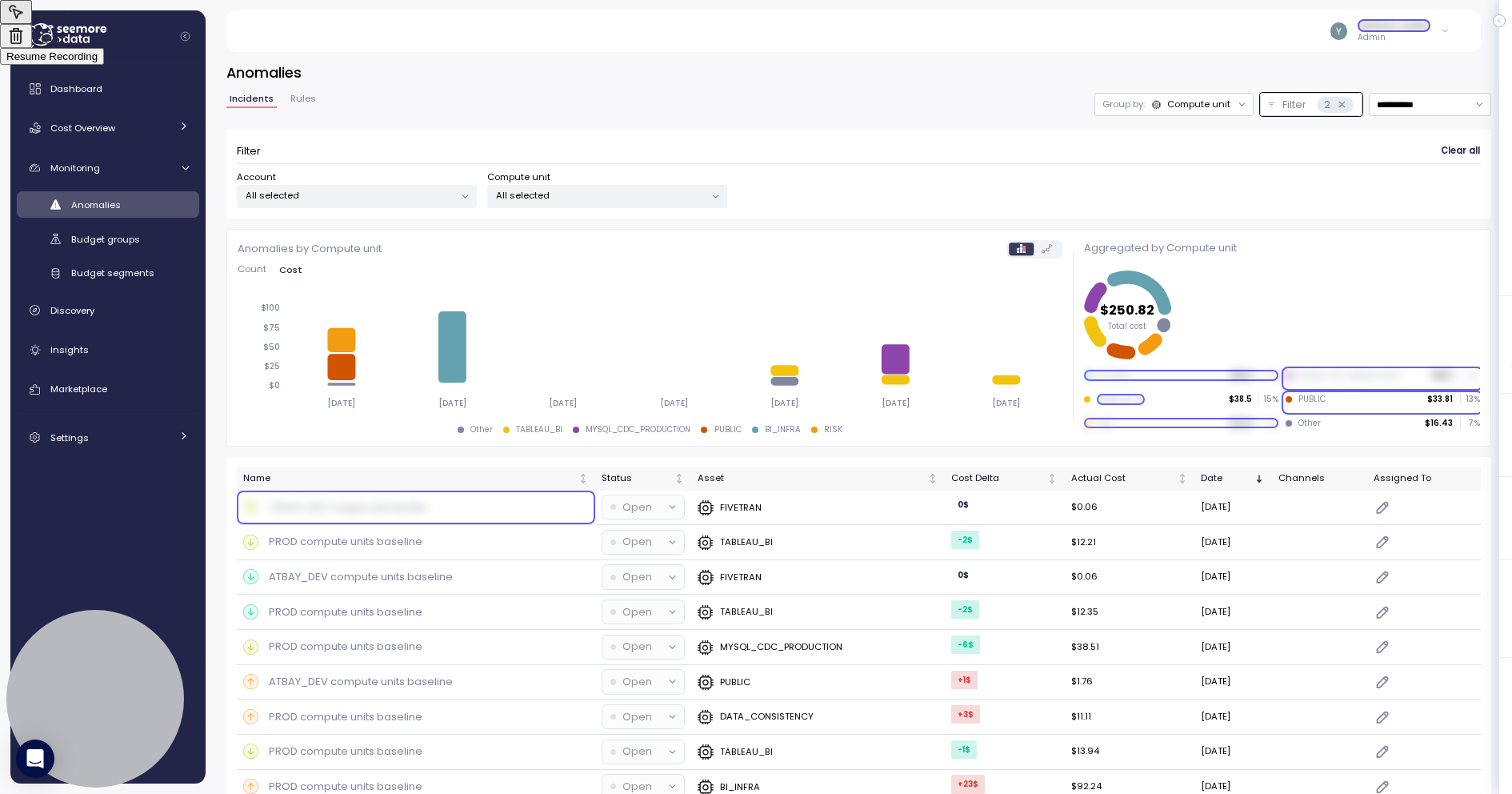
click at [1335, 403] on div at bounding box center [756, 397] width 1512 height 794
click at [1326, 423] on div at bounding box center [756, 397] width 1512 height 794
click at [385, 577] on div at bounding box center [756, 397] width 1512 height 794
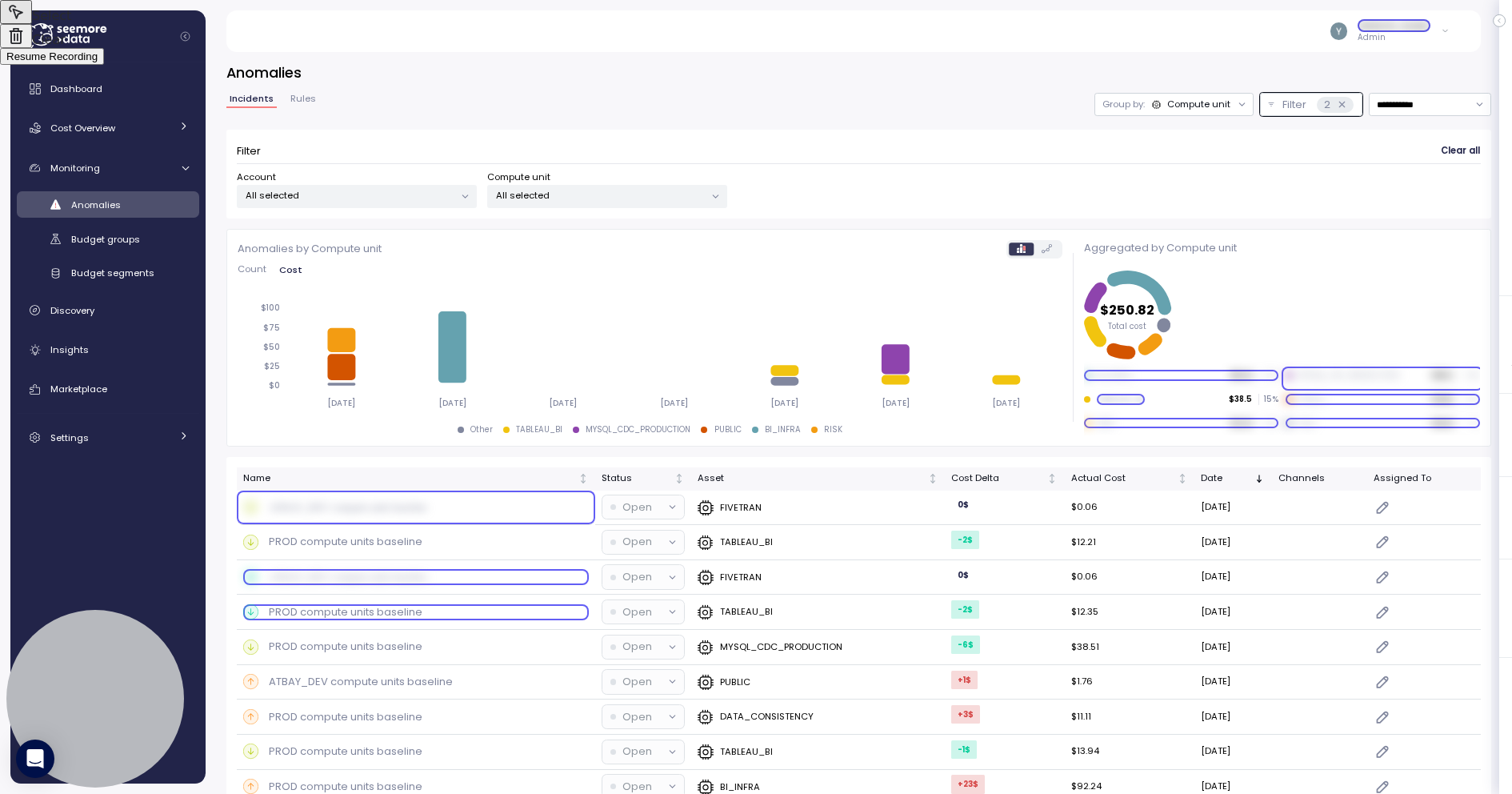
click at [375, 611] on div at bounding box center [756, 397] width 1512 height 794
click at [369, 645] on div at bounding box center [756, 397] width 1512 height 794
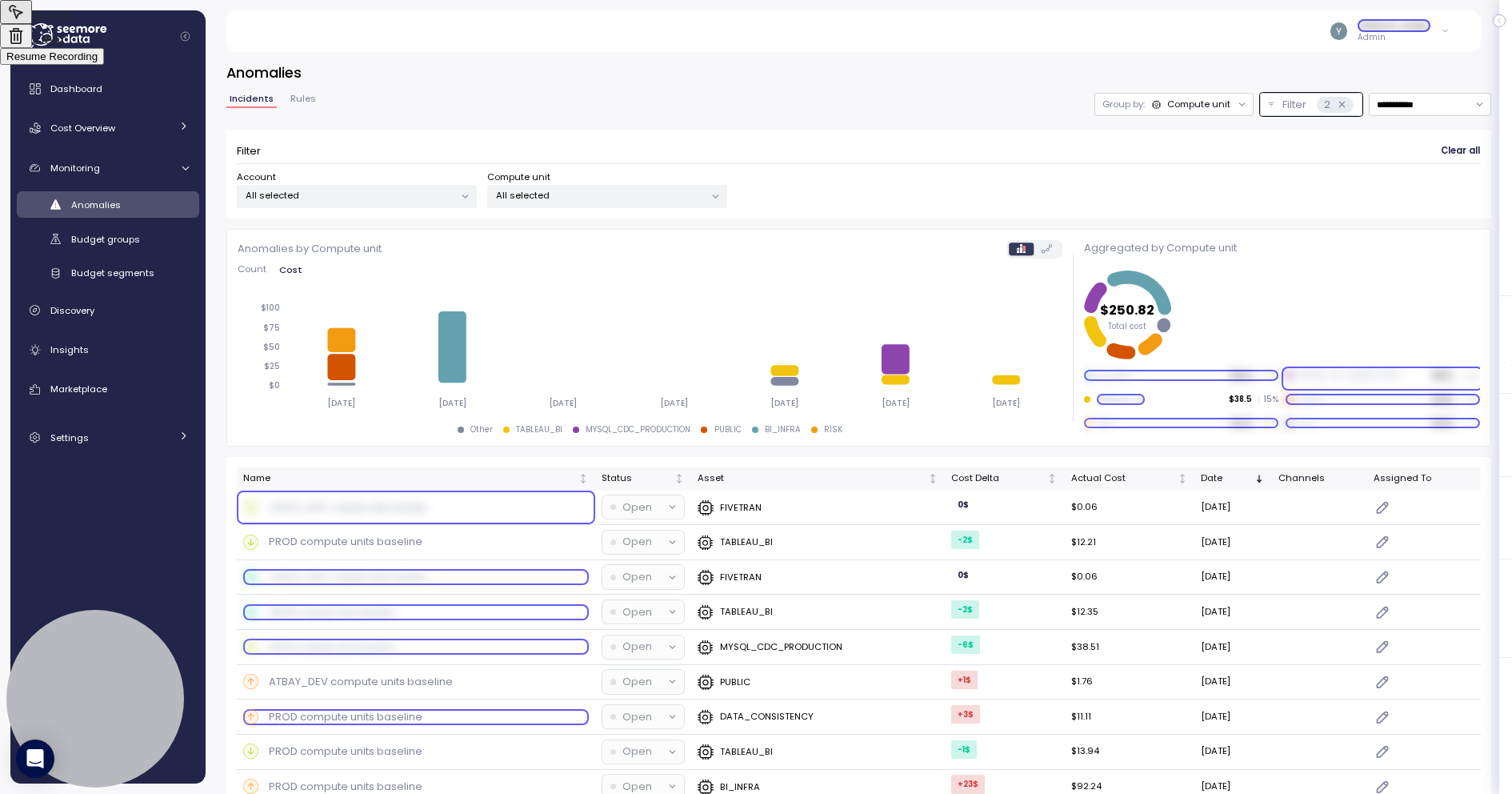
click at [359, 709] on div at bounding box center [756, 397] width 1512 height 794
click at [357, 682] on div at bounding box center [756, 397] width 1512 height 794
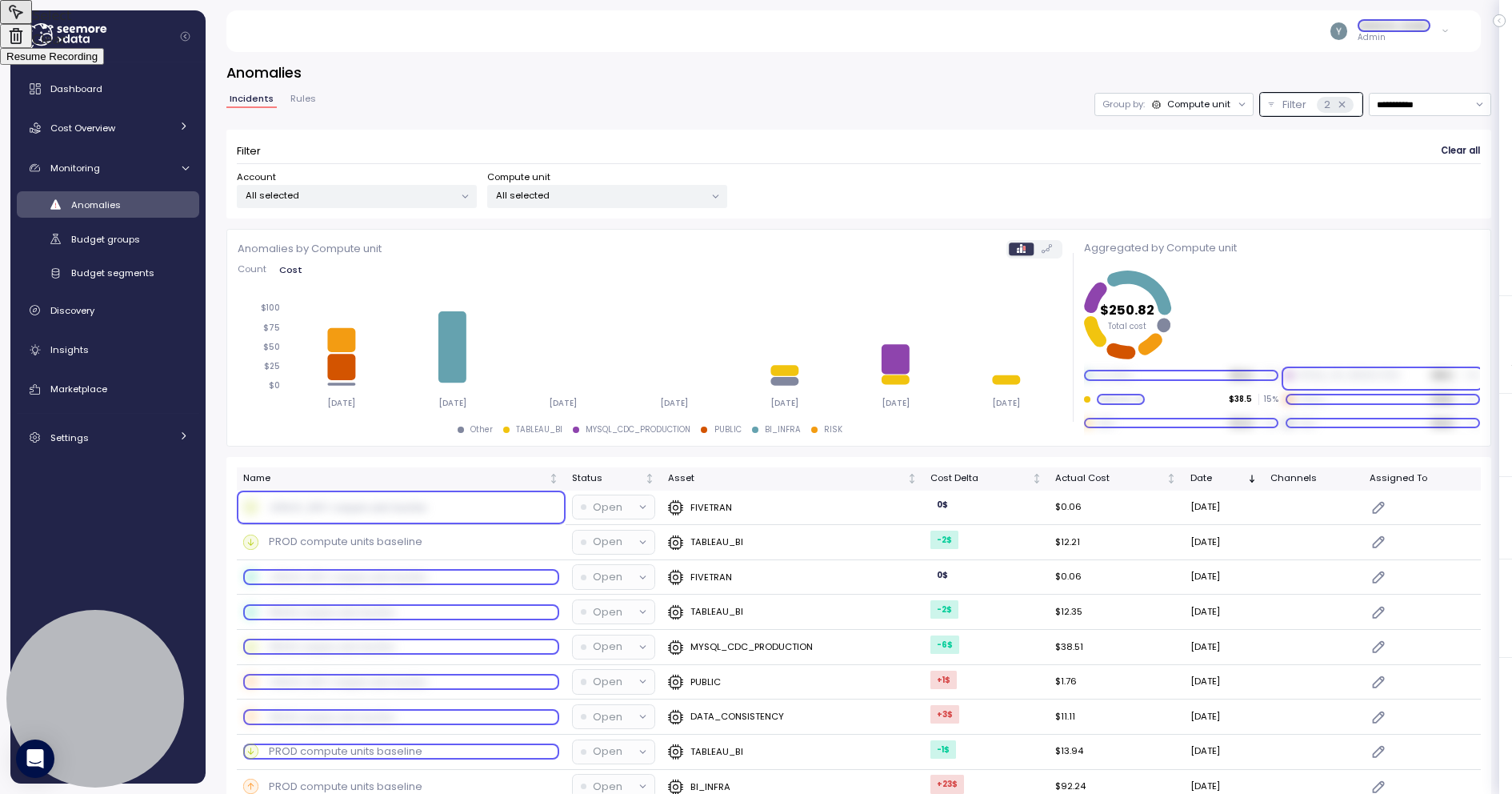
click at [350, 750] on div at bounding box center [756, 397] width 1512 height 794
click at [366, 544] on div at bounding box center [756, 397] width 1512 height 794
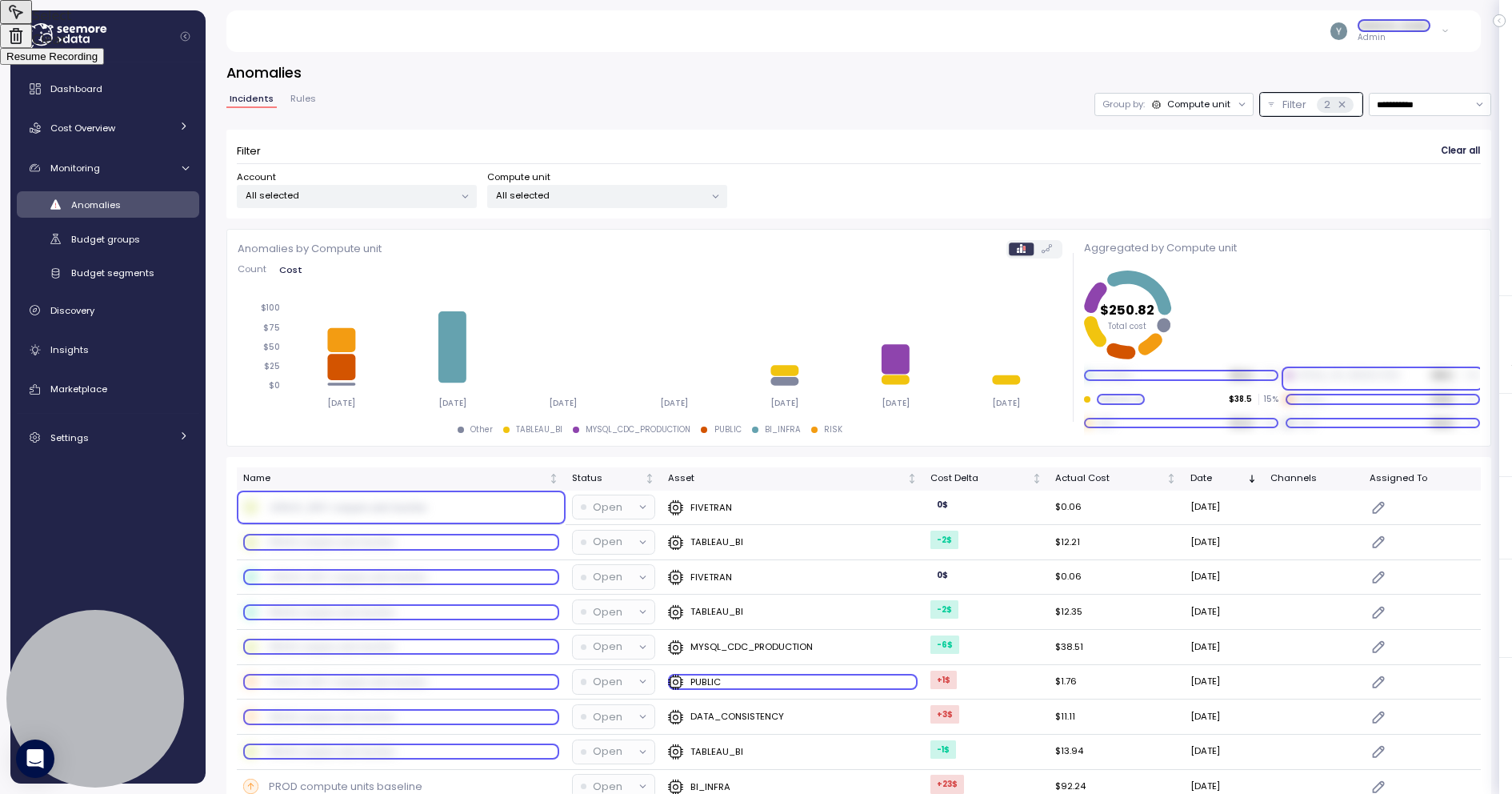
click at [98, 62] on span "Resume Recording" at bounding box center [52, 56] width 91 height 12
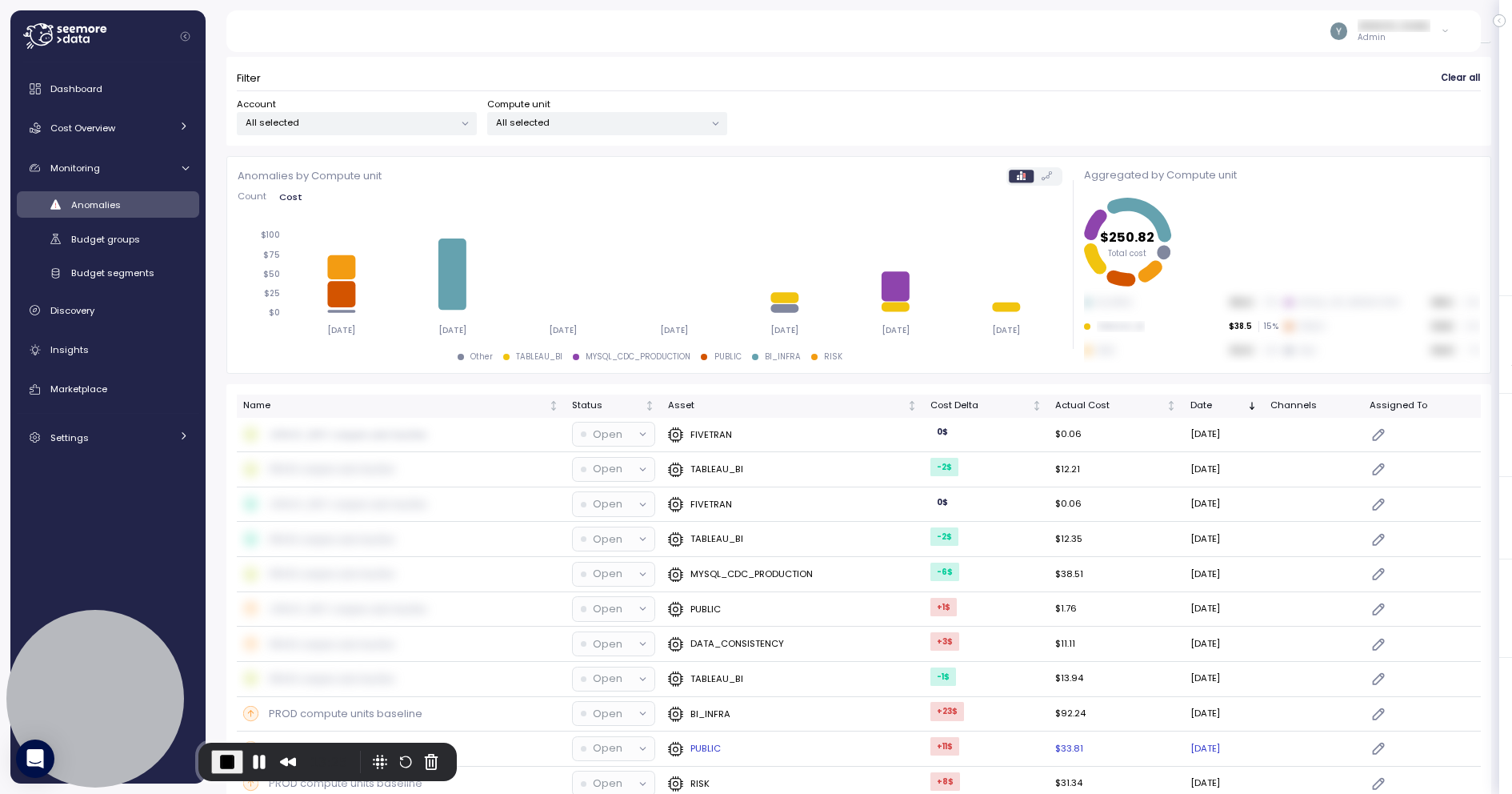
scroll to position [79, 0]
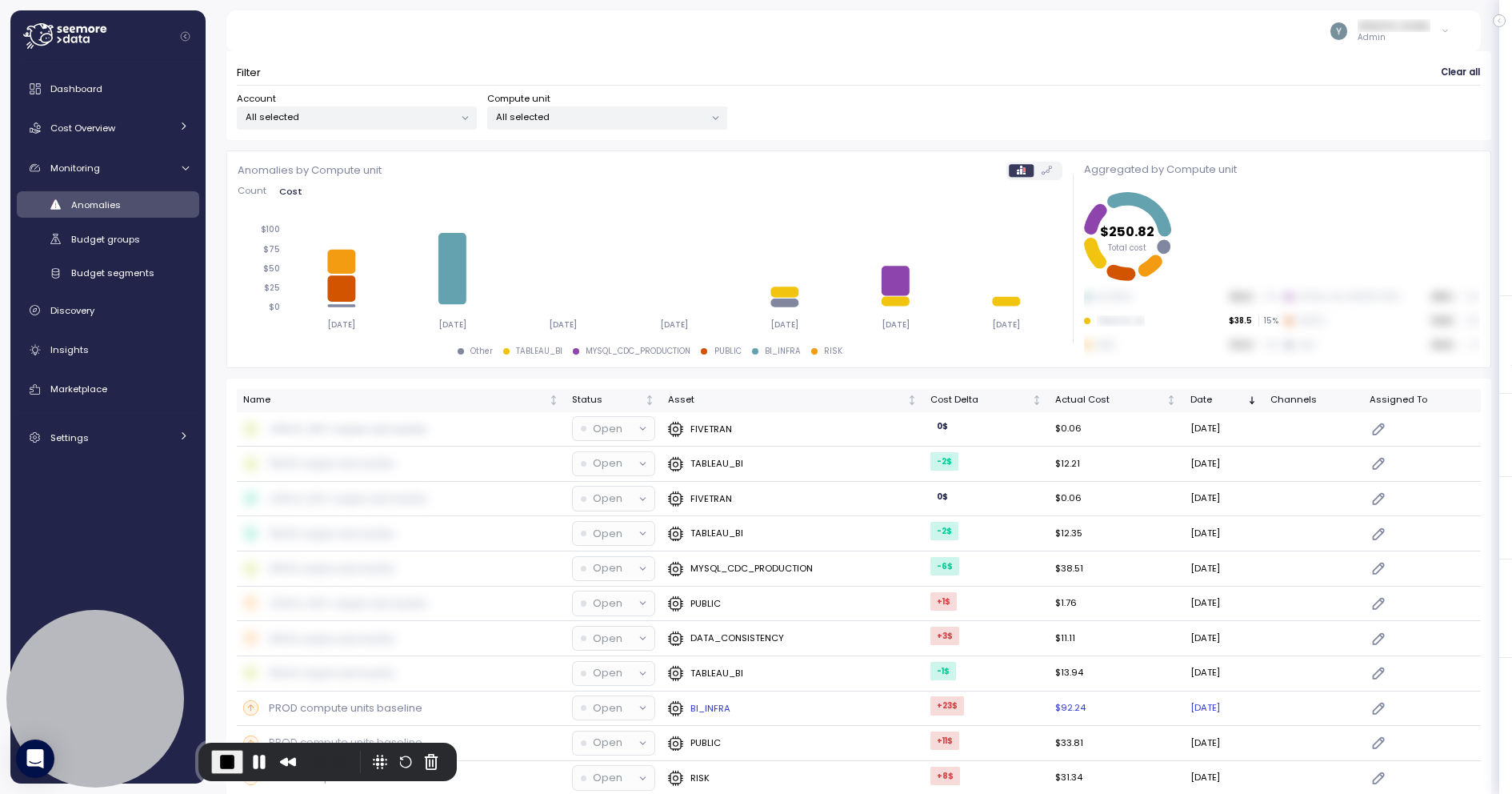
click at [387, 700] on p "PROD compute units baseline" at bounding box center [346, 708] width 154 height 16
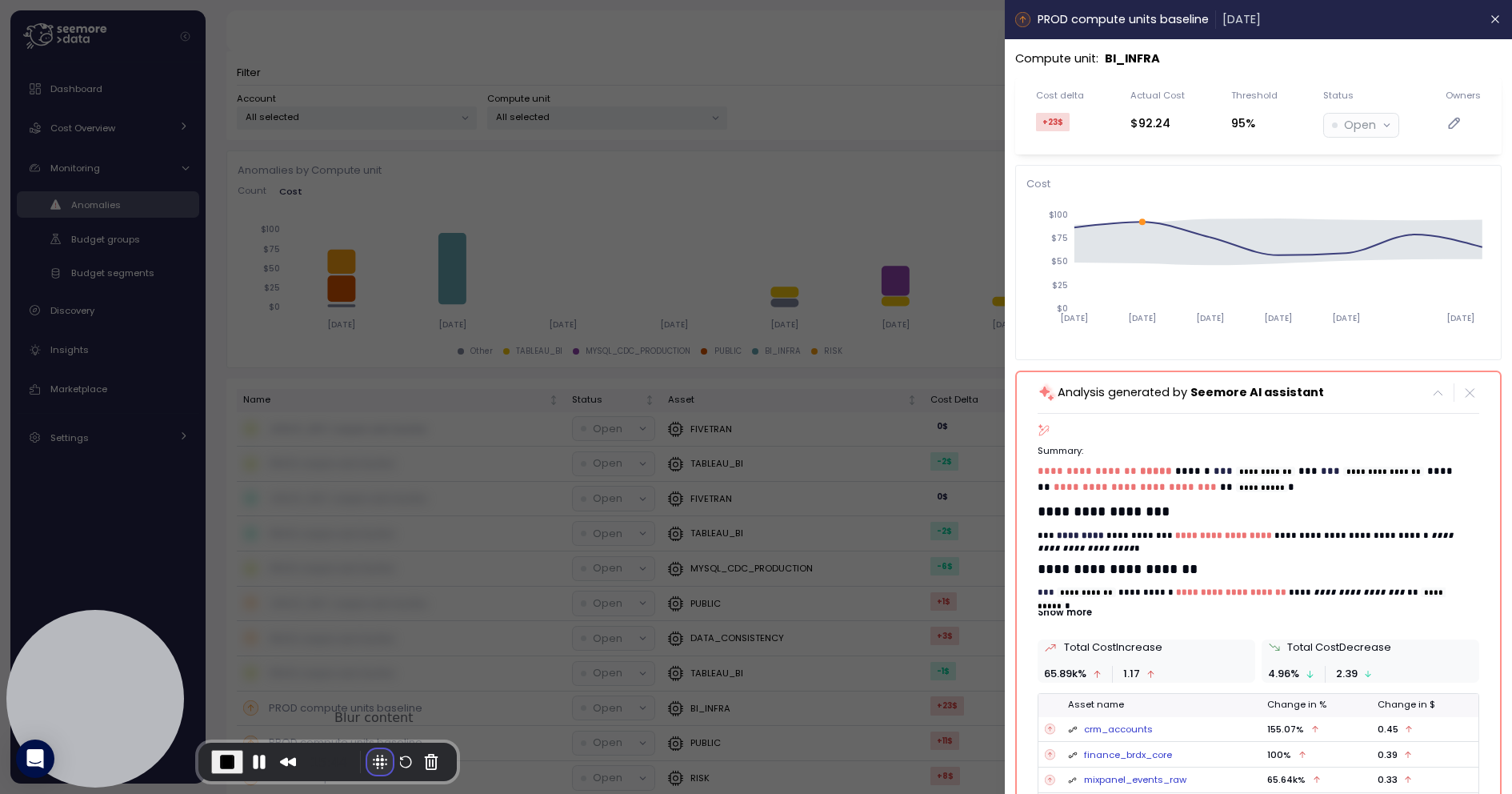
click at [375, 758] on button "Blur Content" at bounding box center [381, 762] width 26 height 26
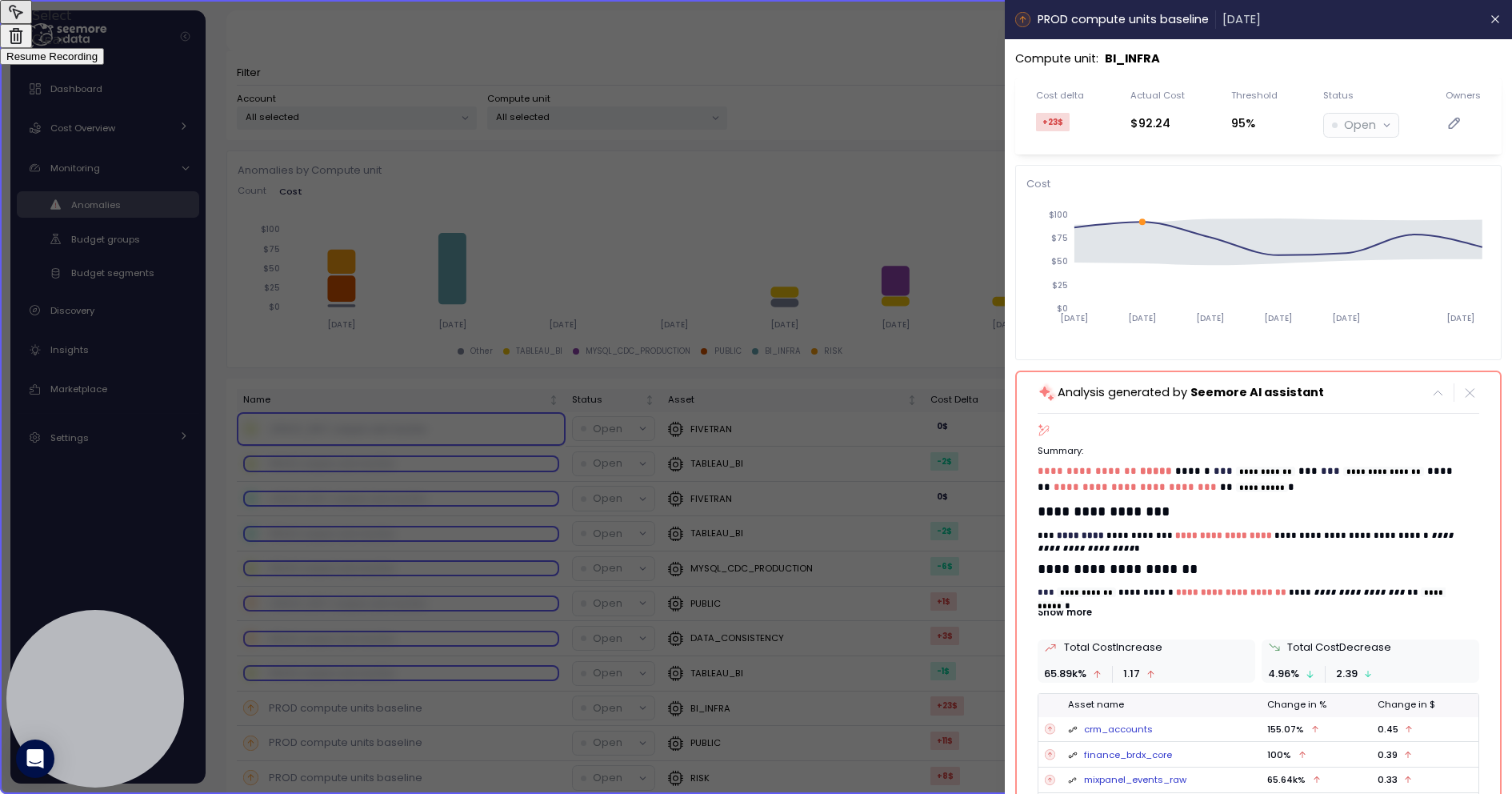
click at [98, 62] on span "Resume Recording" at bounding box center [52, 56] width 91 height 12
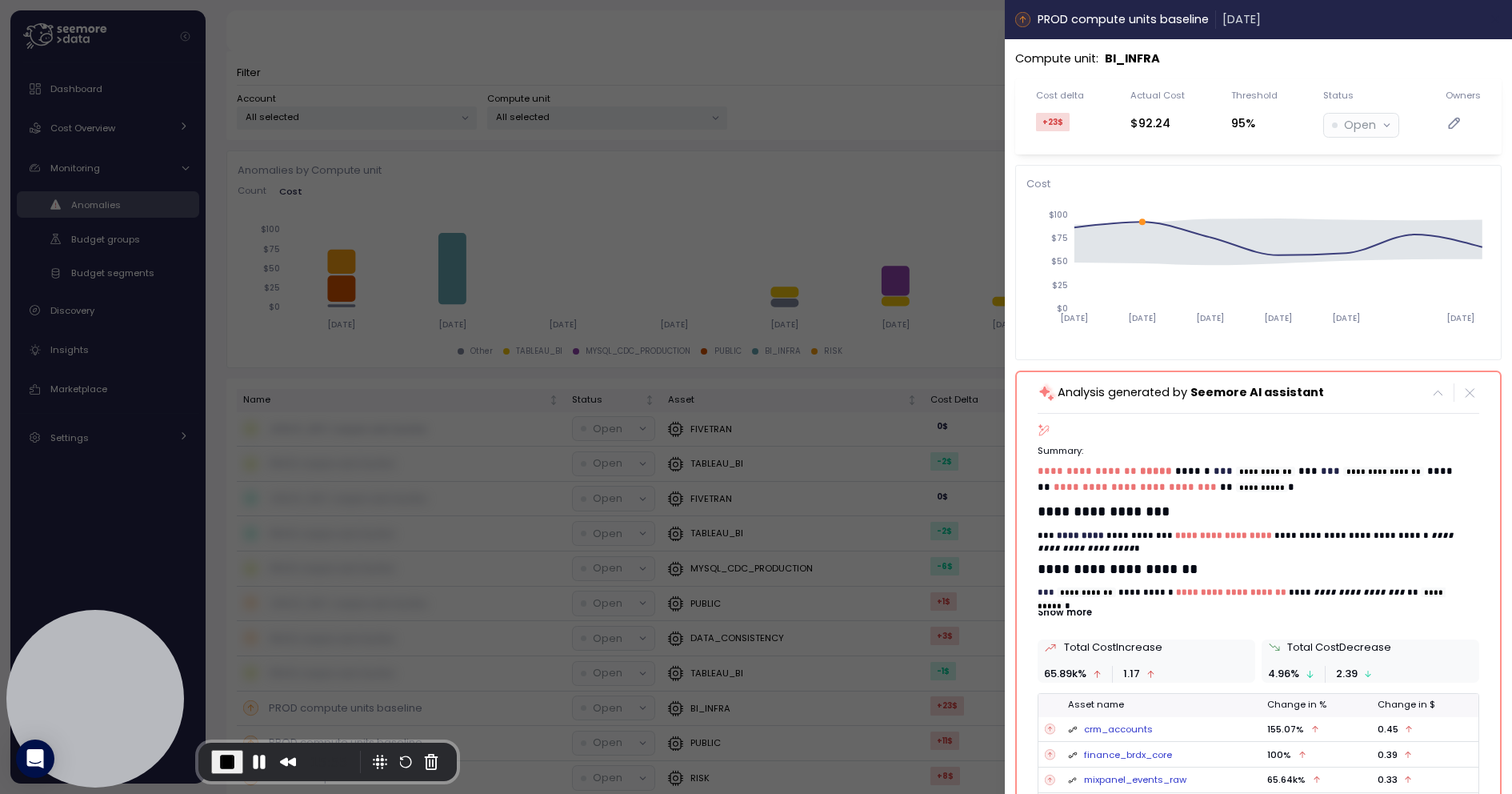
click at [1496, 27] on button "button" at bounding box center [1496, 19] width 18 height 18
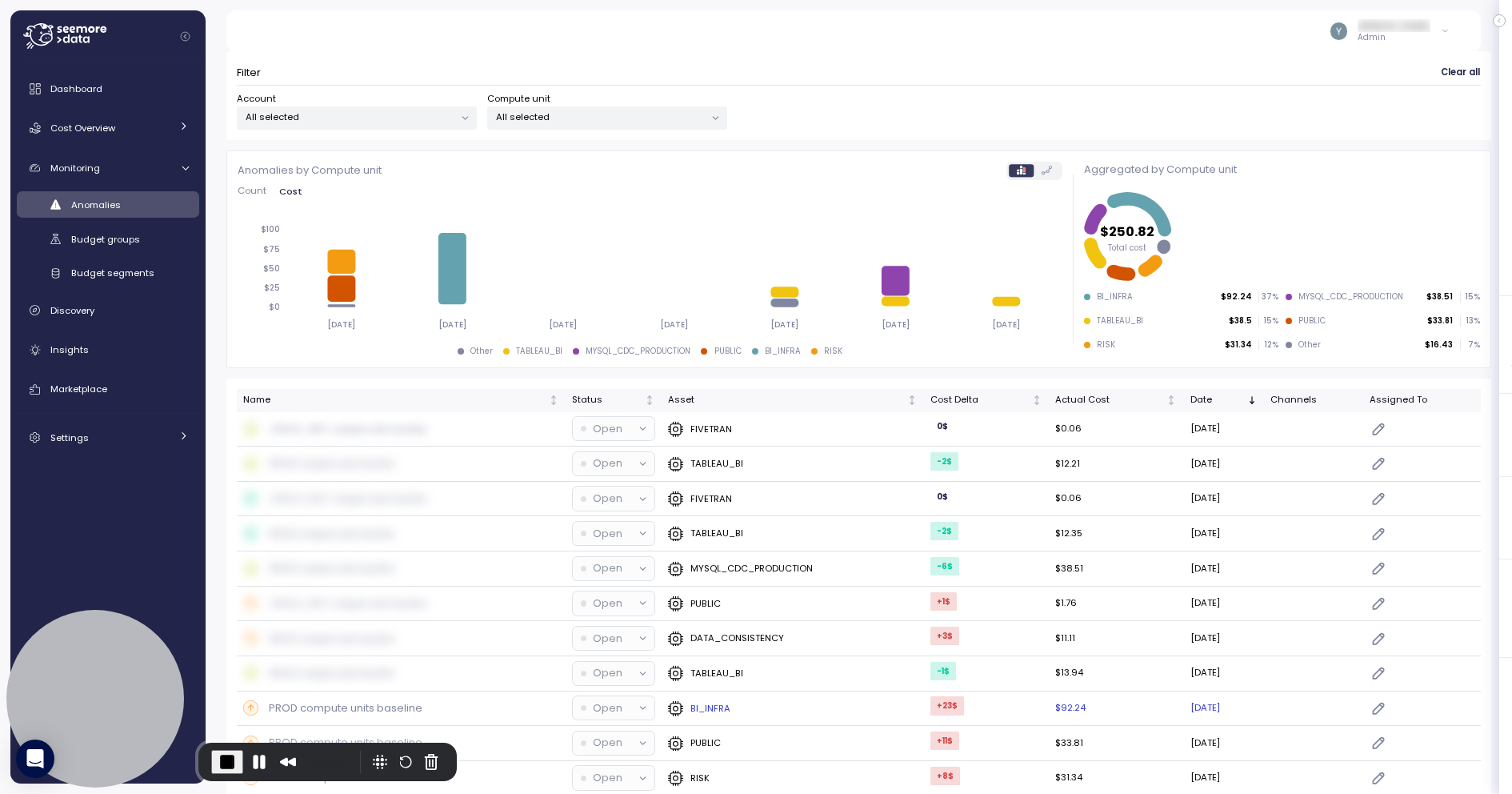
click at [355, 700] on p "PROD compute units baseline" at bounding box center [346, 708] width 154 height 16
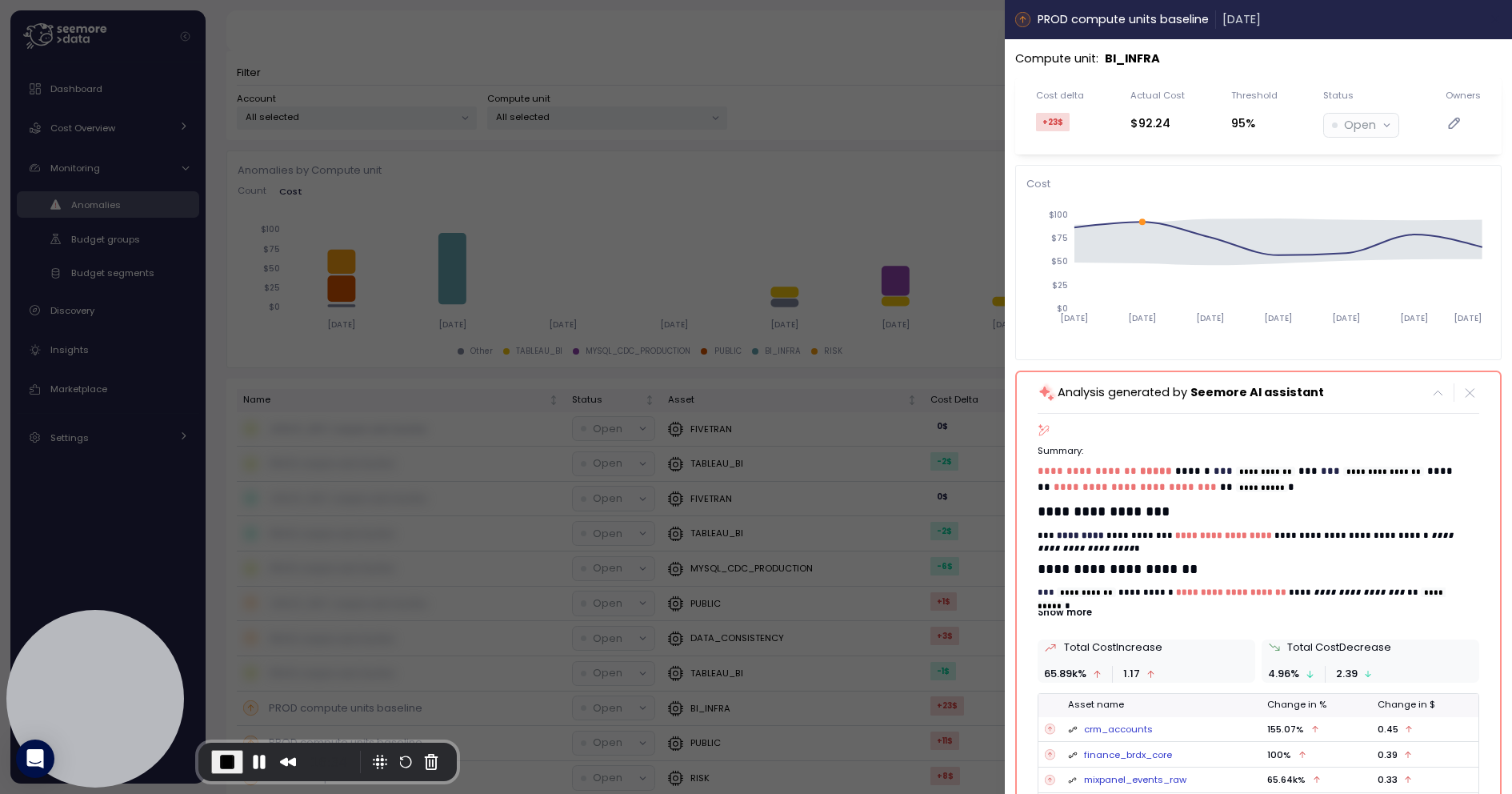
click at [1498, 16] on icon "button" at bounding box center [1496, 19] width 13 height 13
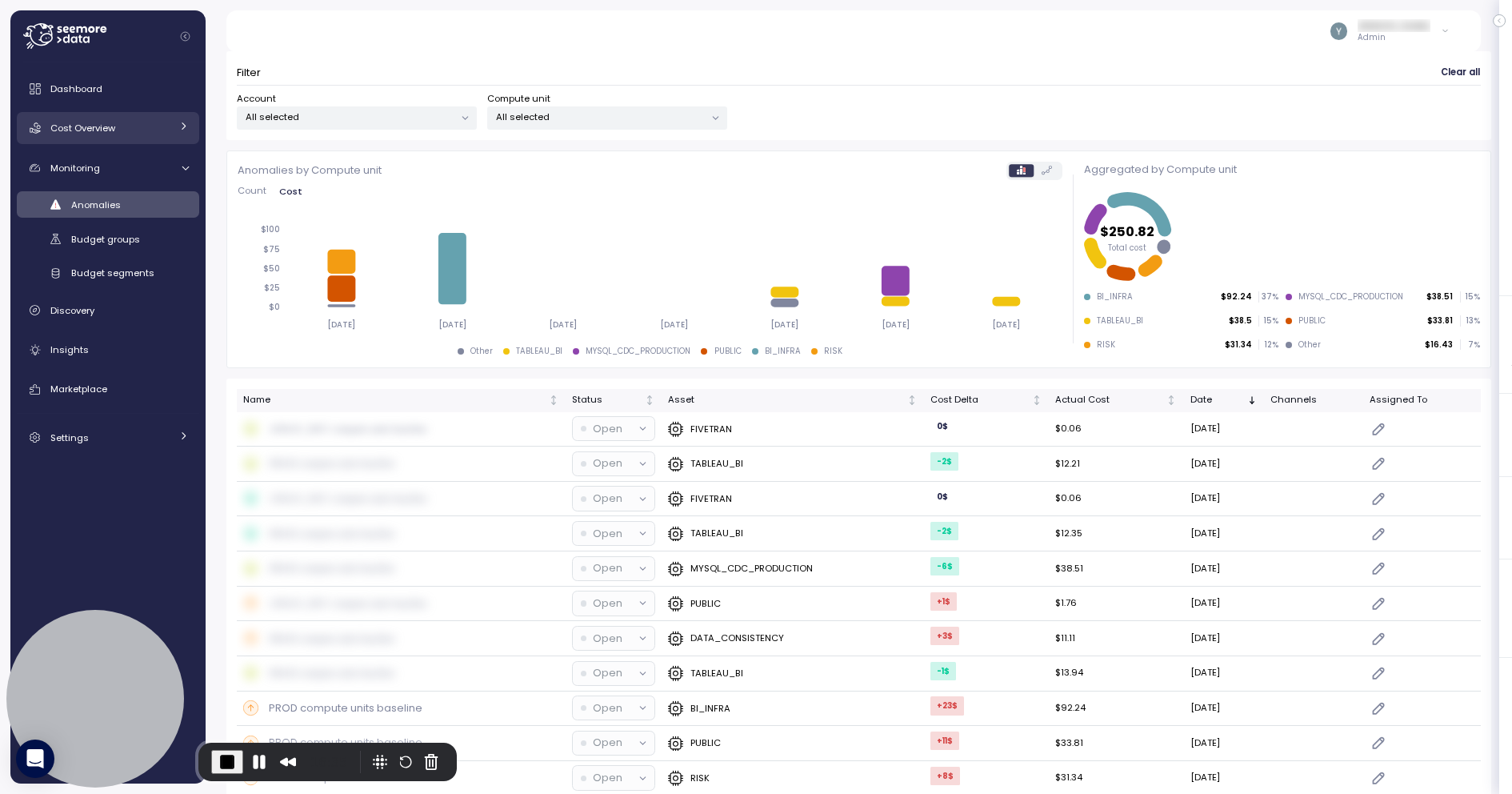
click at [146, 124] on div "Cost Overview" at bounding box center [110, 128] width 120 height 16
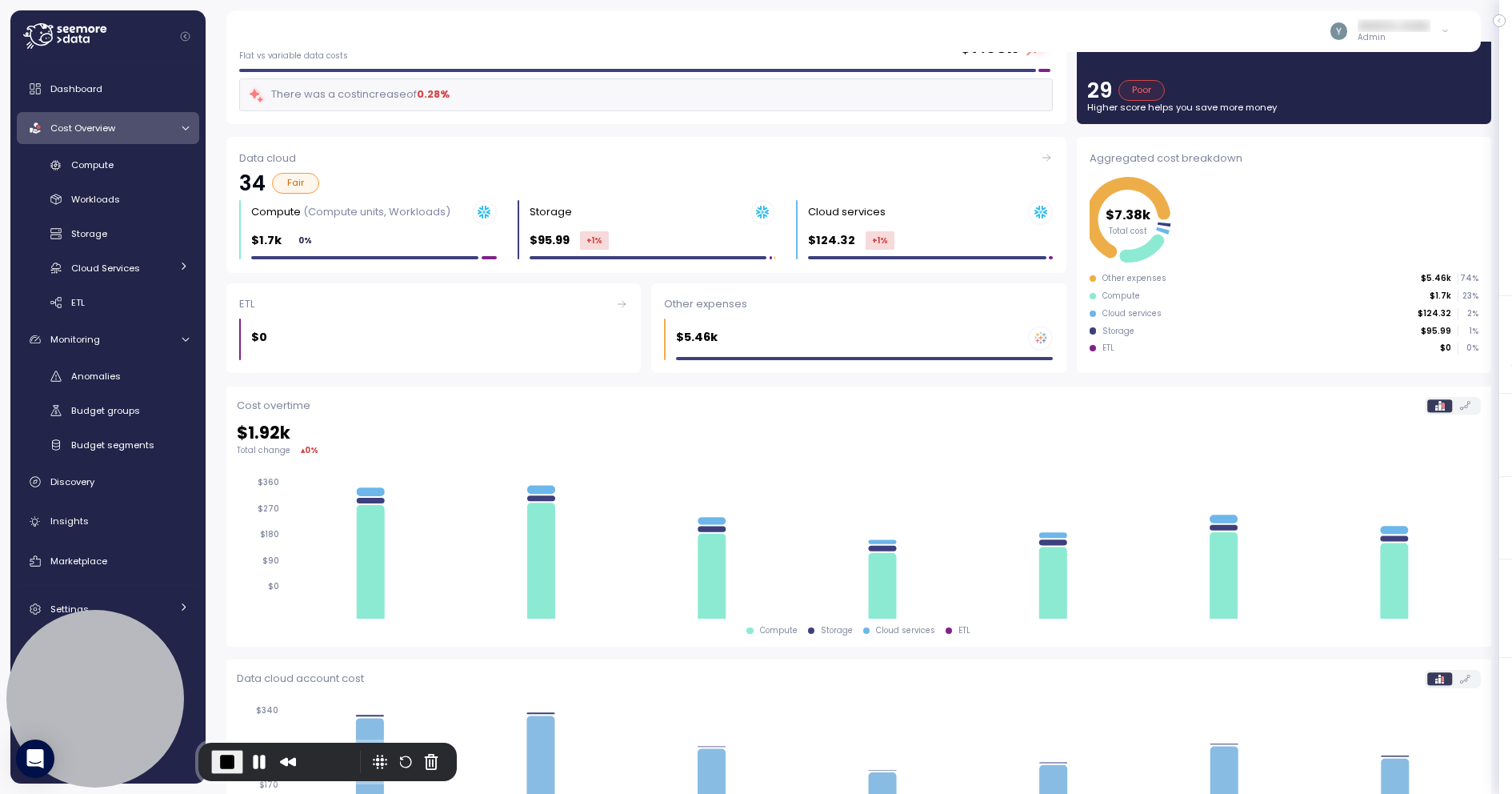
scroll to position [80, 0]
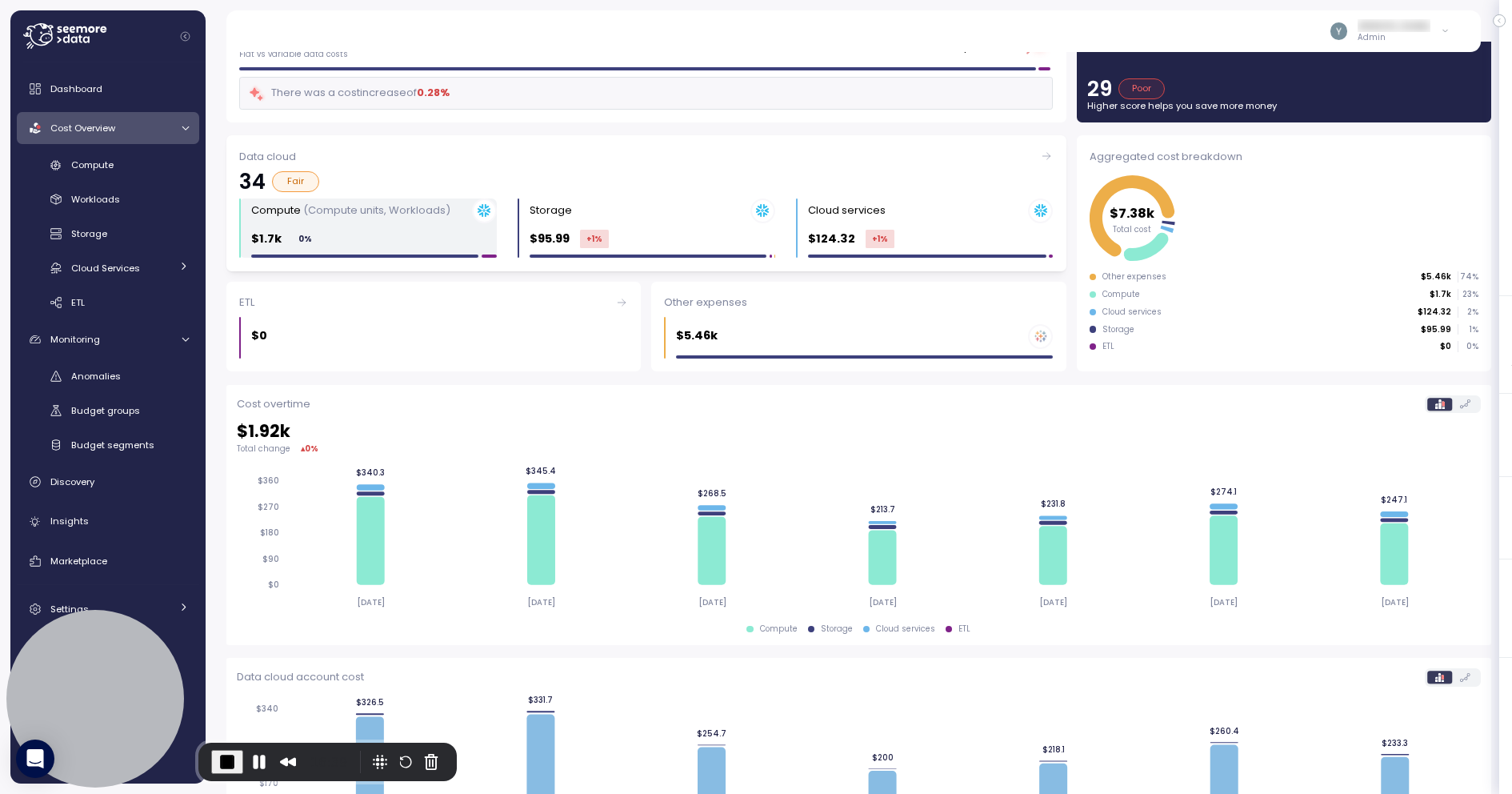
click at [333, 217] on div "Compute (Compute units, Workloads)" at bounding box center [350, 211] width 199 height 16
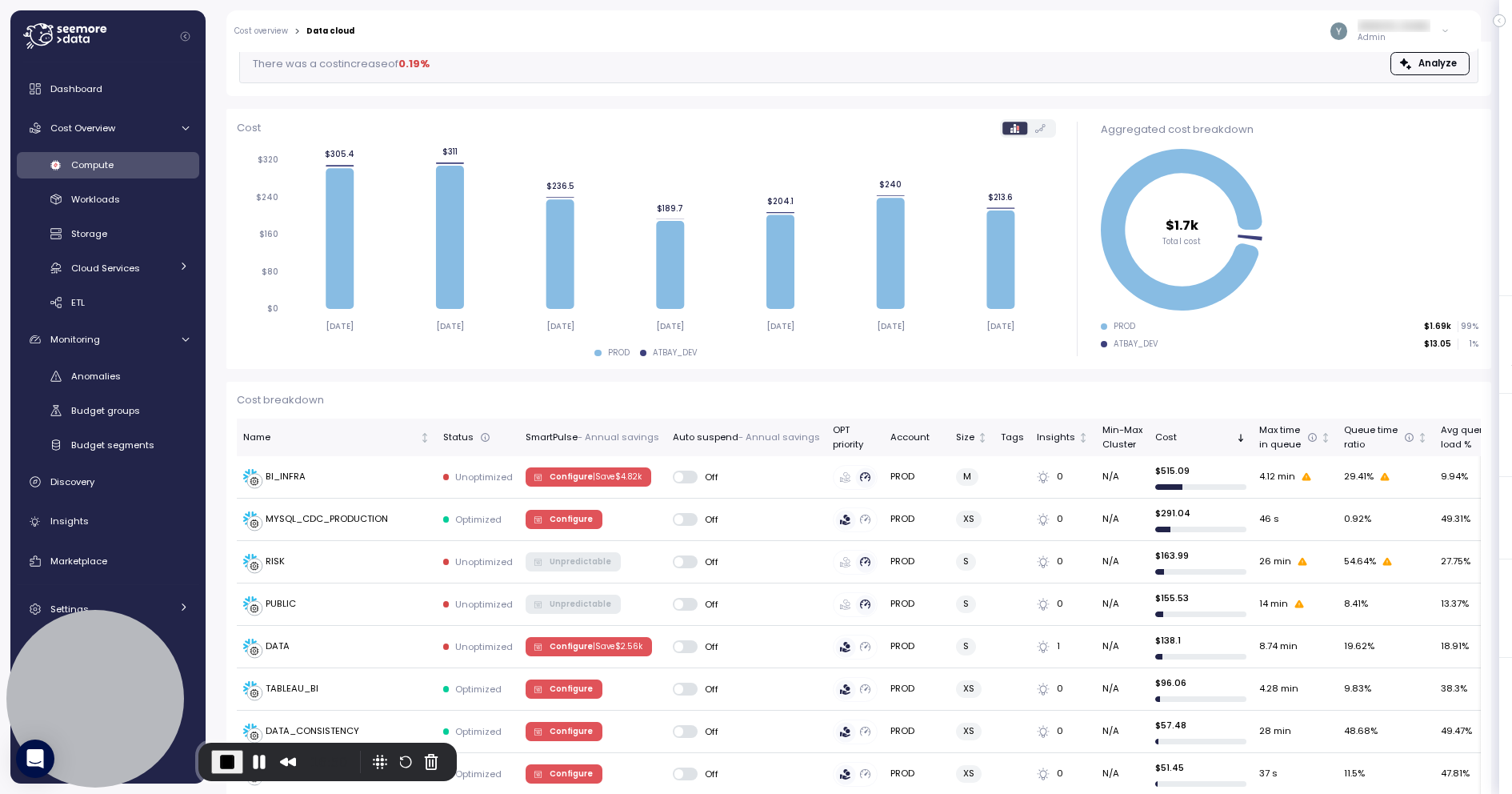
scroll to position [142, 0]
click at [294, 474] on div "BI_INFRA" at bounding box center [286, 477] width 40 height 15
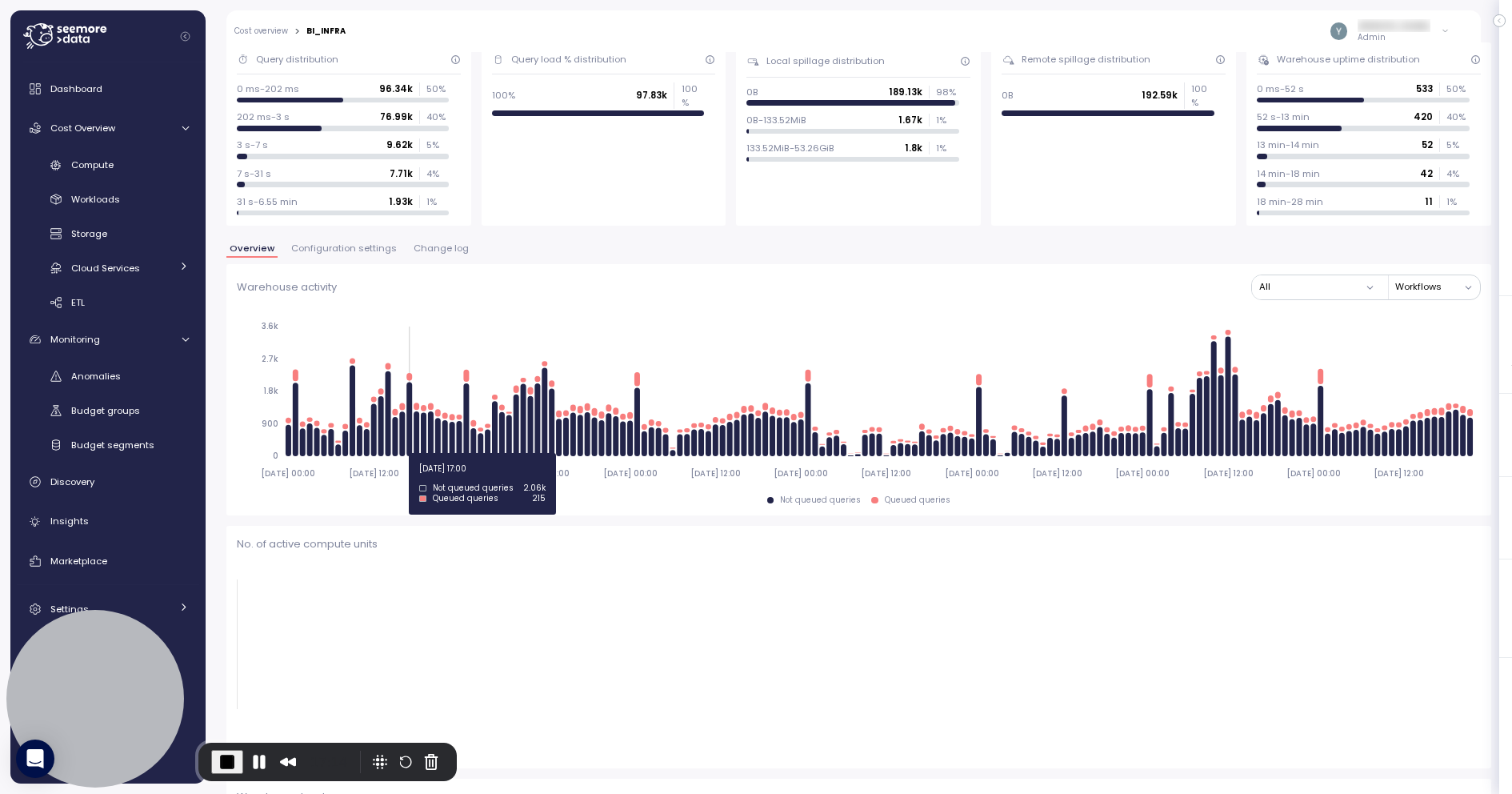
scroll to position [142, 0]
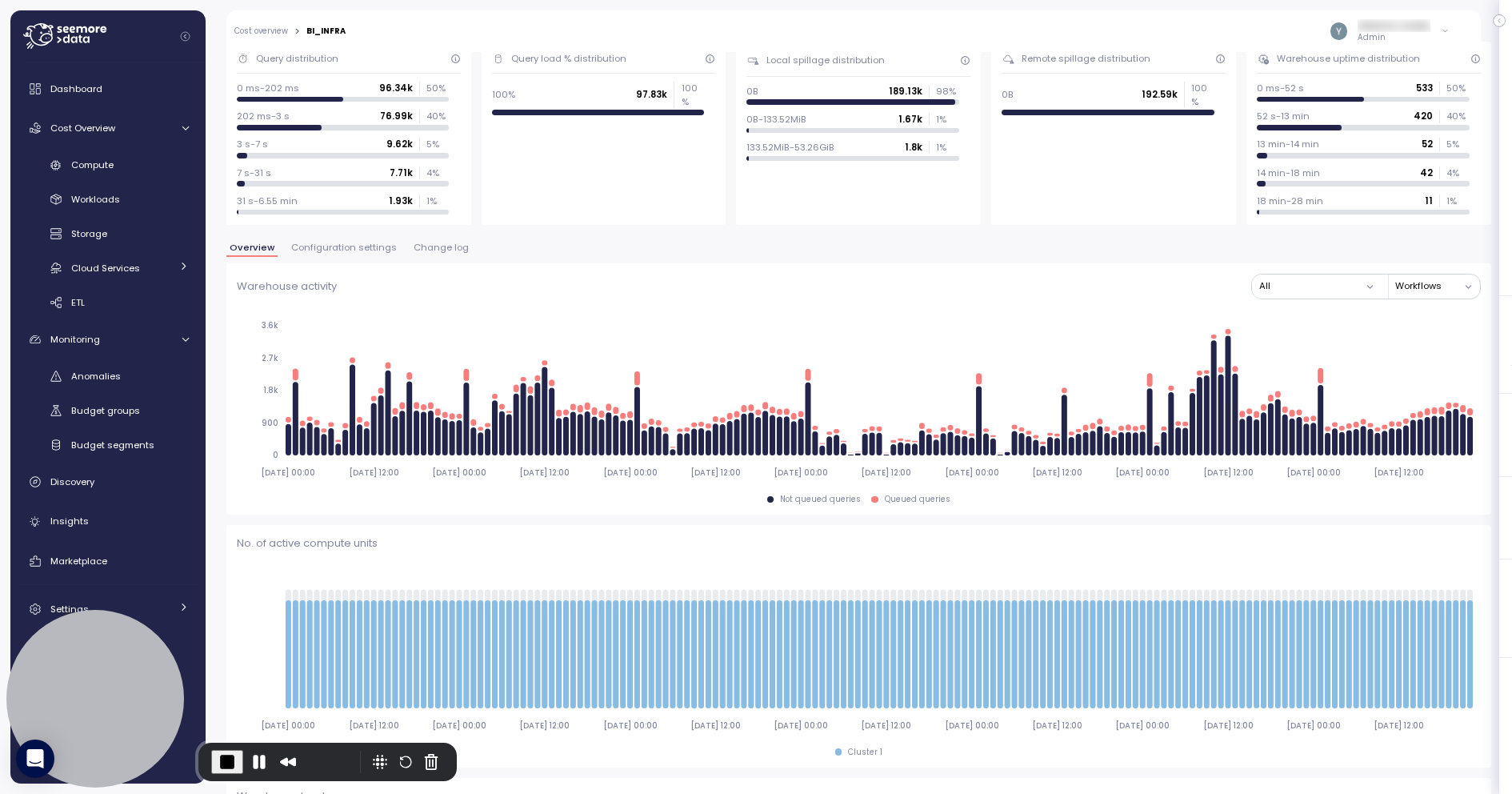
click at [350, 247] on span "Configuration settings" at bounding box center [344, 248] width 105 height 9
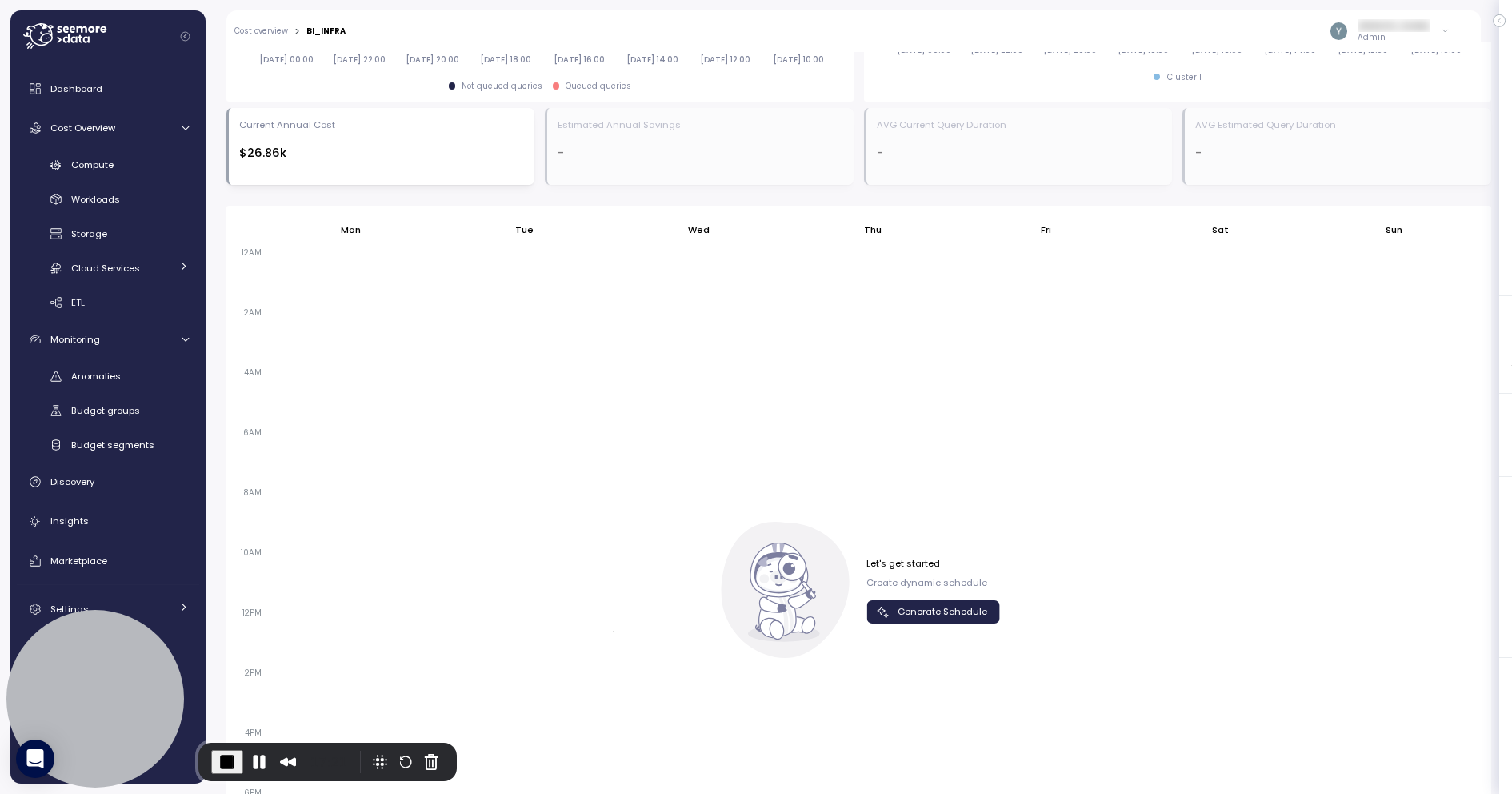
scroll to position [821, 0]
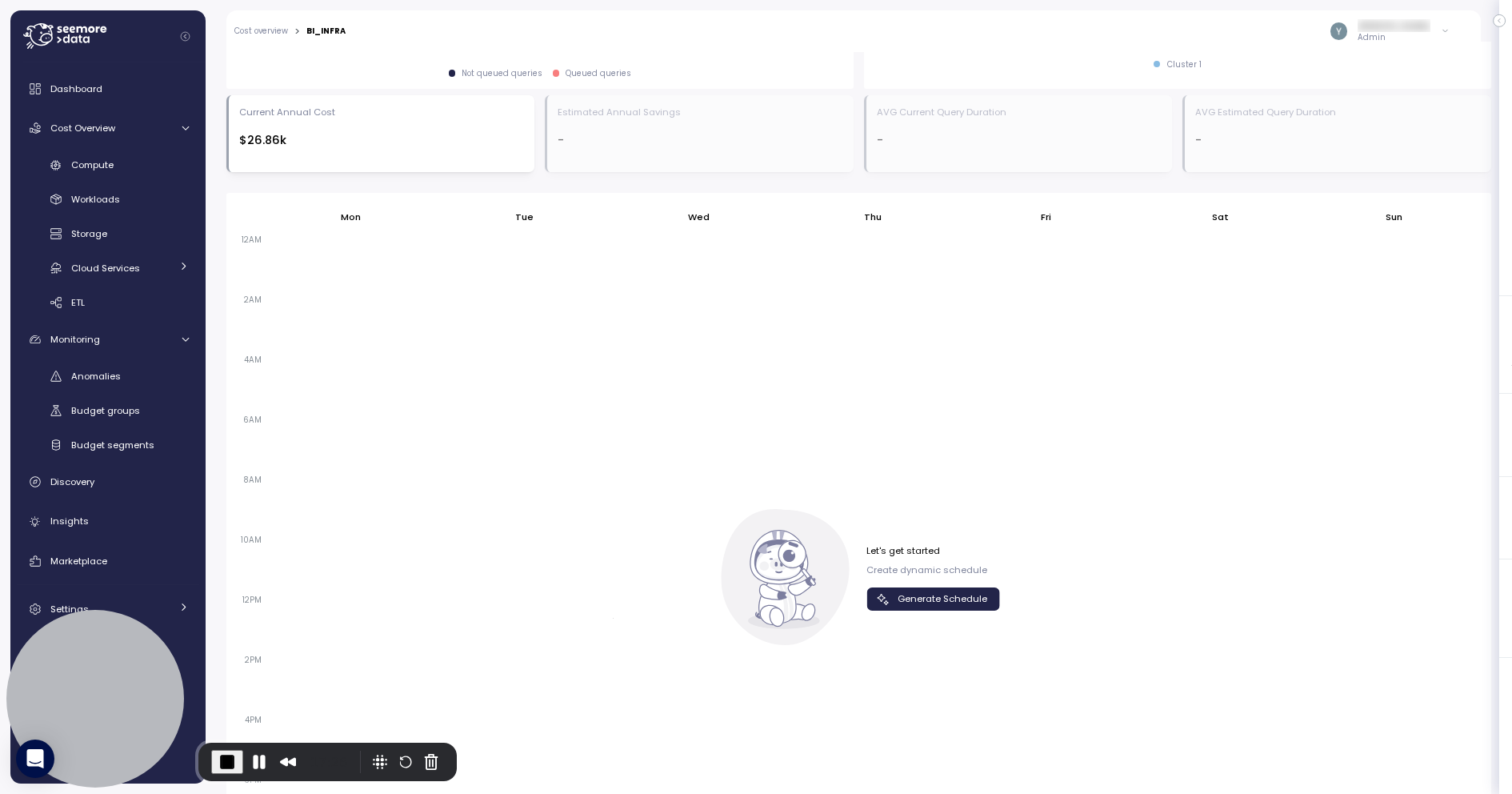
click at [950, 598] on span "Generate Schedule" at bounding box center [942, 598] width 90 height 22
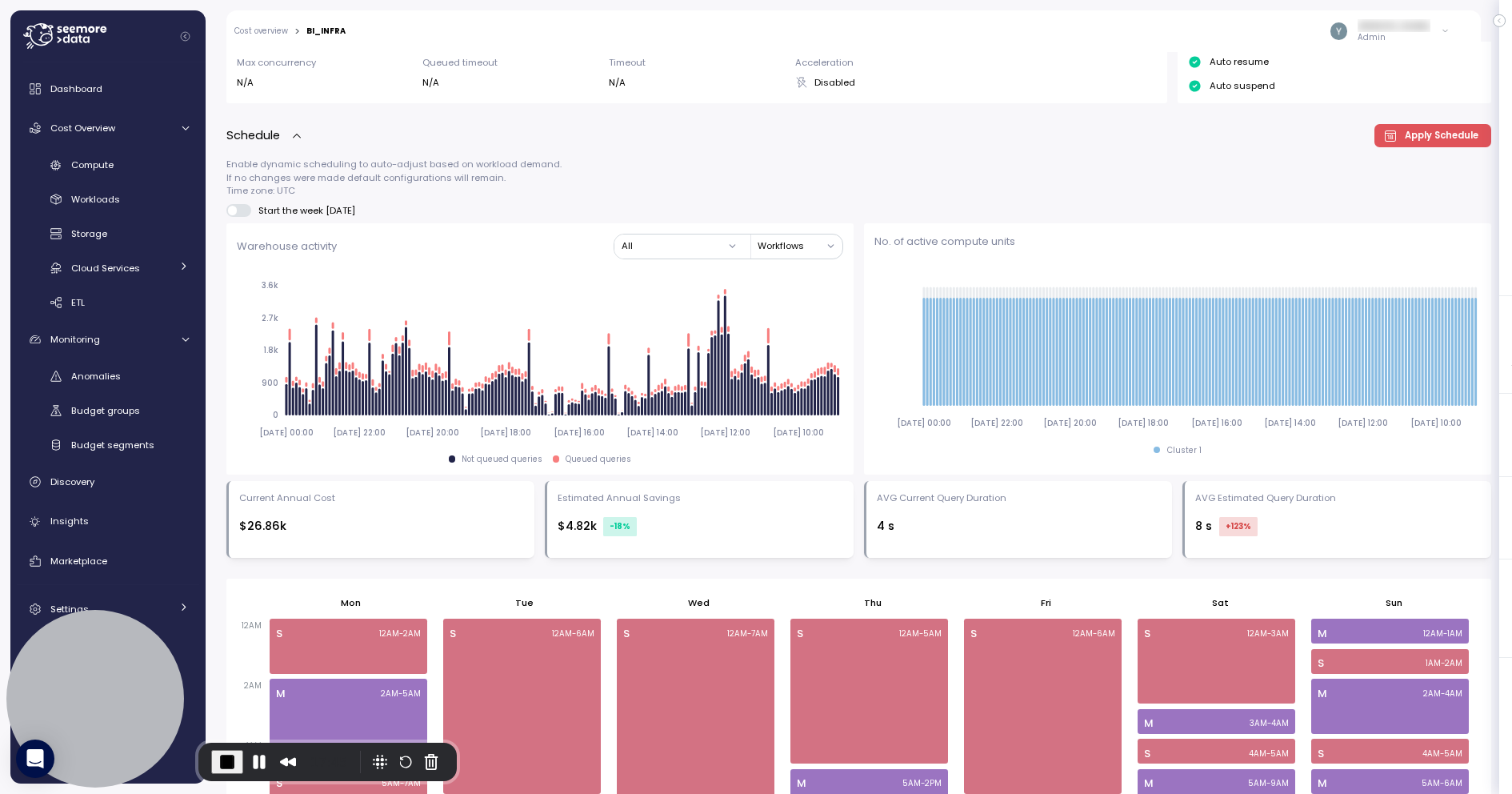
scroll to position [424, 0]
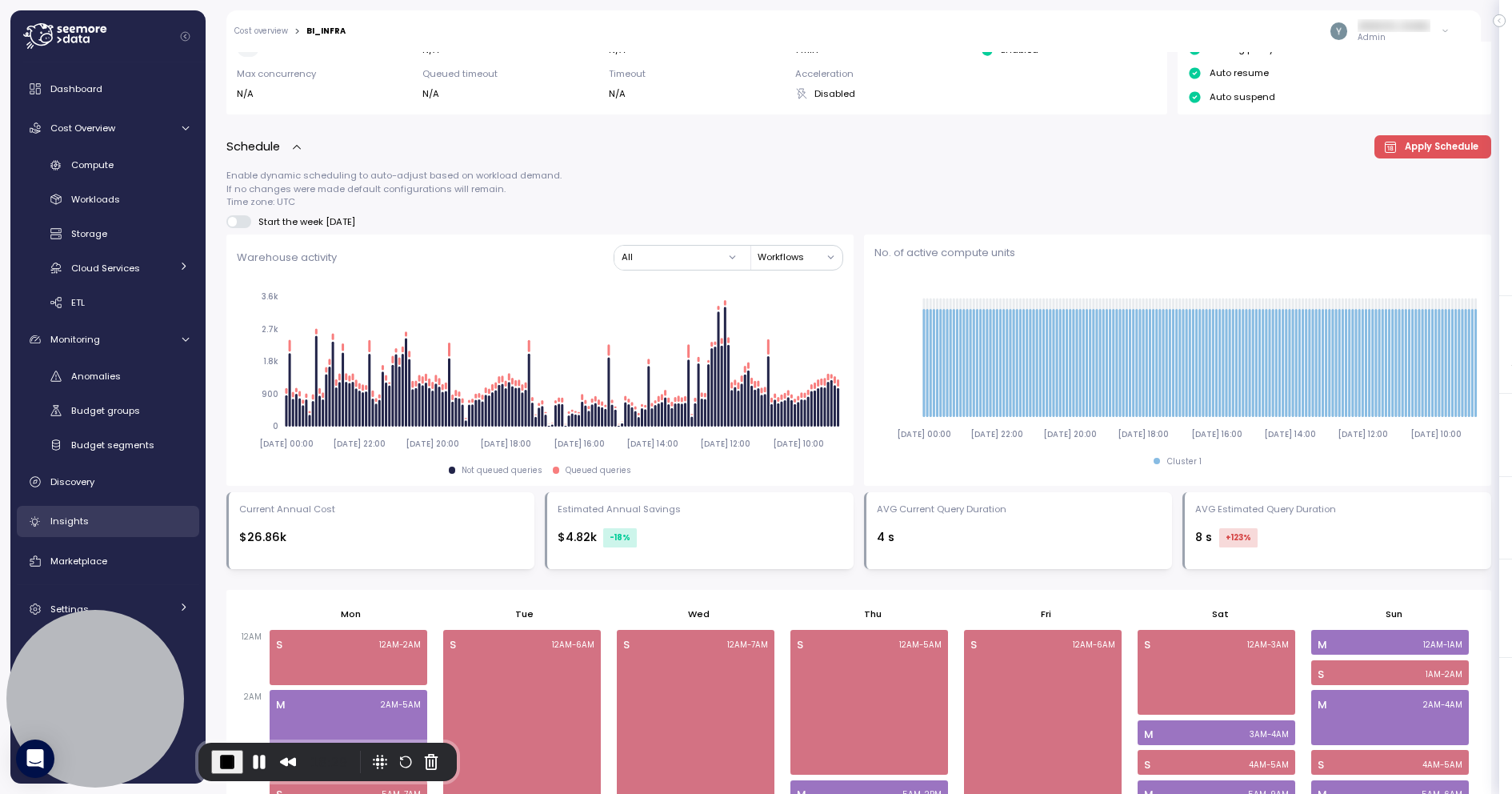
click at [83, 514] on span "Insights" at bounding box center [69, 520] width 39 height 13
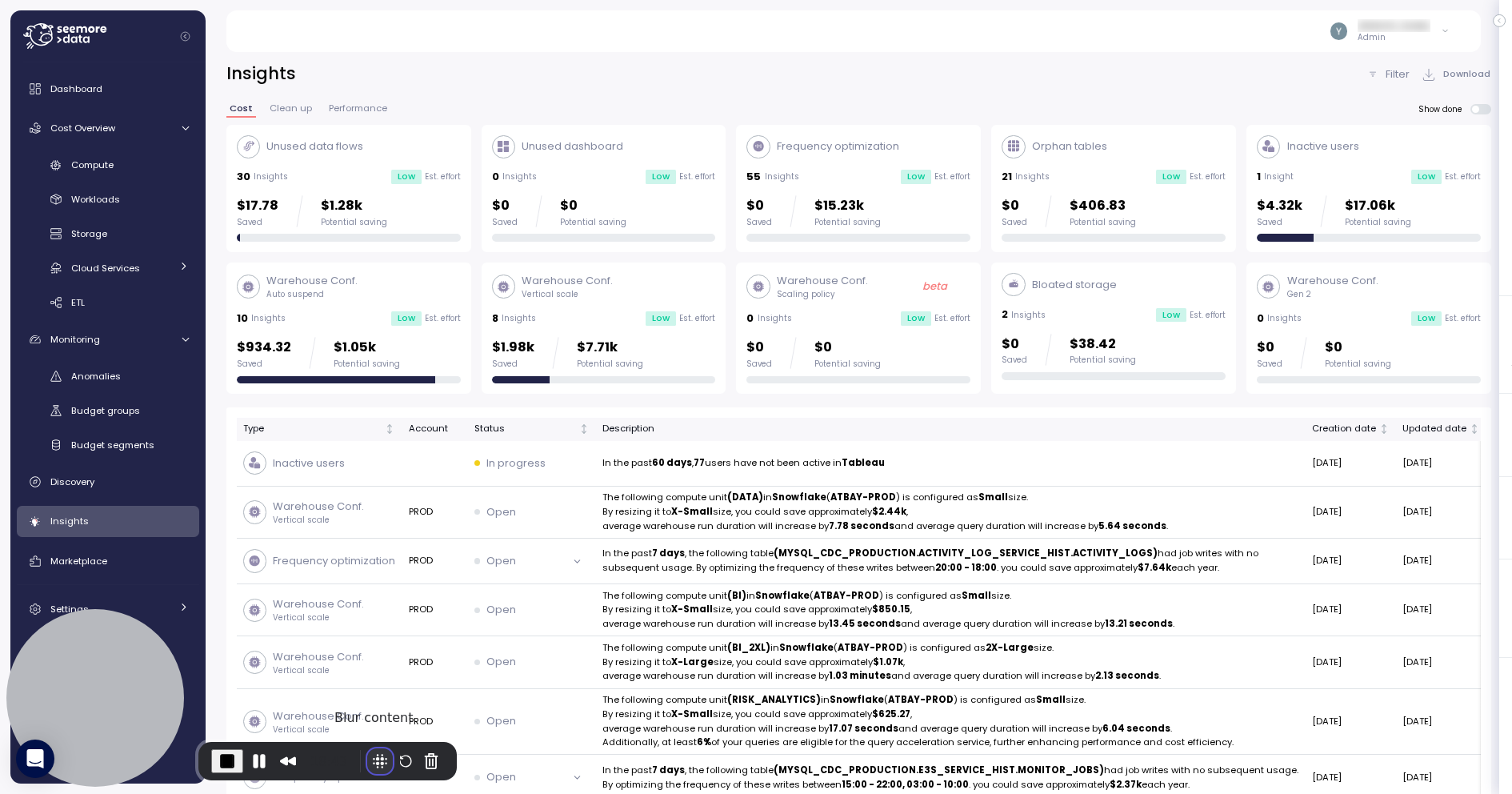
click at [374, 763] on button "Blur Content" at bounding box center [381, 761] width 26 height 26
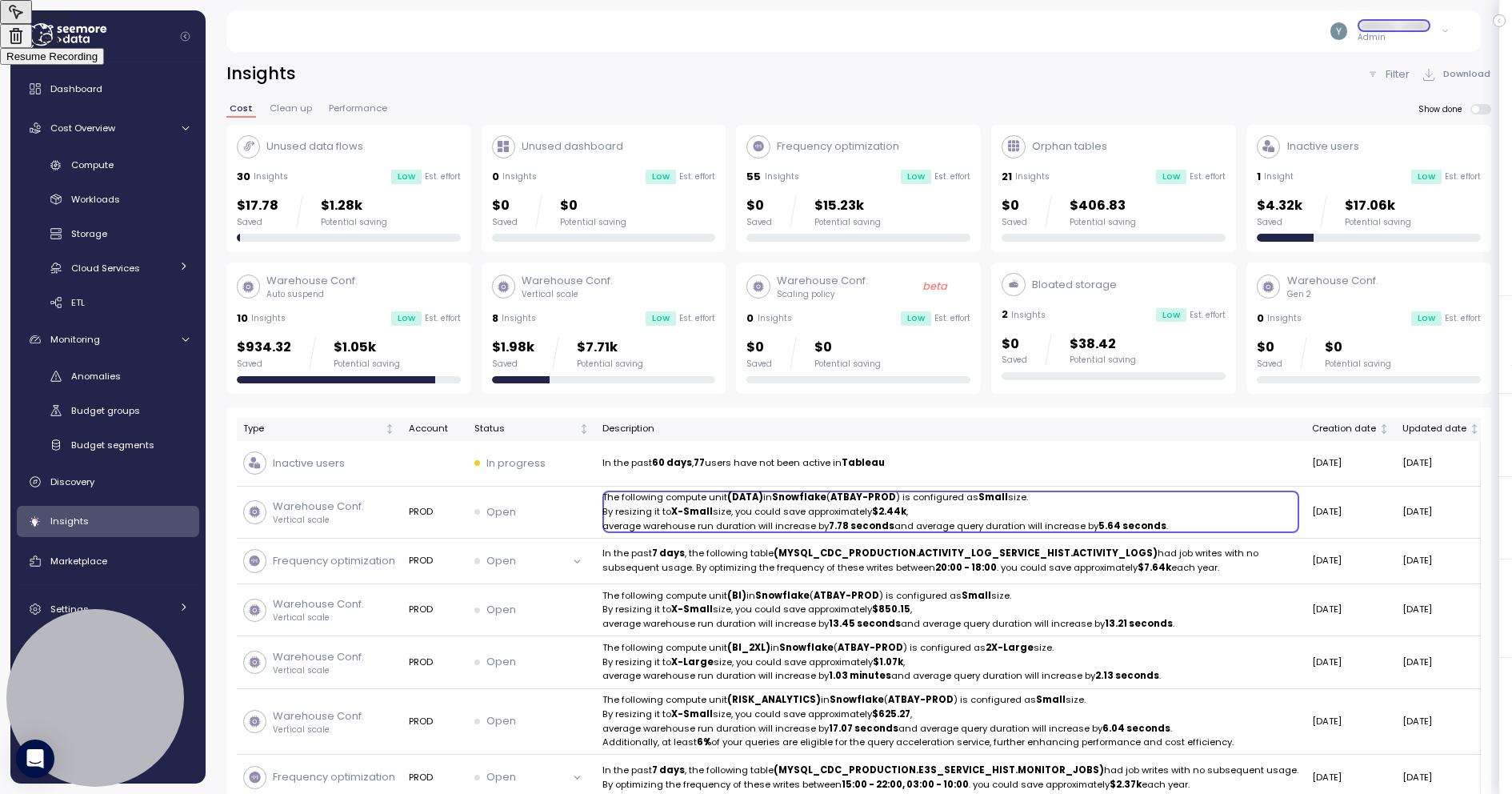
click at [696, 507] on div at bounding box center [756, 397] width 1512 height 794
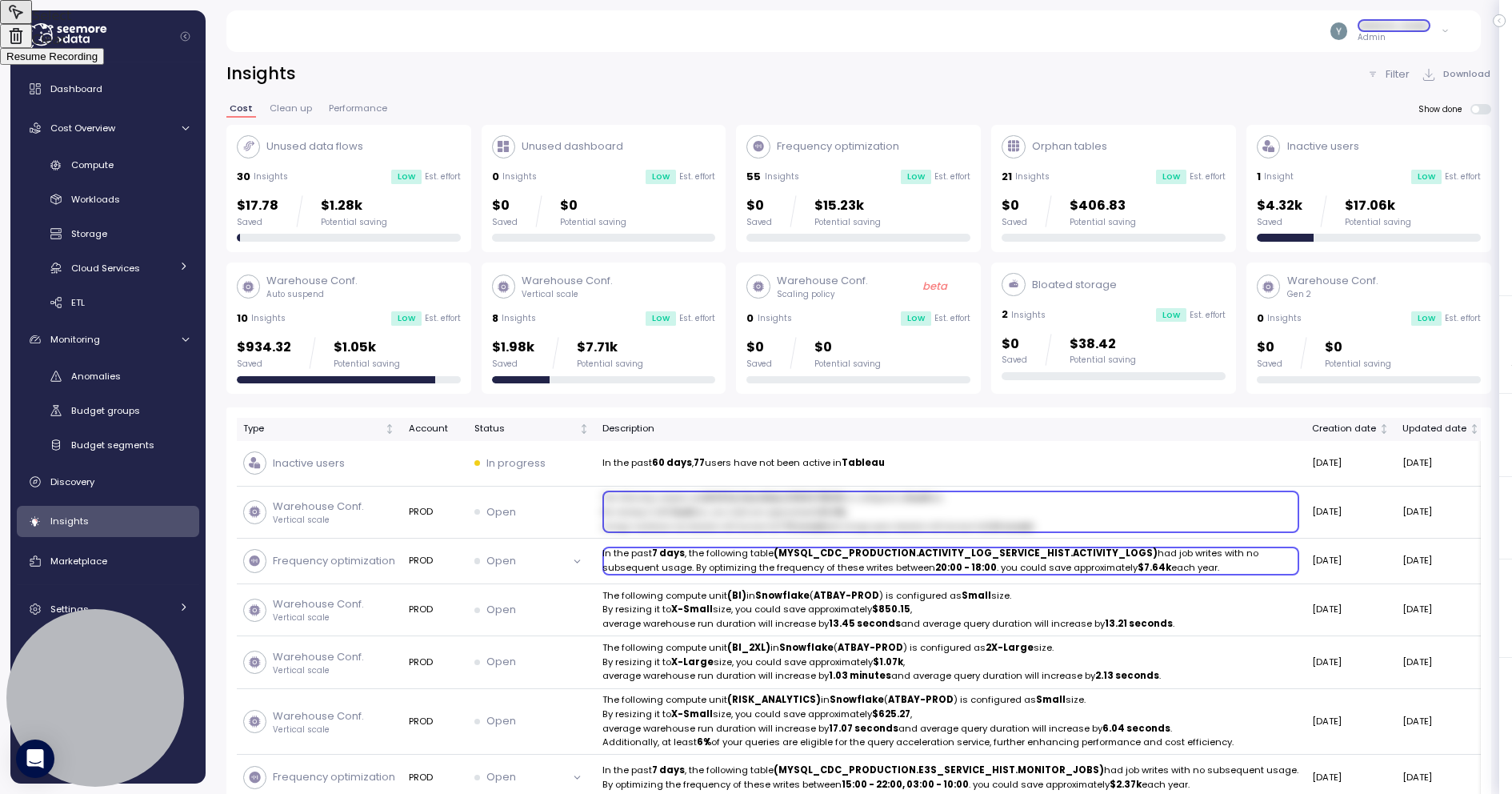
click at [720, 565] on div at bounding box center [756, 397] width 1512 height 794
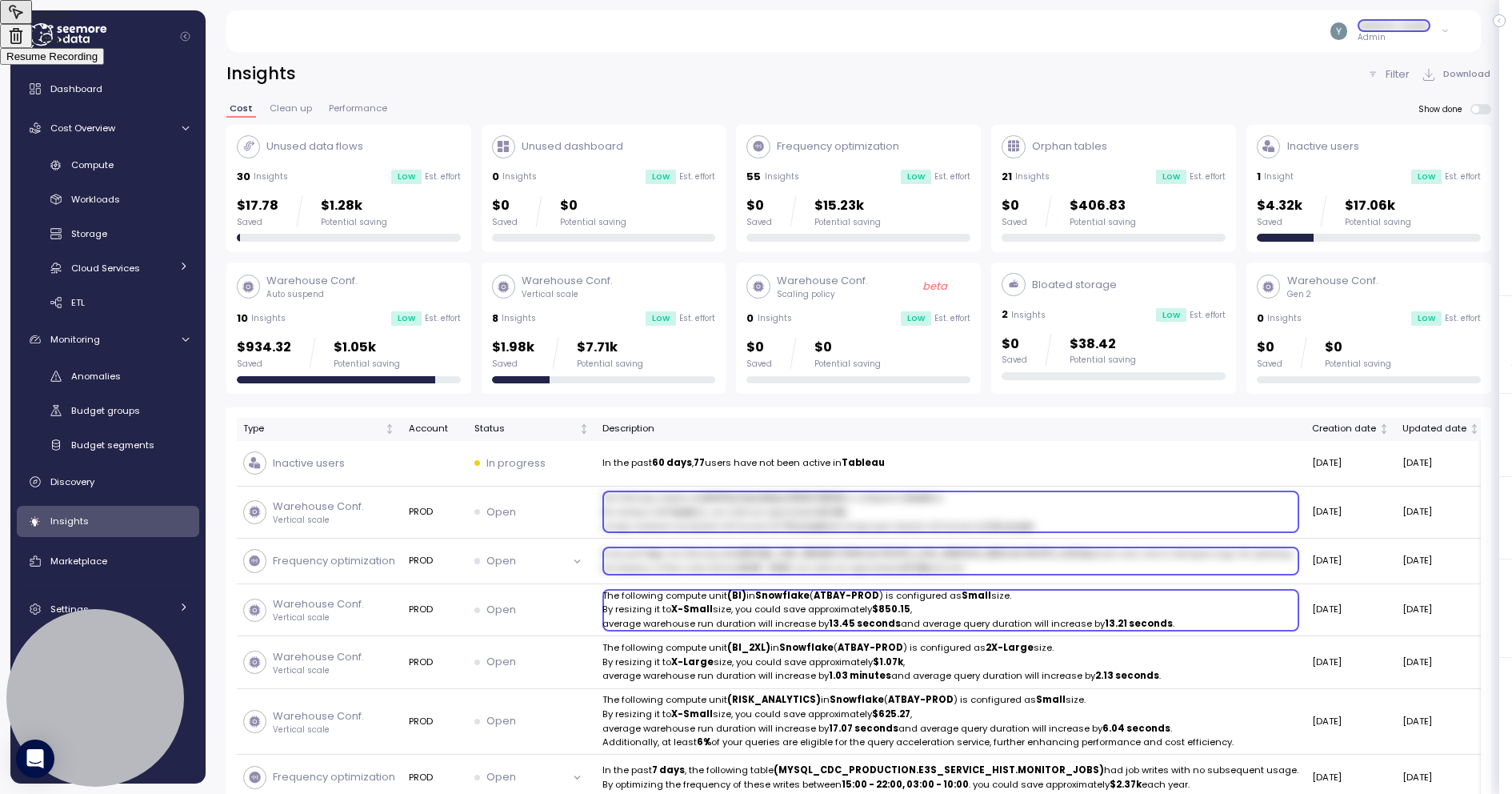
click at [707, 606] on div at bounding box center [756, 397] width 1512 height 794
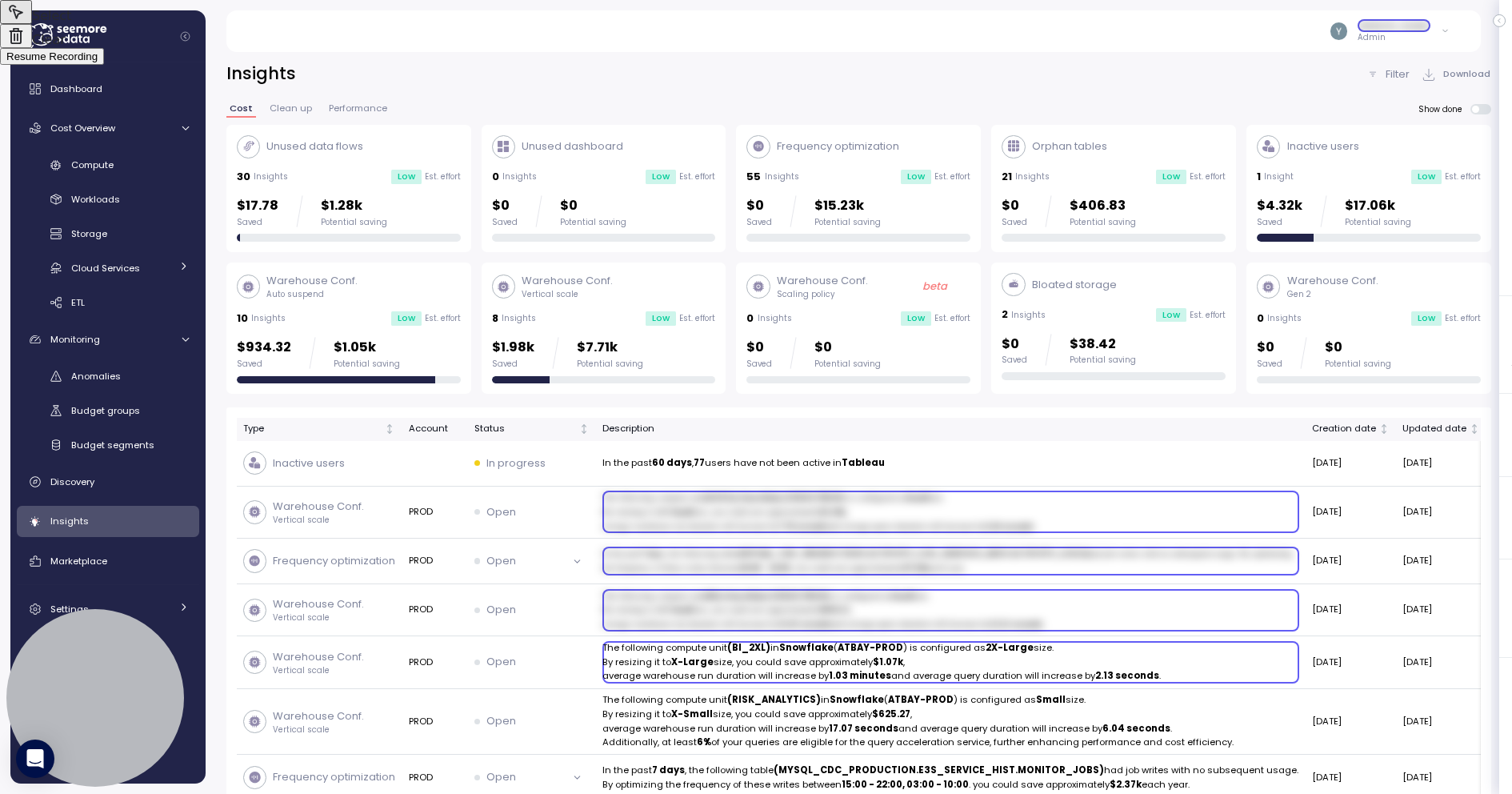
click at [707, 654] on div at bounding box center [756, 397] width 1512 height 794
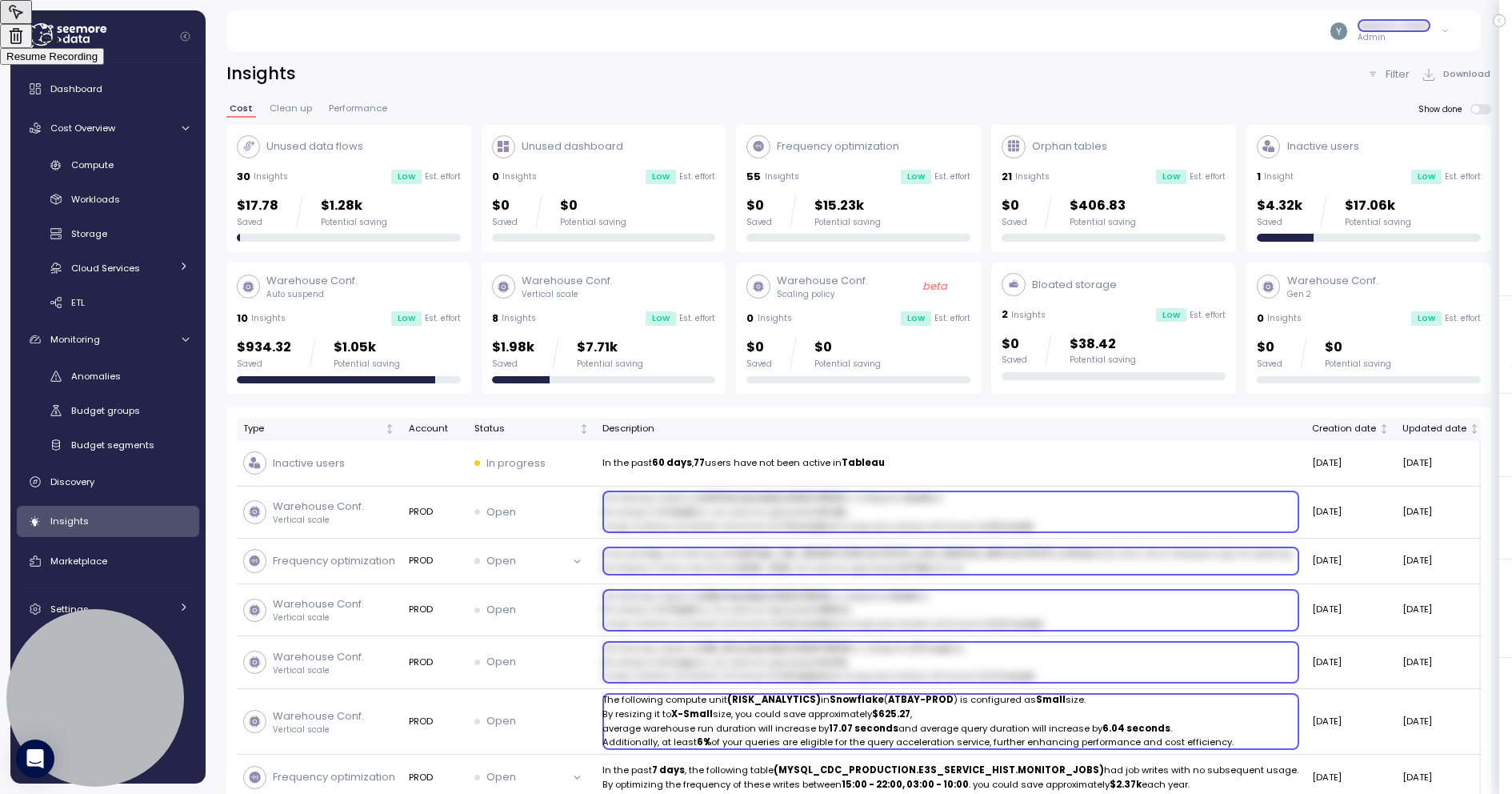
click at [1028, 697] on div at bounding box center [756, 397] width 1512 height 794
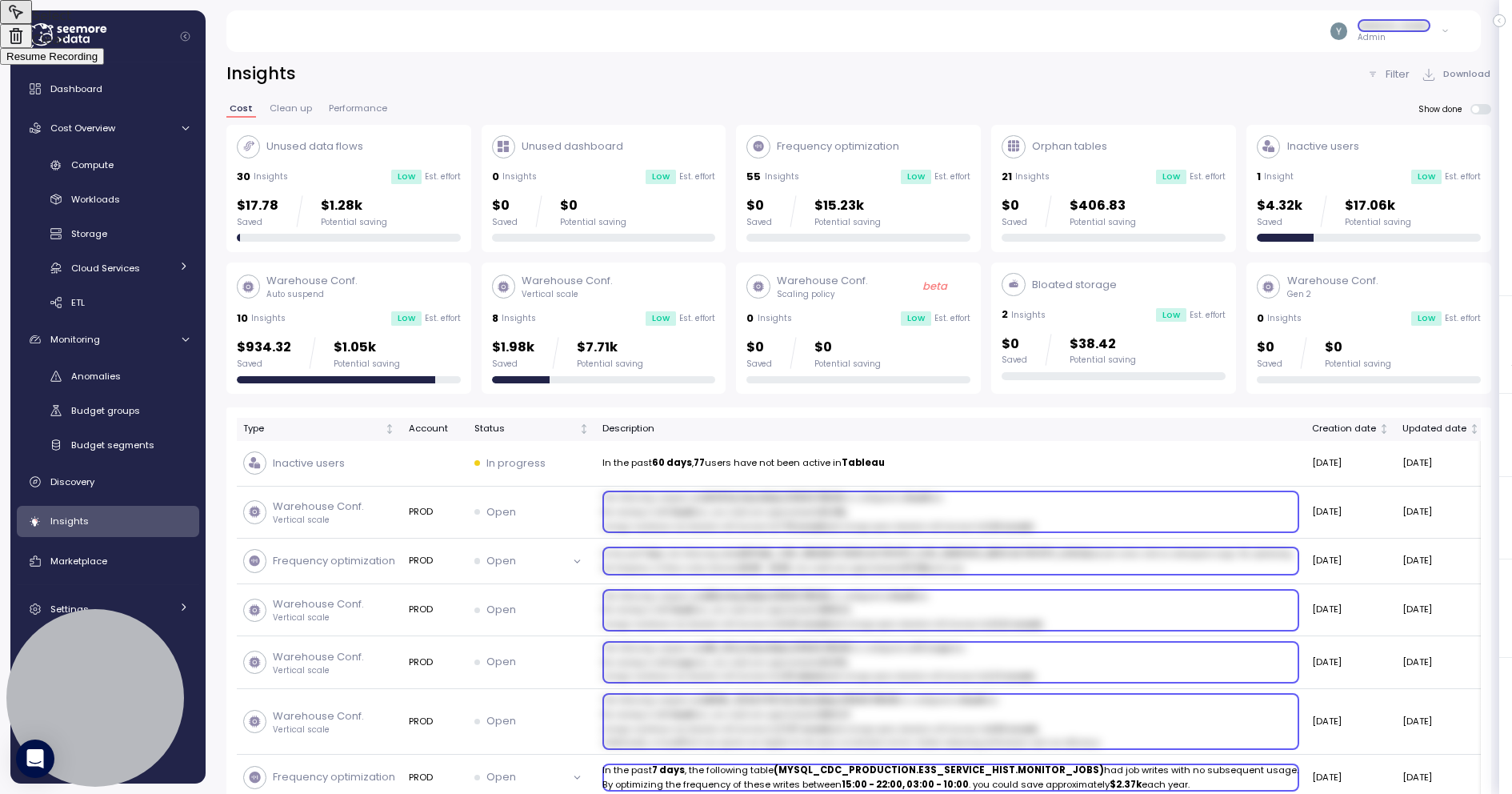
click at [1043, 768] on div at bounding box center [756, 397] width 1512 height 794
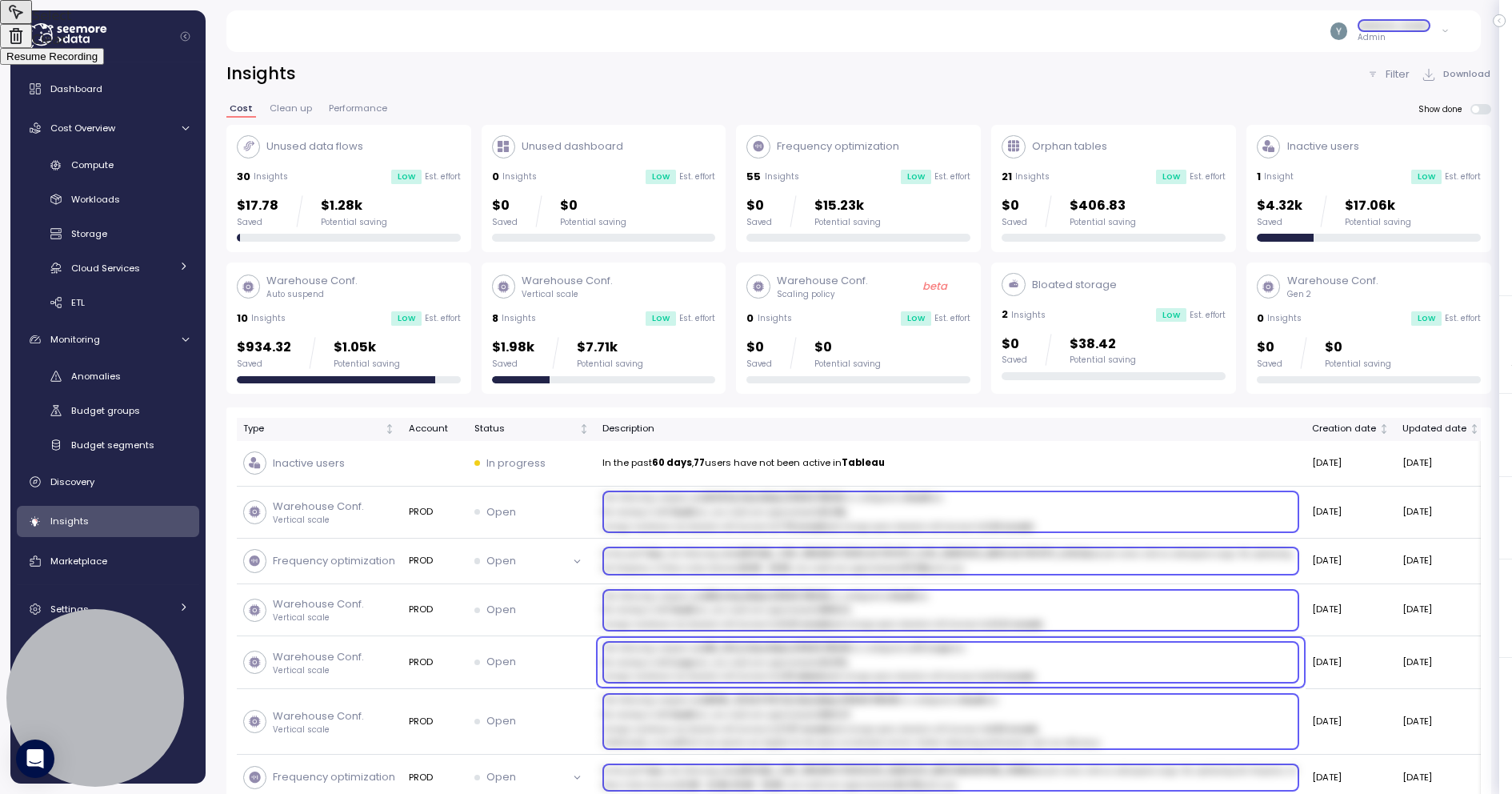
click at [98, 62] on span "Resume Recording" at bounding box center [52, 56] width 91 height 12
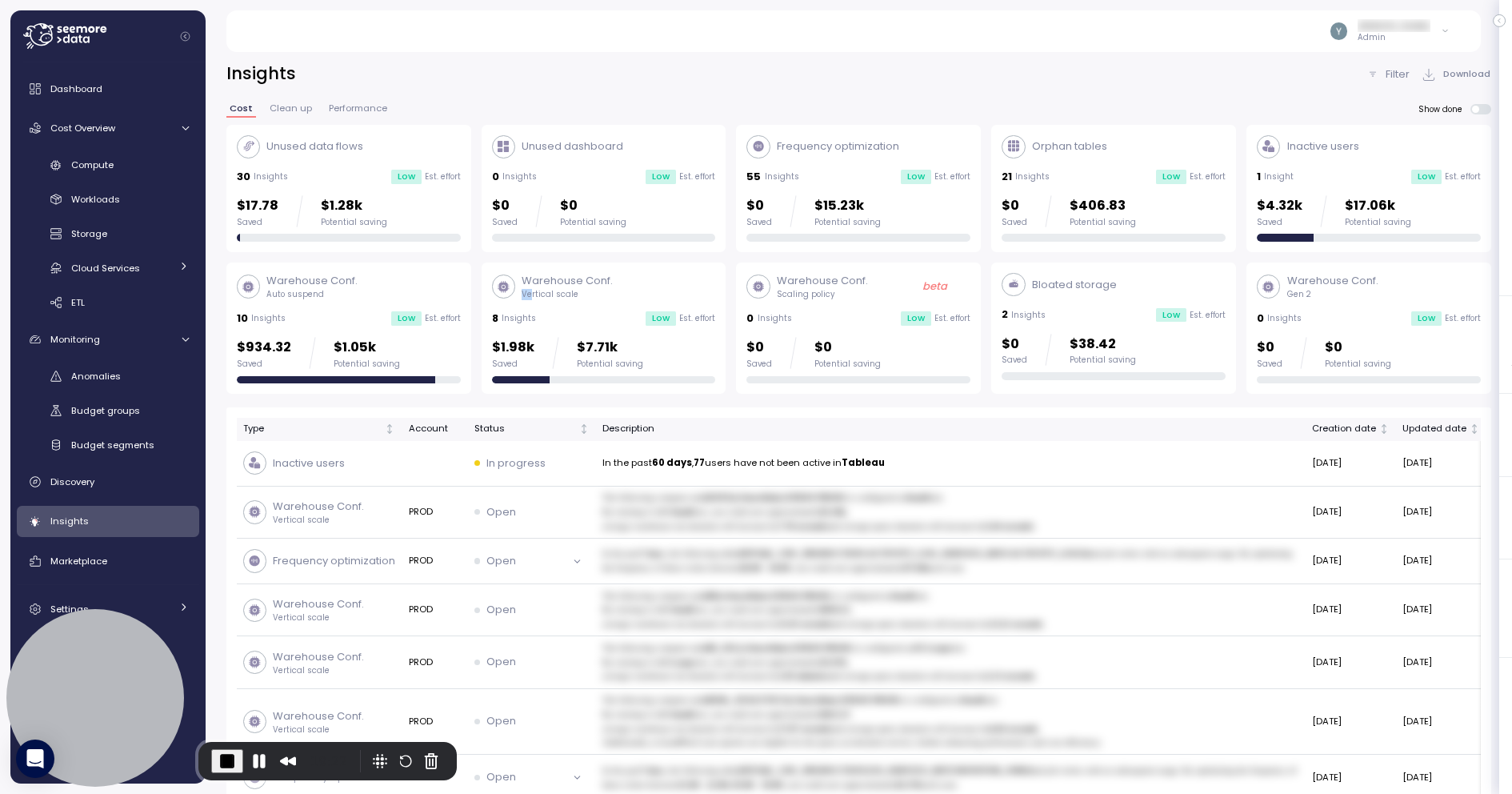
drag, startPoint x: 531, startPoint y: 291, endPoint x: 520, endPoint y: 291, distance: 11.0
click at [520, 291] on div "Warehouse Conf. Vertical scale" at bounding box center [552, 287] width 121 height 28
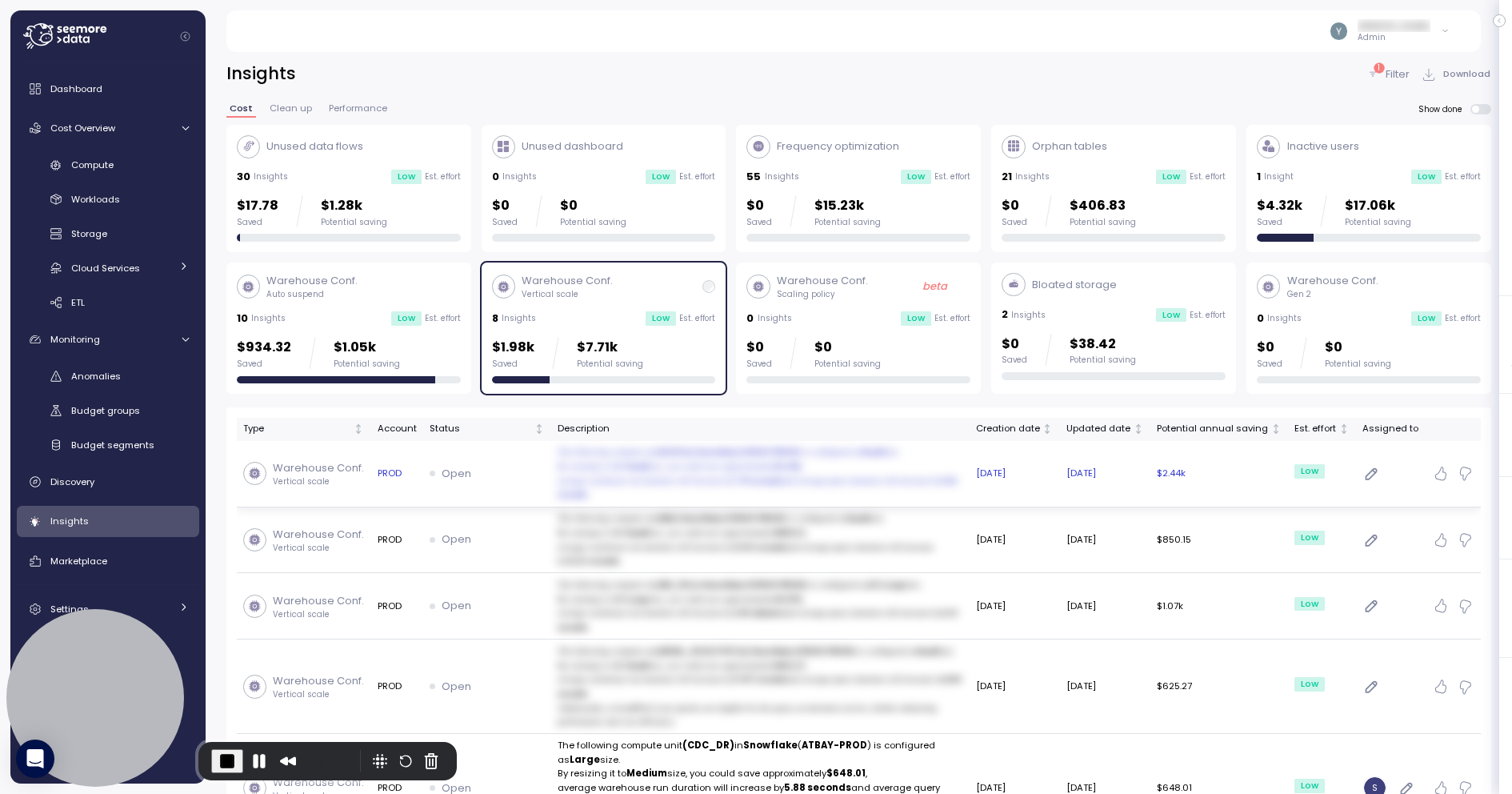
click at [351, 466] on p "Warehouse Conf." at bounding box center [318, 468] width 91 height 16
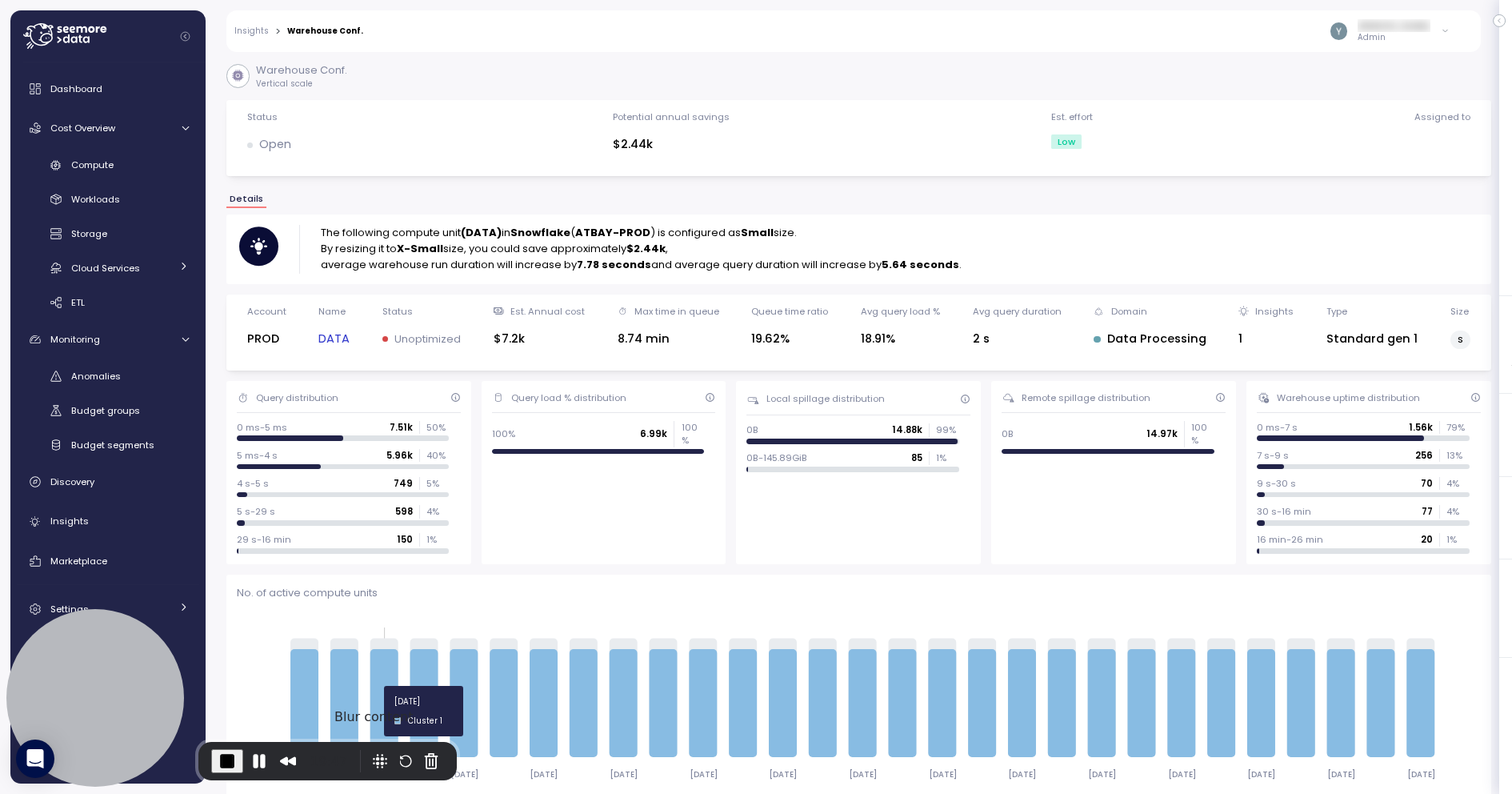
click at [370, 686] on icon at bounding box center [383, 703] width 28 height 108
click at [374, 767] on button "Blur Content" at bounding box center [381, 761] width 26 height 26
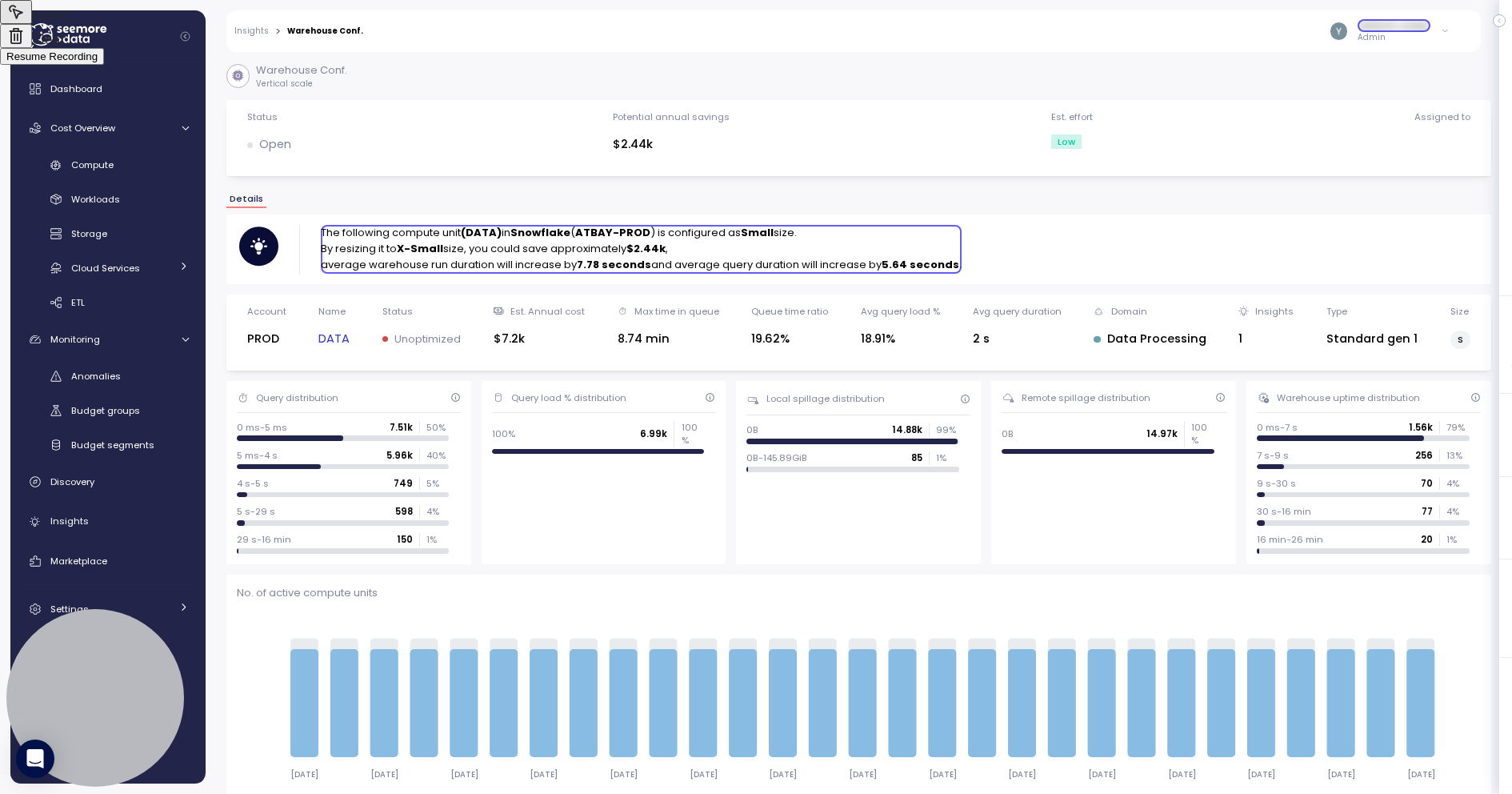
click at [592, 231] on div at bounding box center [756, 397] width 1512 height 794
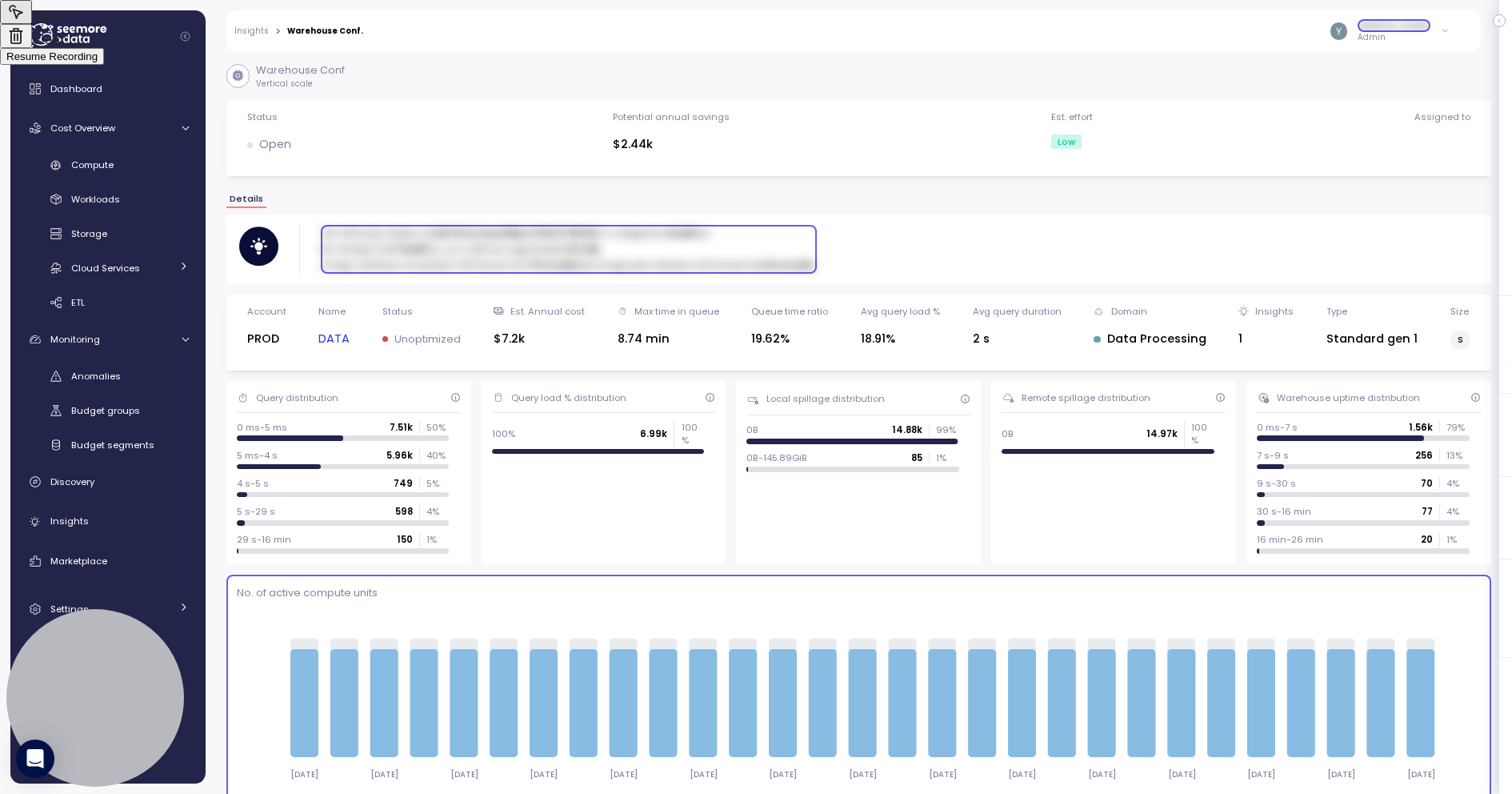
scroll to position [1, 0]
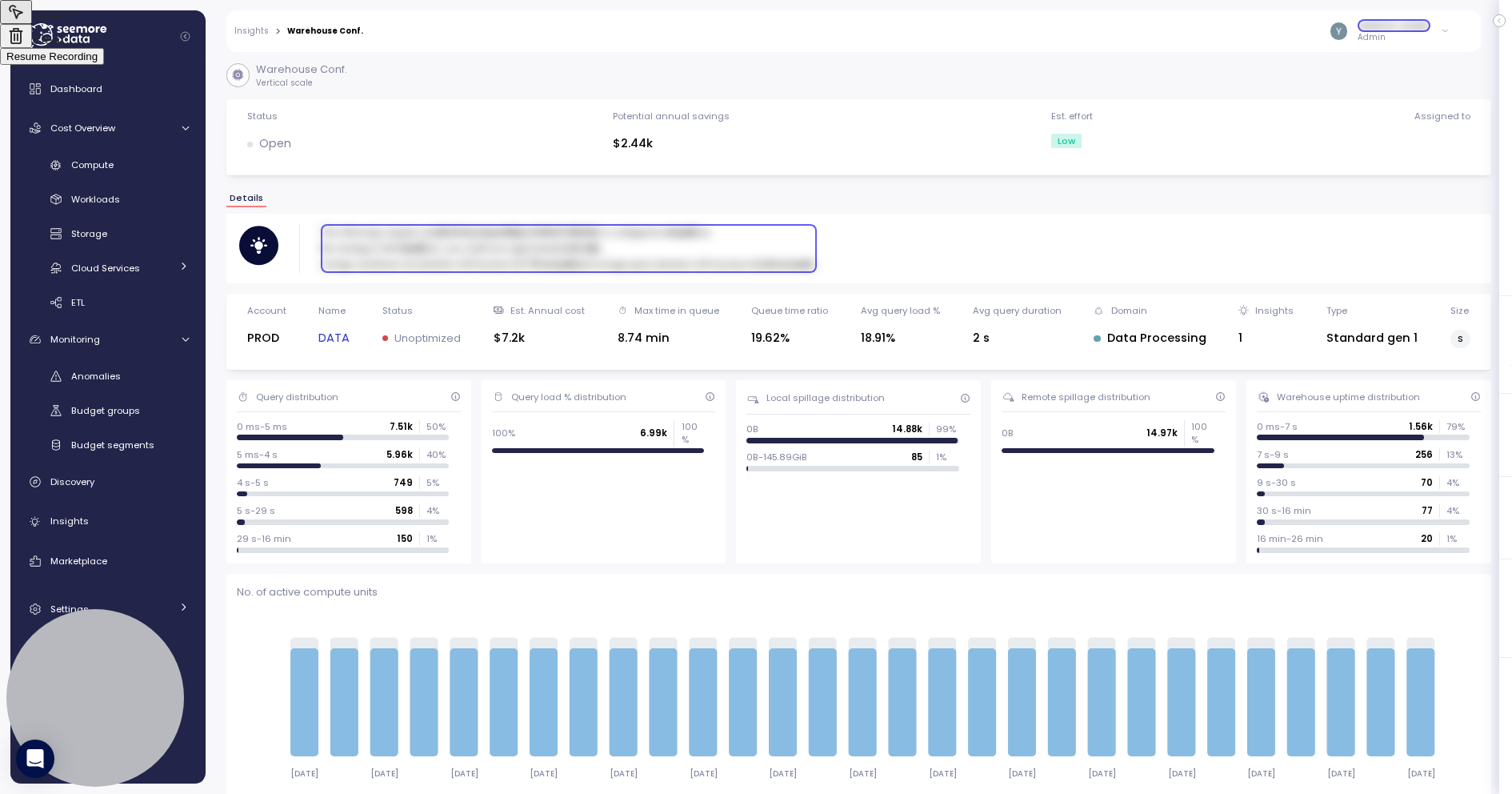
click at [98, 62] on span "Resume Recording" at bounding box center [52, 56] width 91 height 12
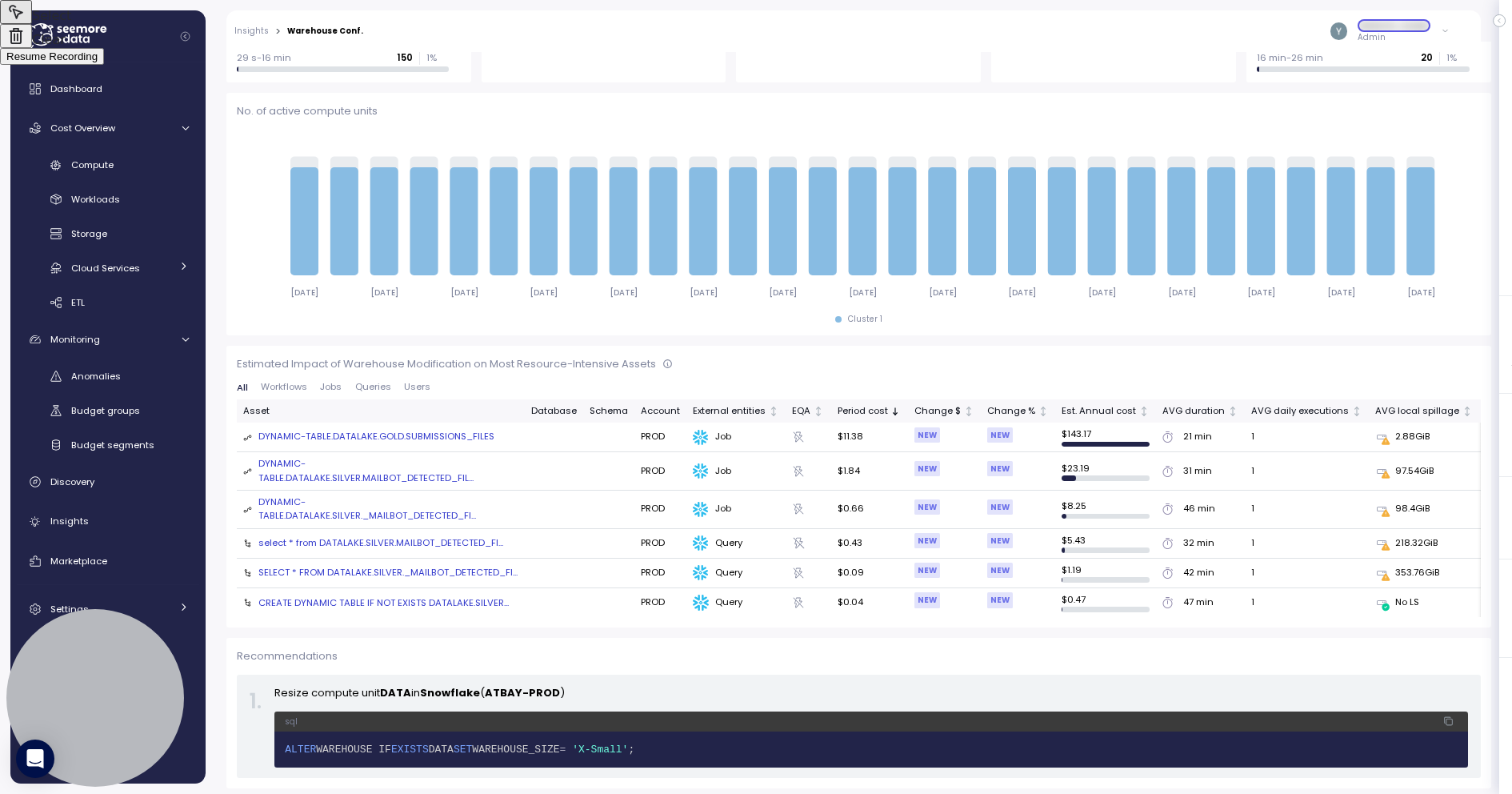
scroll to position [481, 0]
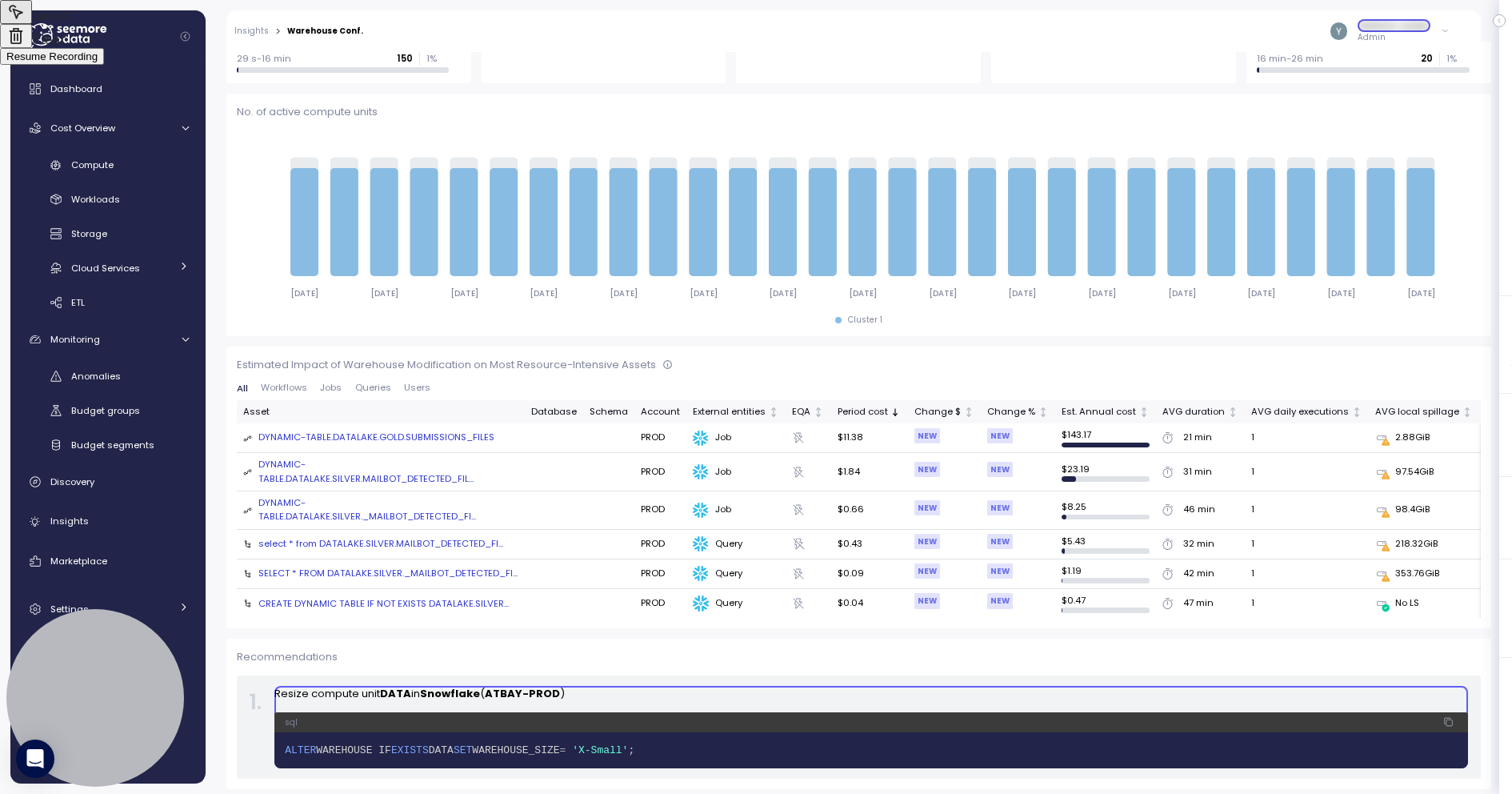
click at [98, 62] on span "Resume Recording" at bounding box center [52, 56] width 91 height 12
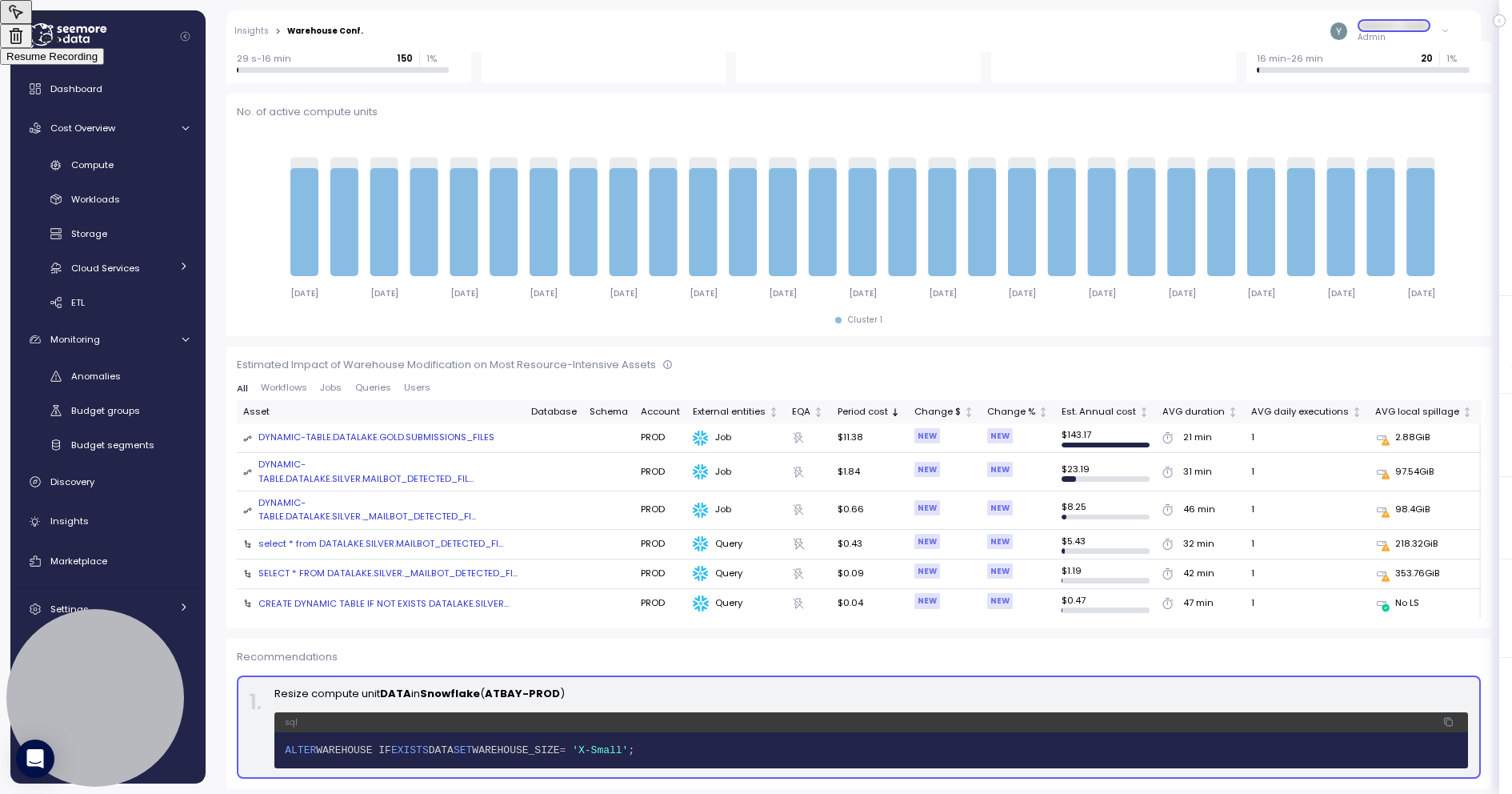
scroll to position [0, 0]
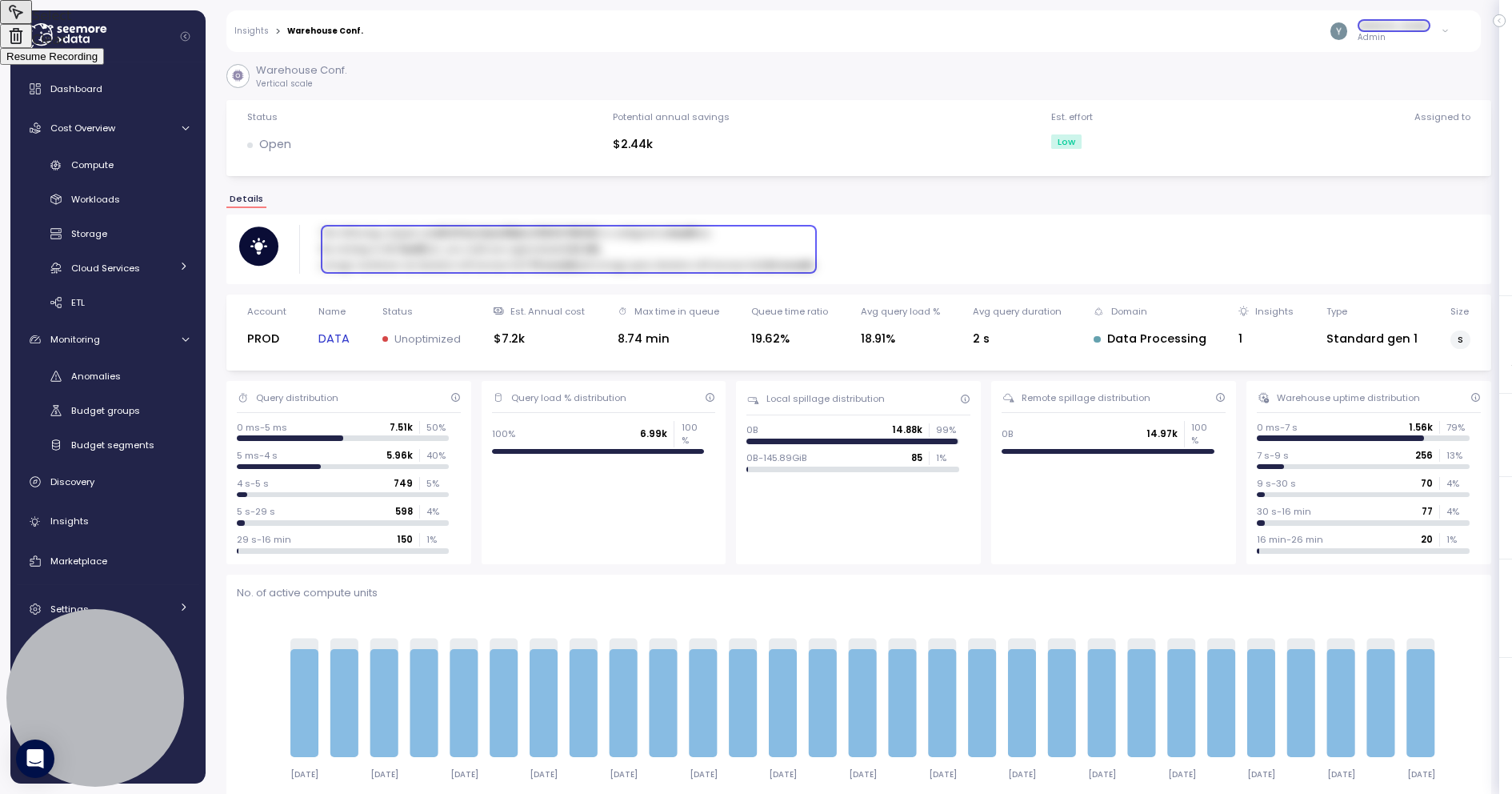
click at [811, 65] on div "Select Clear Resume Recording" at bounding box center [756, 32] width 1512 height 65
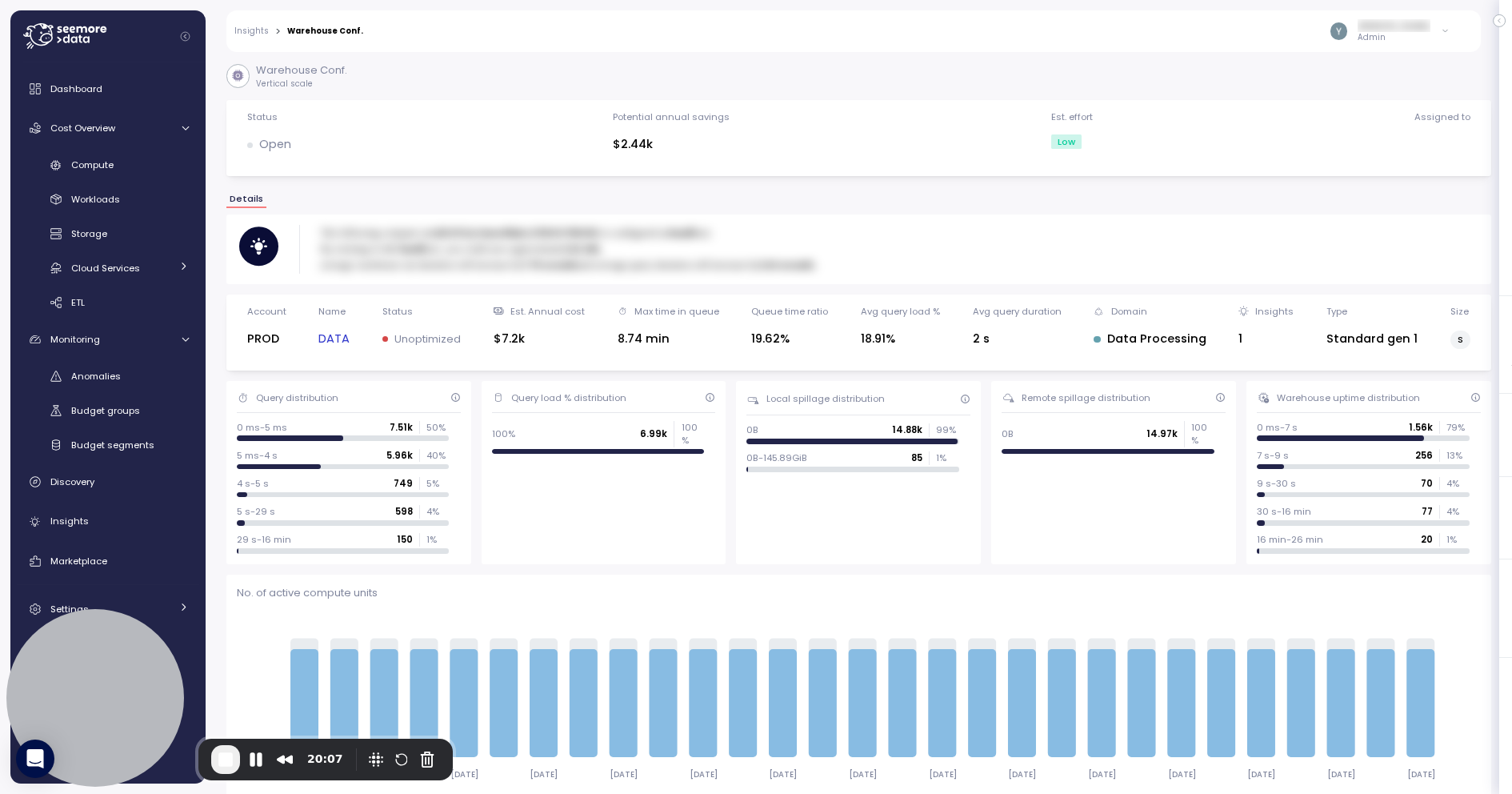
click at [333, 336] on link "DATA" at bounding box center [334, 338] width 31 height 18
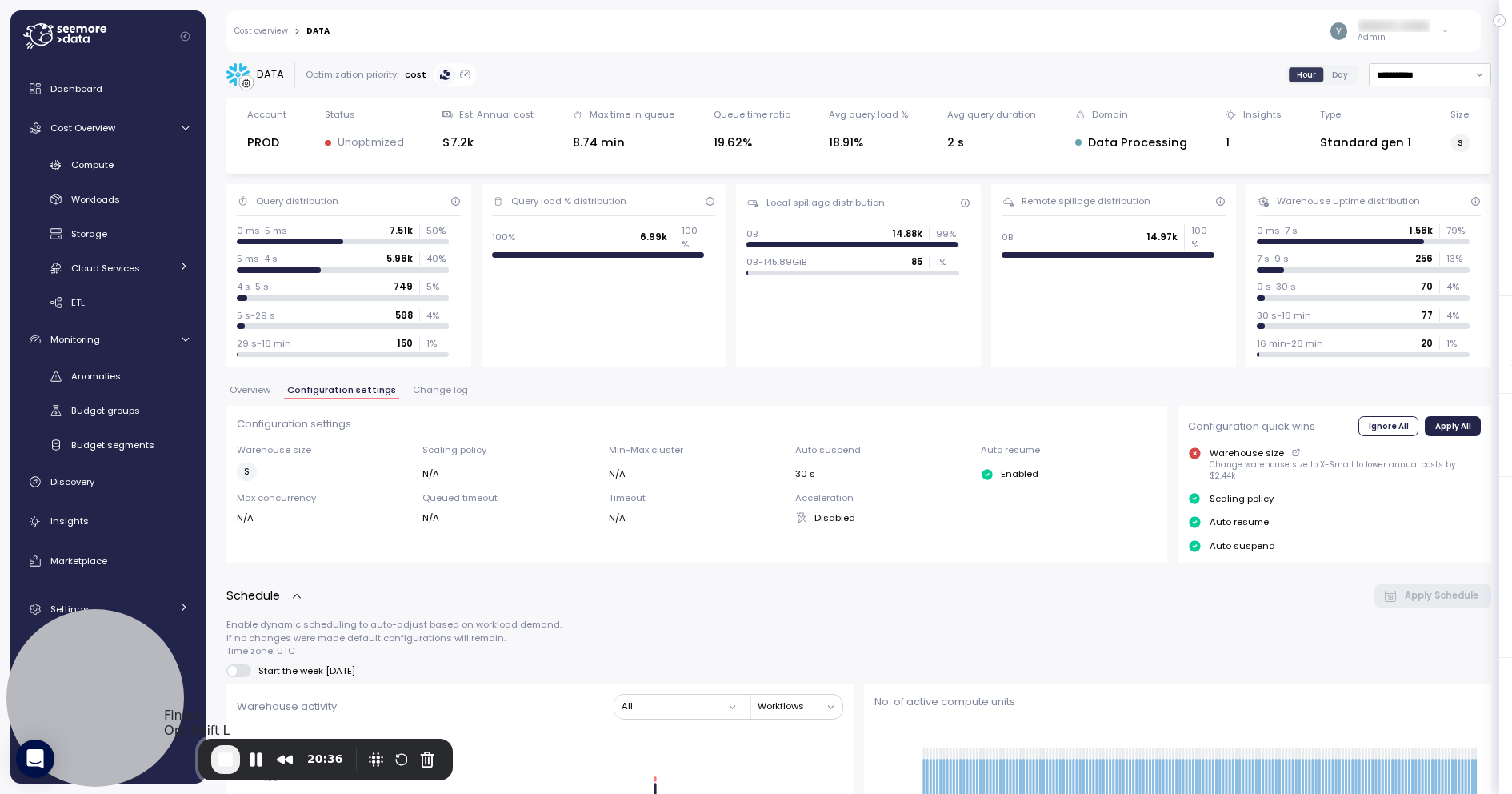
click at [229, 759] on span "End Recording" at bounding box center [225, 759] width 19 height 19
